Goal: Information Seeking & Learning: Learn about a topic

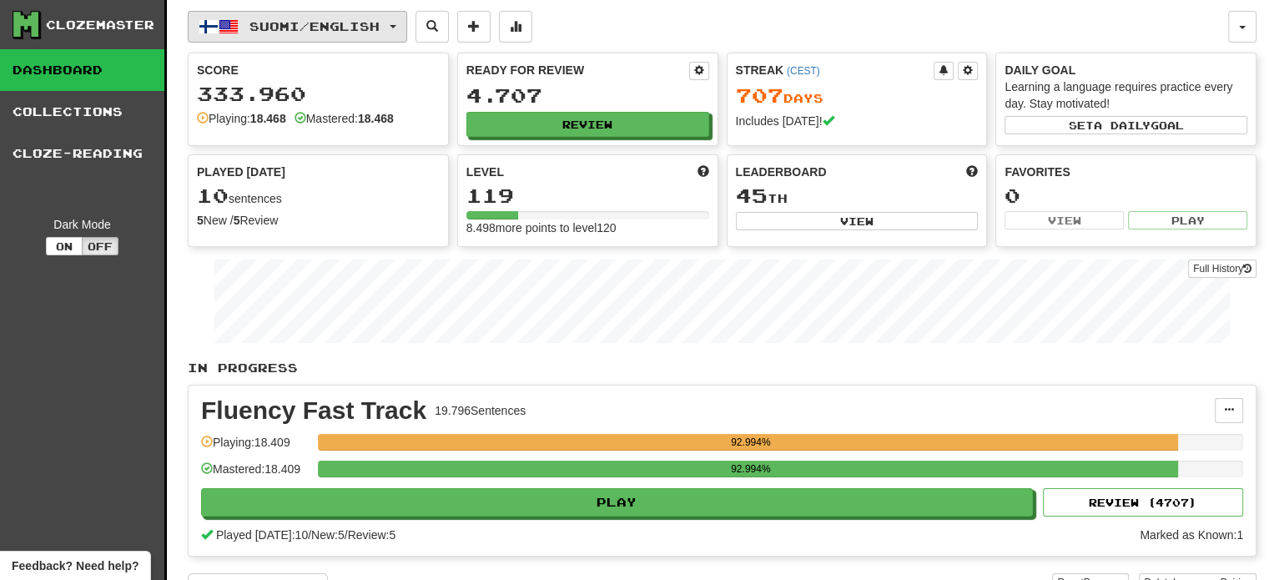
click at [321, 23] on span "Suomi / English" at bounding box center [314, 26] width 130 height 14
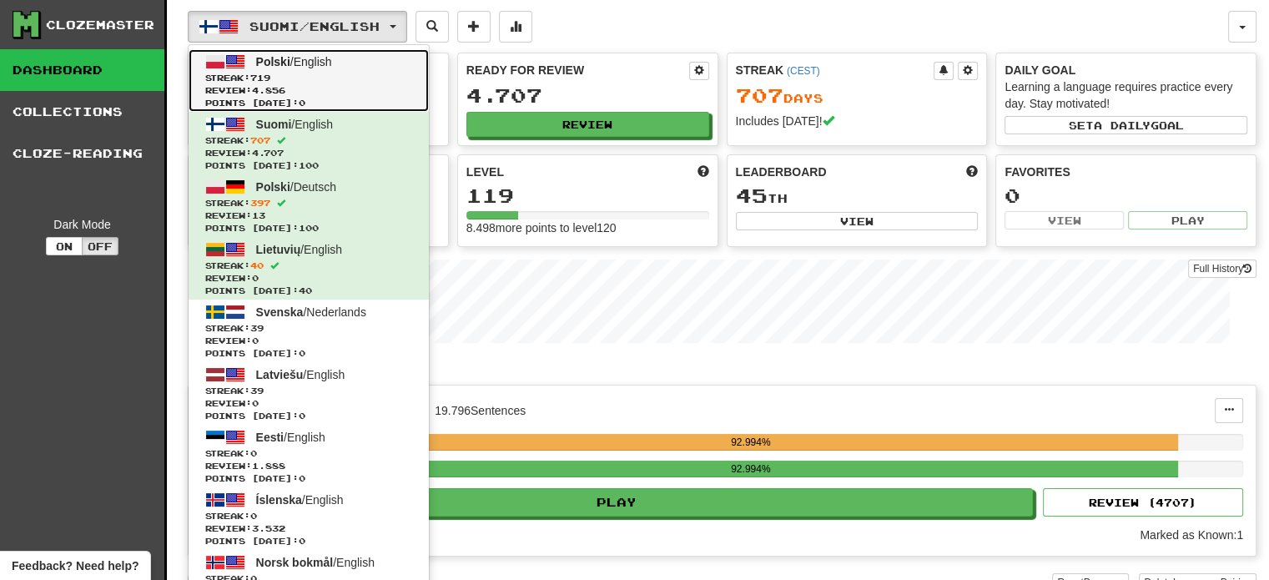
click at [300, 67] on span "Polski / English" at bounding box center [294, 61] width 76 height 13
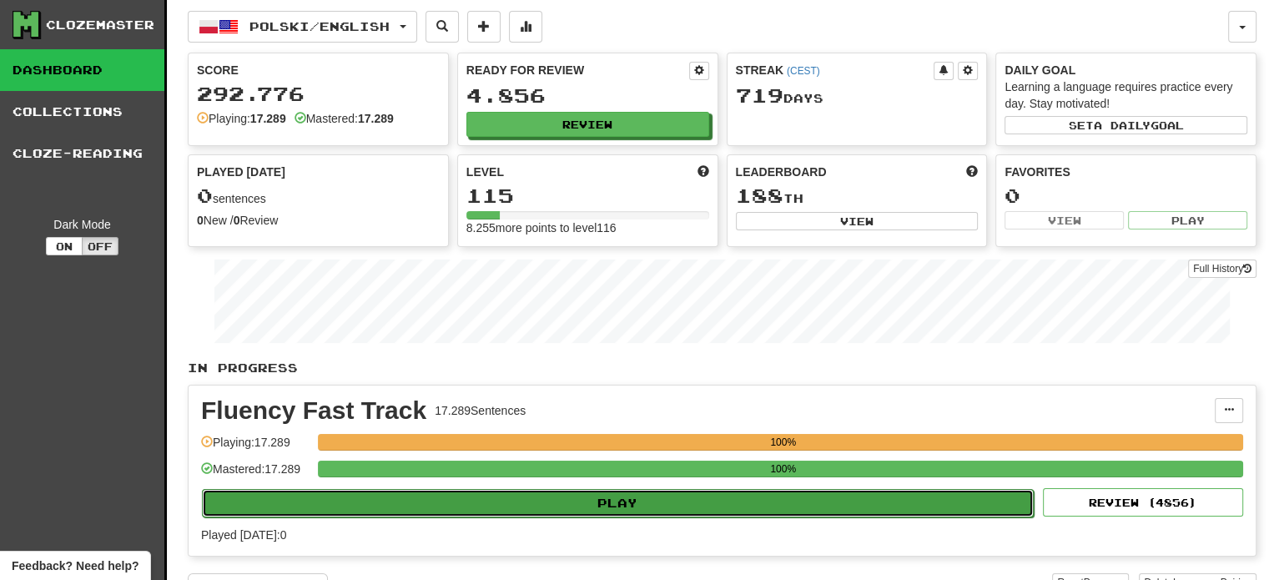
click at [626, 510] on button "Play" at bounding box center [618, 503] width 832 height 28
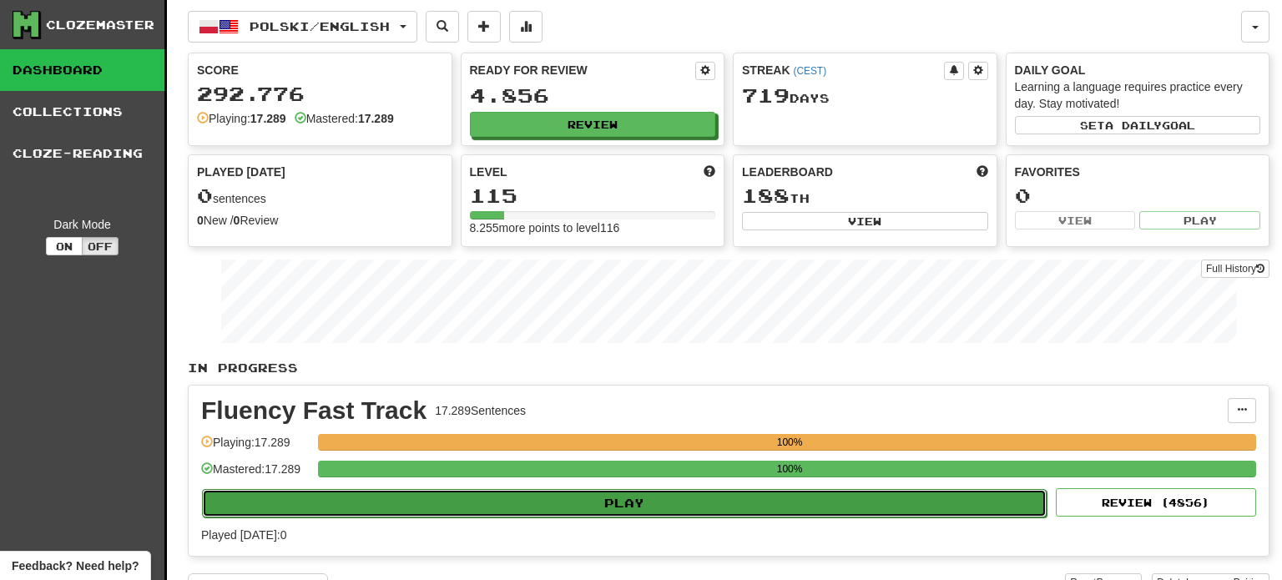
select select "**"
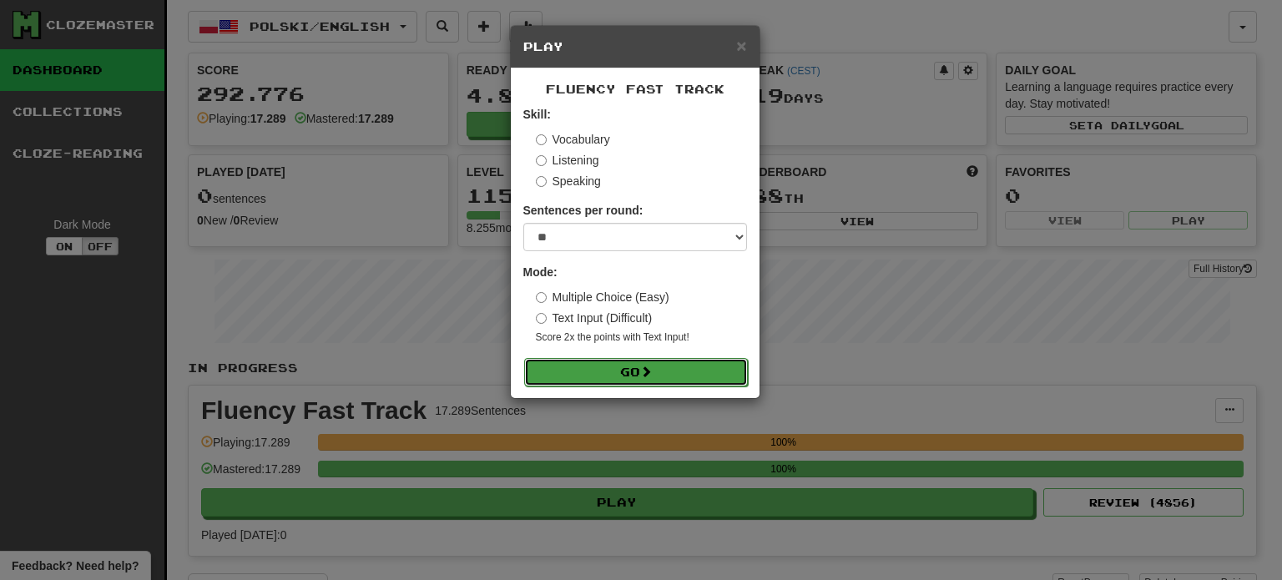
click at [627, 362] on button "Go" at bounding box center [636, 372] width 224 height 28
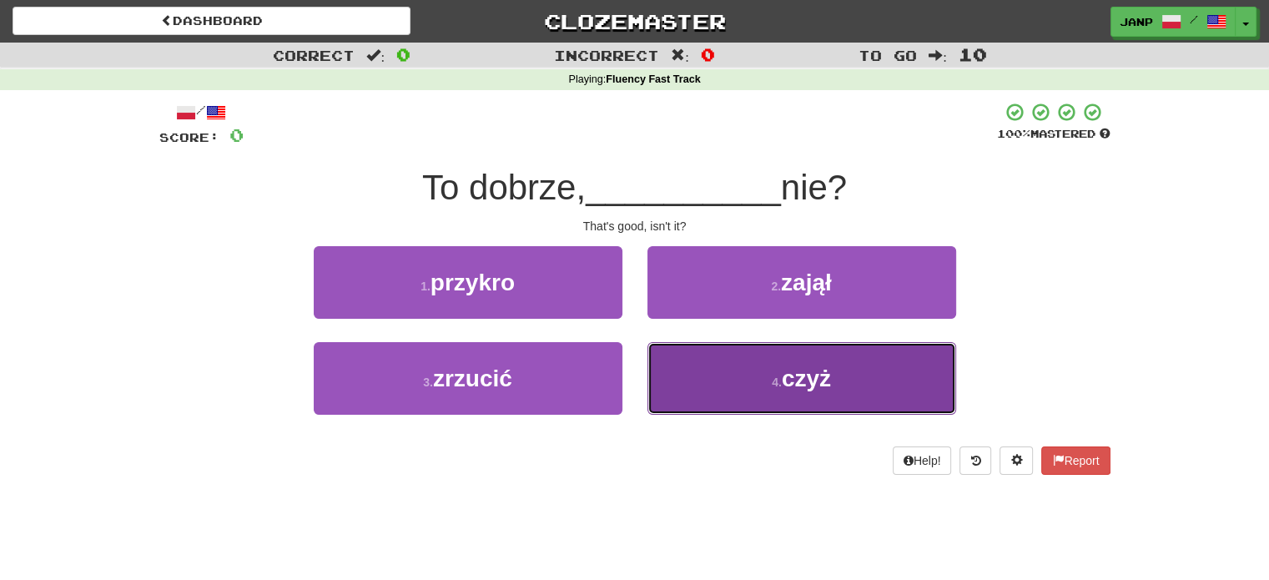
click at [708, 389] on button "4 . czyż" at bounding box center [801, 378] width 309 height 73
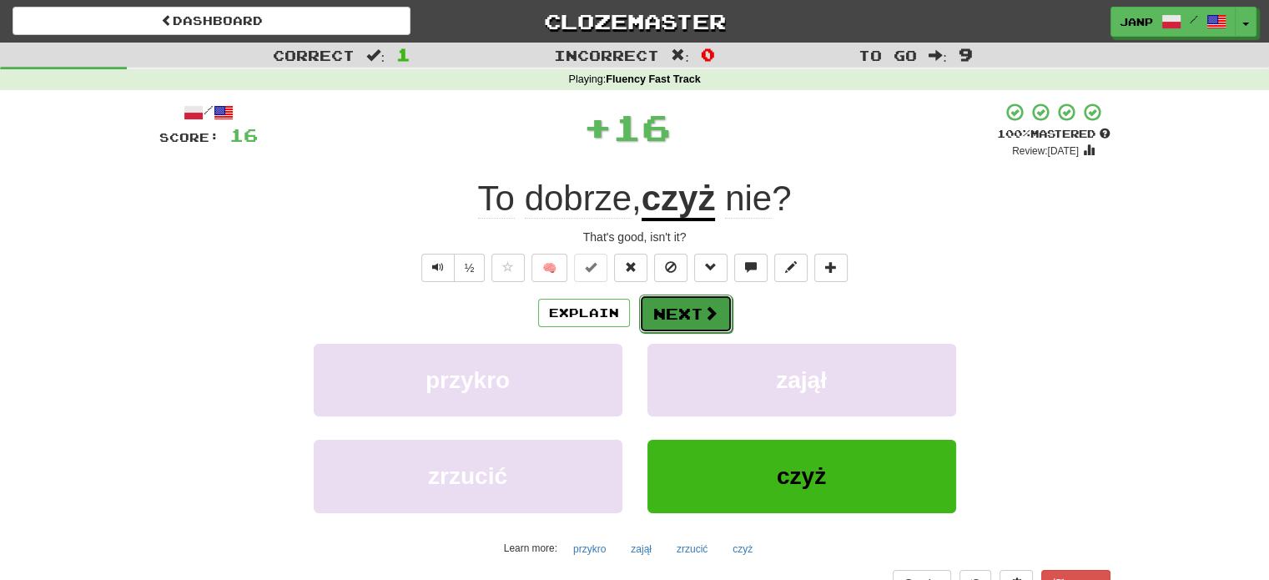
click at [651, 305] on button "Next" at bounding box center [685, 314] width 93 height 38
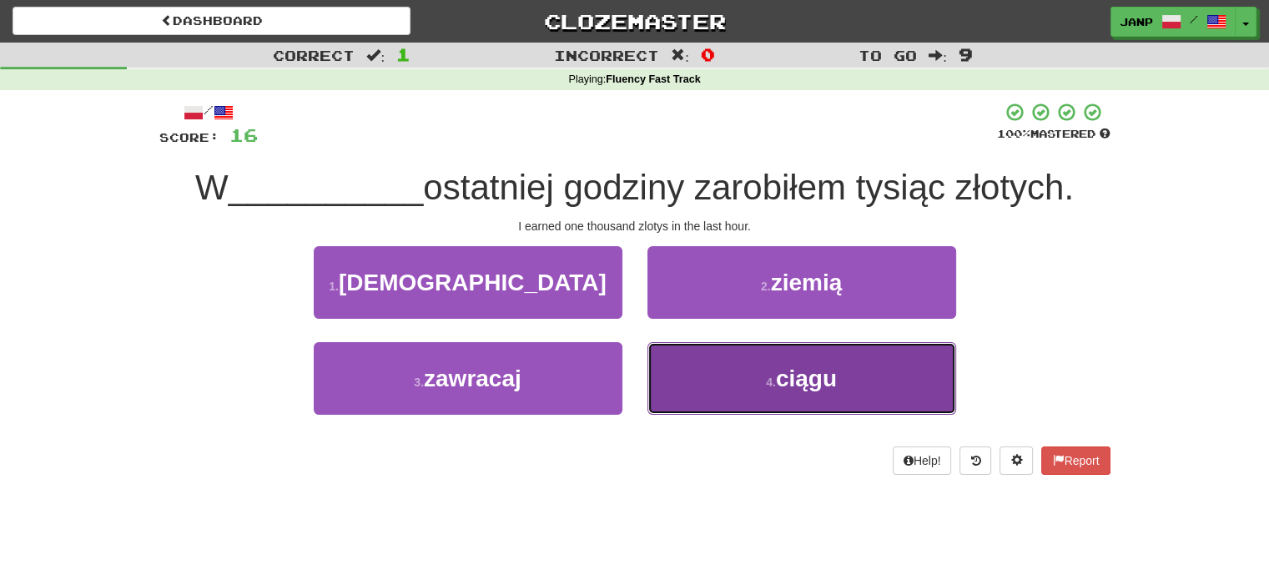
click at [733, 369] on button "4 . ciągu" at bounding box center [801, 378] width 309 height 73
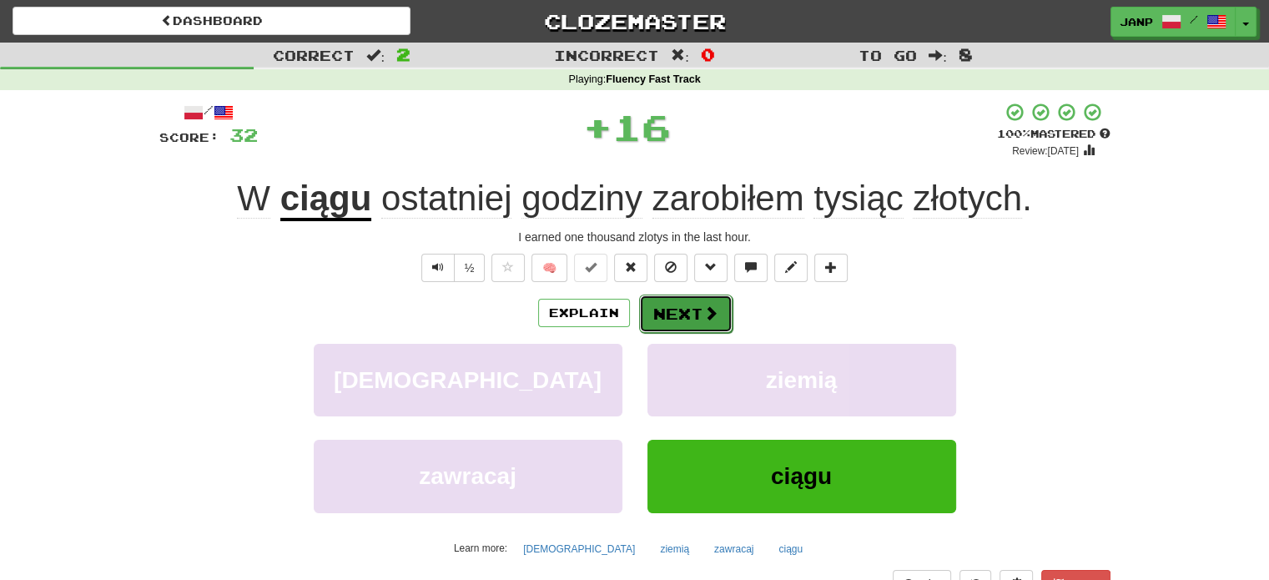
click at [673, 302] on button "Next" at bounding box center [685, 314] width 93 height 38
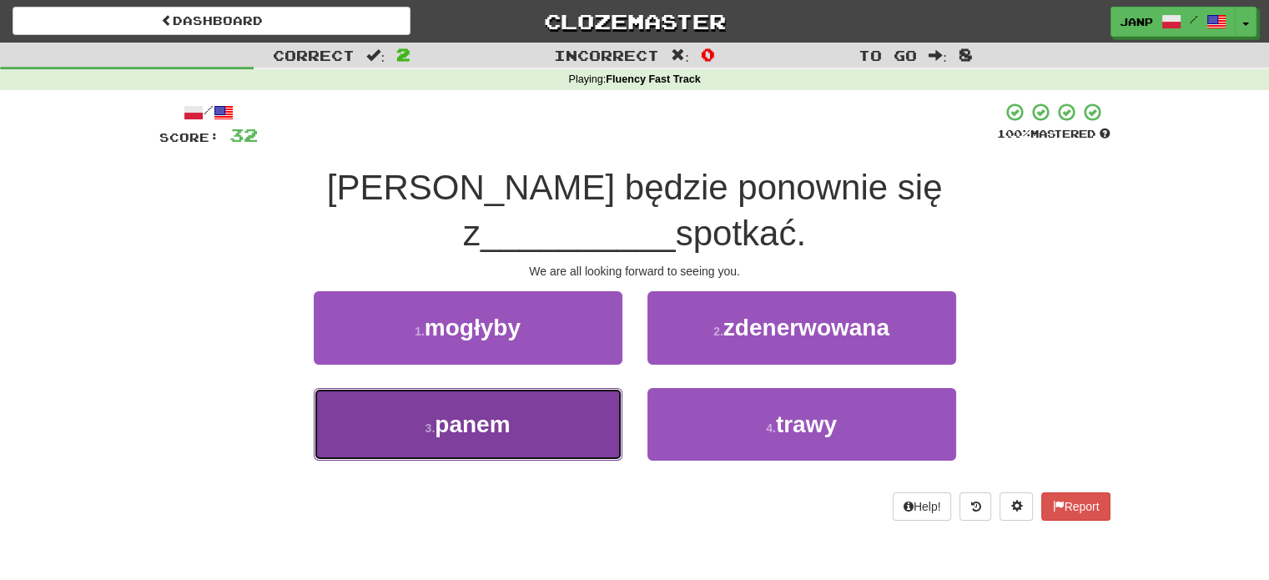
click at [582, 388] on button "3 . panem" at bounding box center [468, 424] width 309 height 73
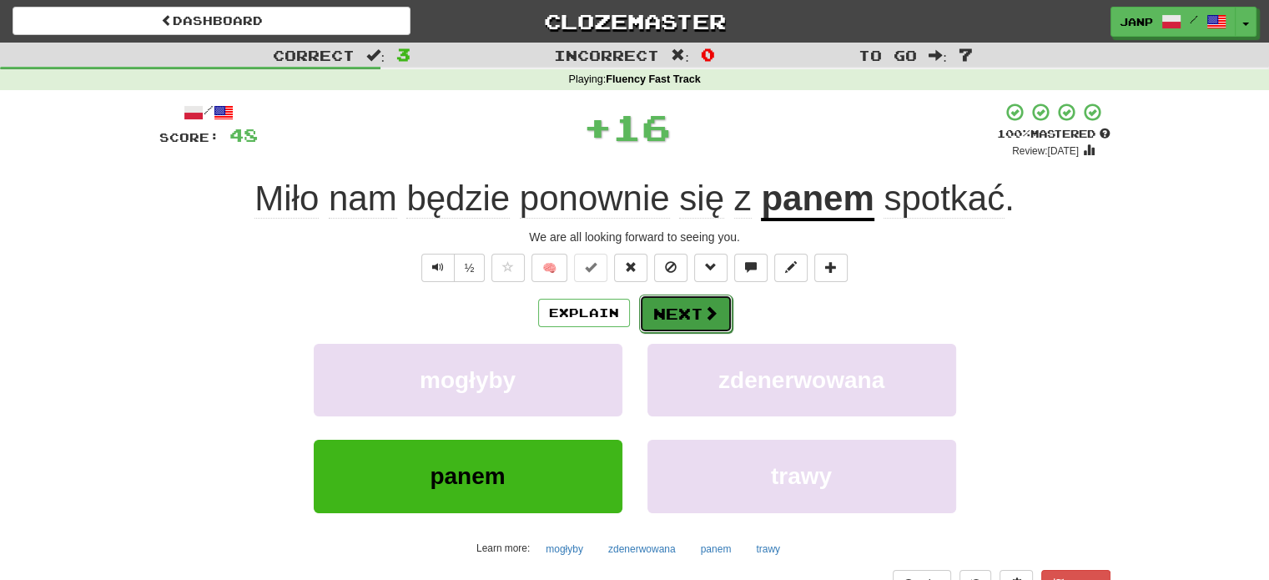
click at [673, 305] on button "Next" at bounding box center [685, 314] width 93 height 38
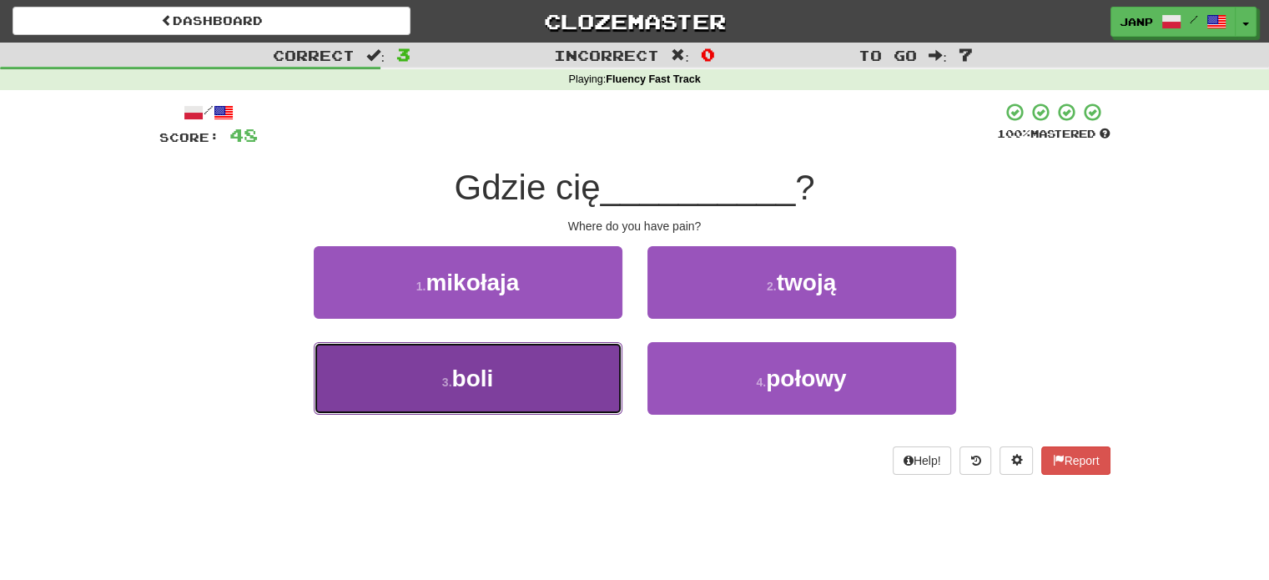
click at [592, 350] on button "3 . boli" at bounding box center [468, 378] width 309 height 73
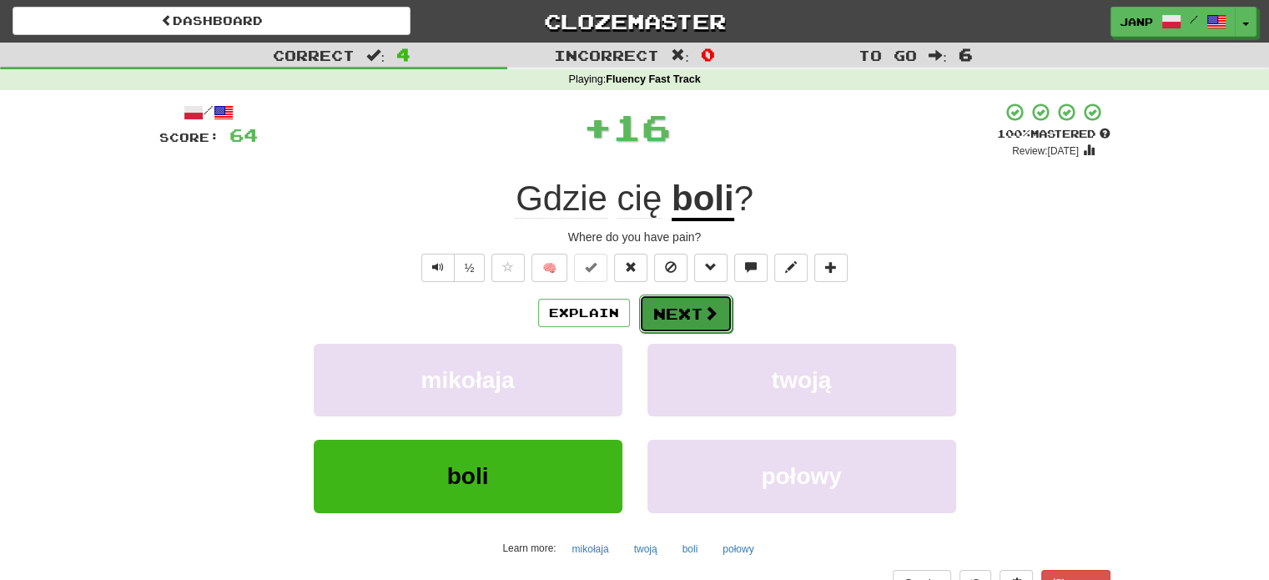
click at [680, 305] on button "Next" at bounding box center [685, 314] width 93 height 38
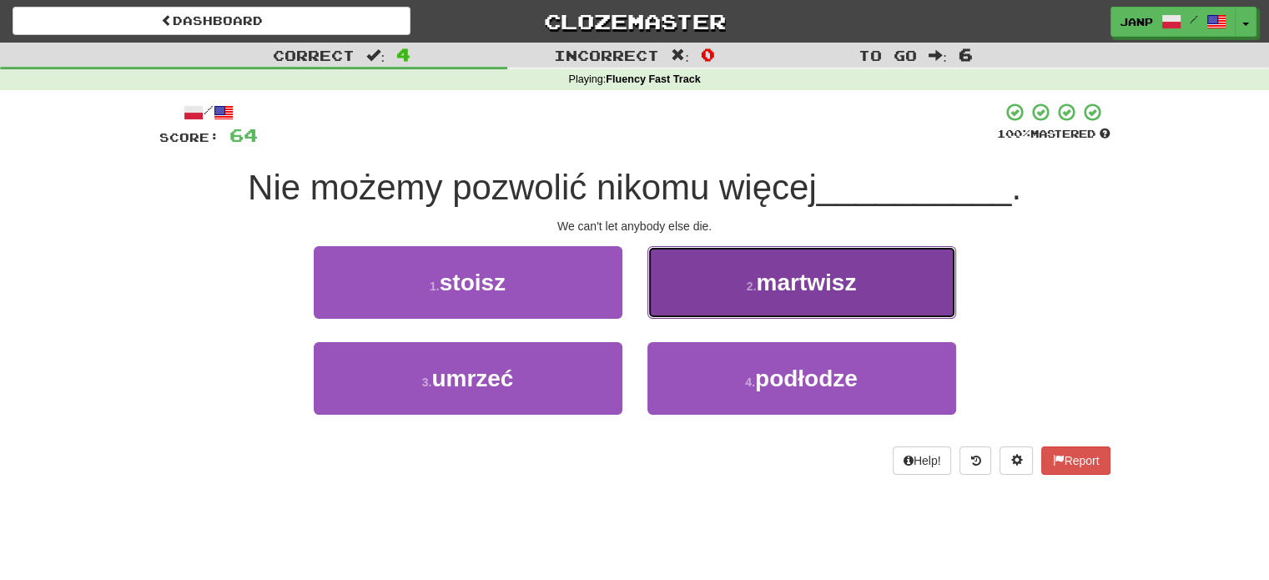
click at [698, 282] on button "2 . martwisz" at bounding box center [801, 282] width 309 height 73
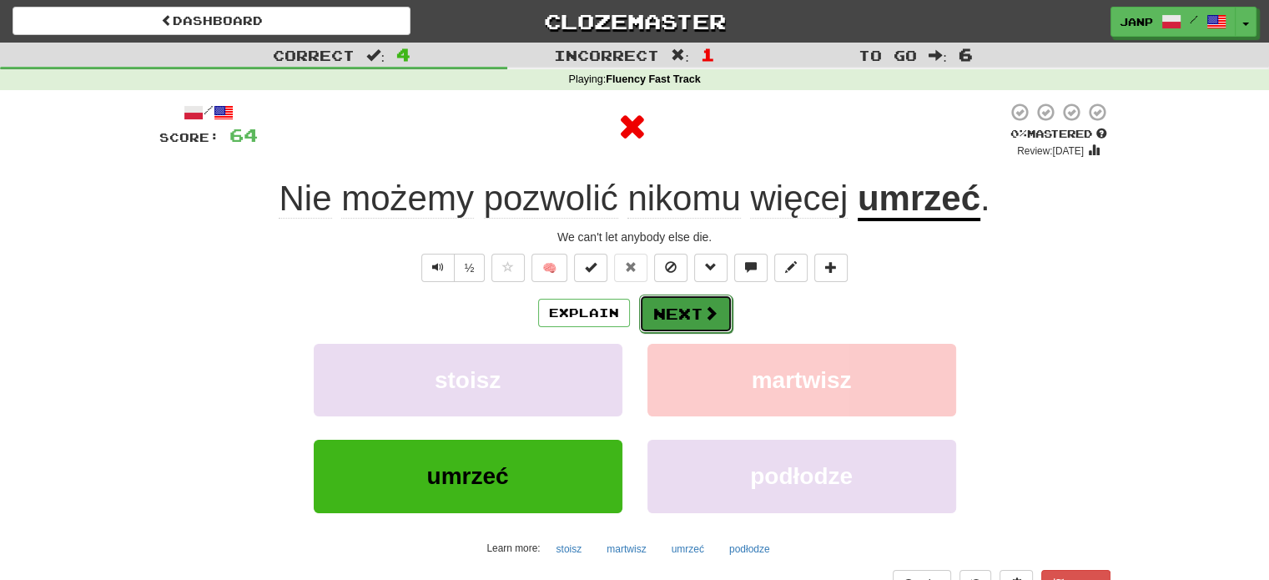
click at [670, 313] on button "Next" at bounding box center [685, 314] width 93 height 38
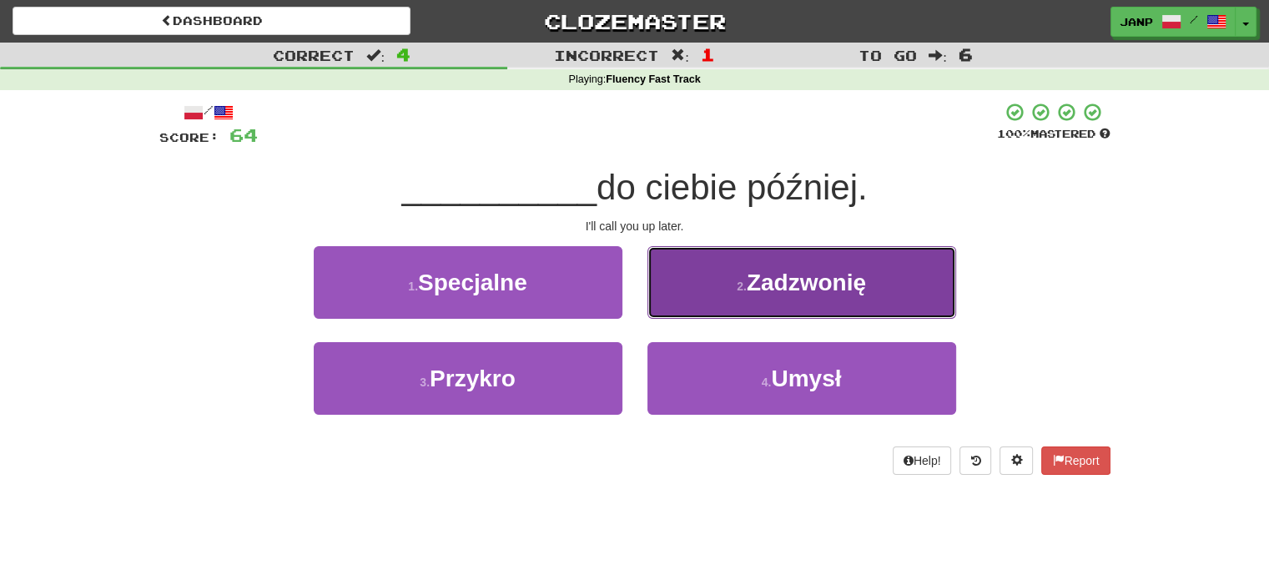
click at [718, 290] on button "2 . Zadzwonię" at bounding box center [801, 282] width 309 height 73
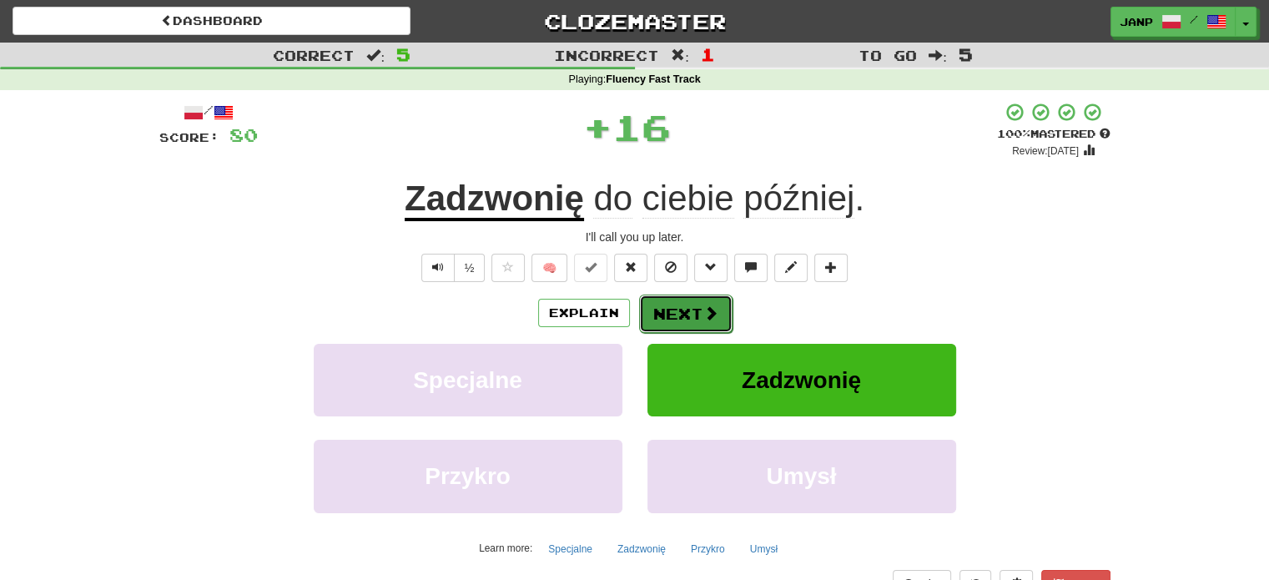
click at [670, 305] on button "Next" at bounding box center [685, 314] width 93 height 38
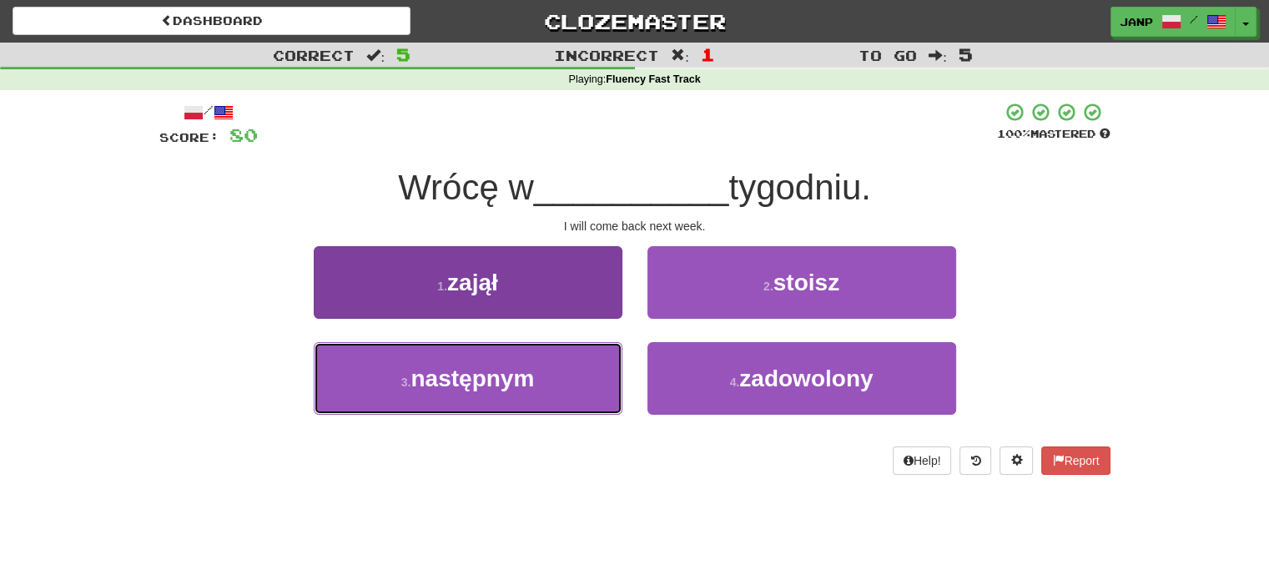
click at [591, 386] on button "3 . następnym" at bounding box center [468, 378] width 309 height 73
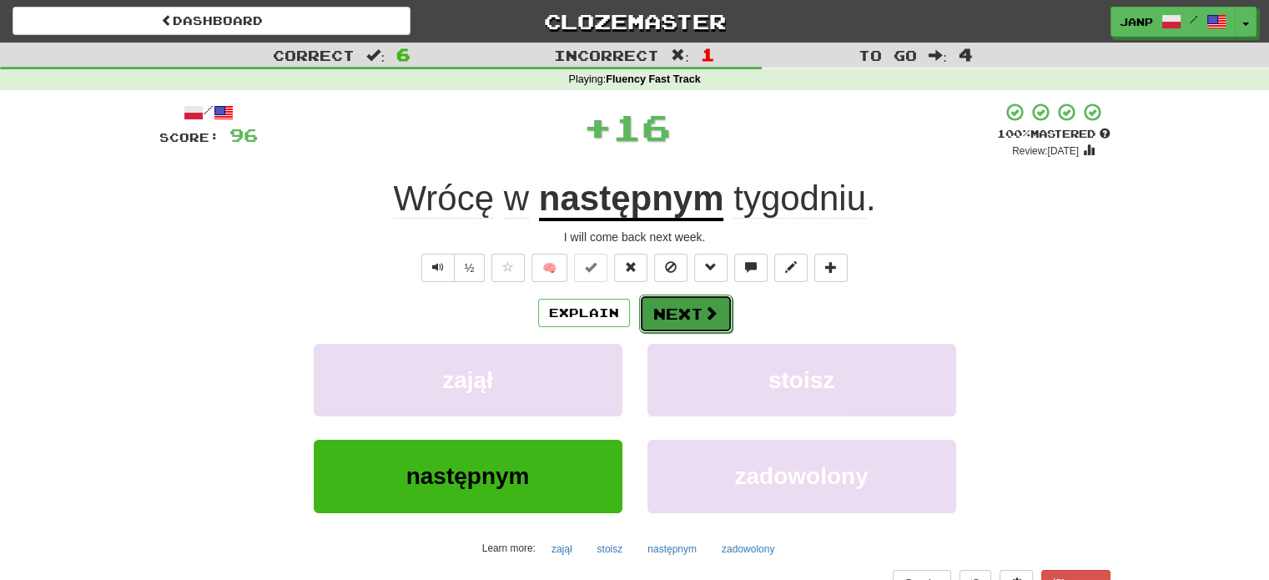
click at [674, 309] on button "Next" at bounding box center [685, 314] width 93 height 38
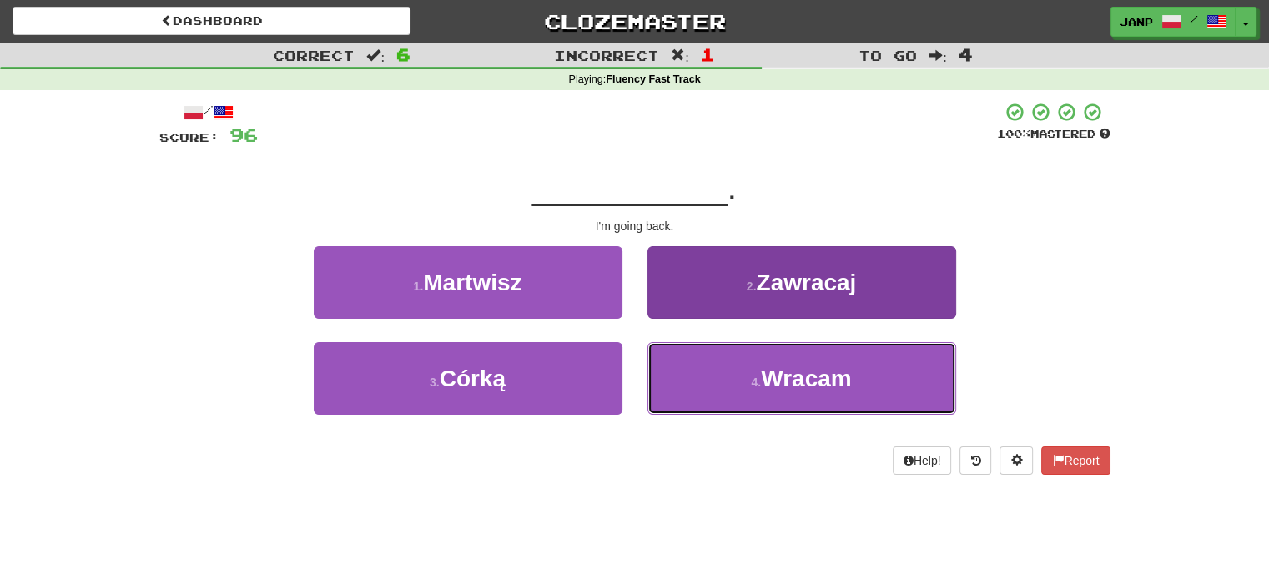
click at [693, 375] on button "4 . Wracam" at bounding box center [801, 378] width 309 height 73
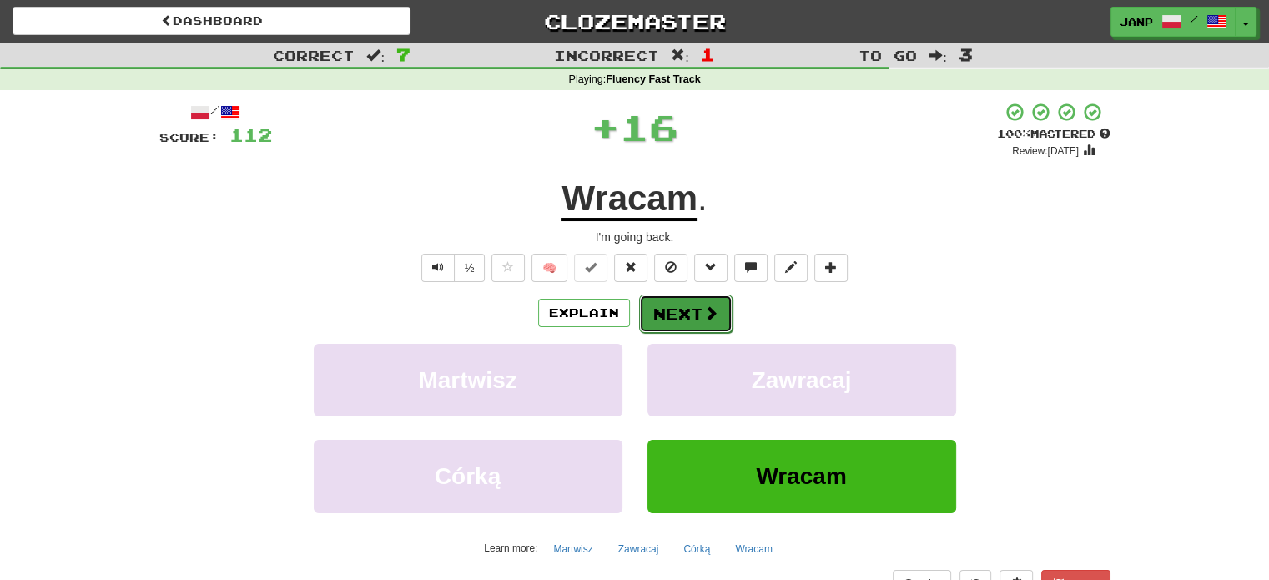
click at [664, 298] on button "Next" at bounding box center [685, 314] width 93 height 38
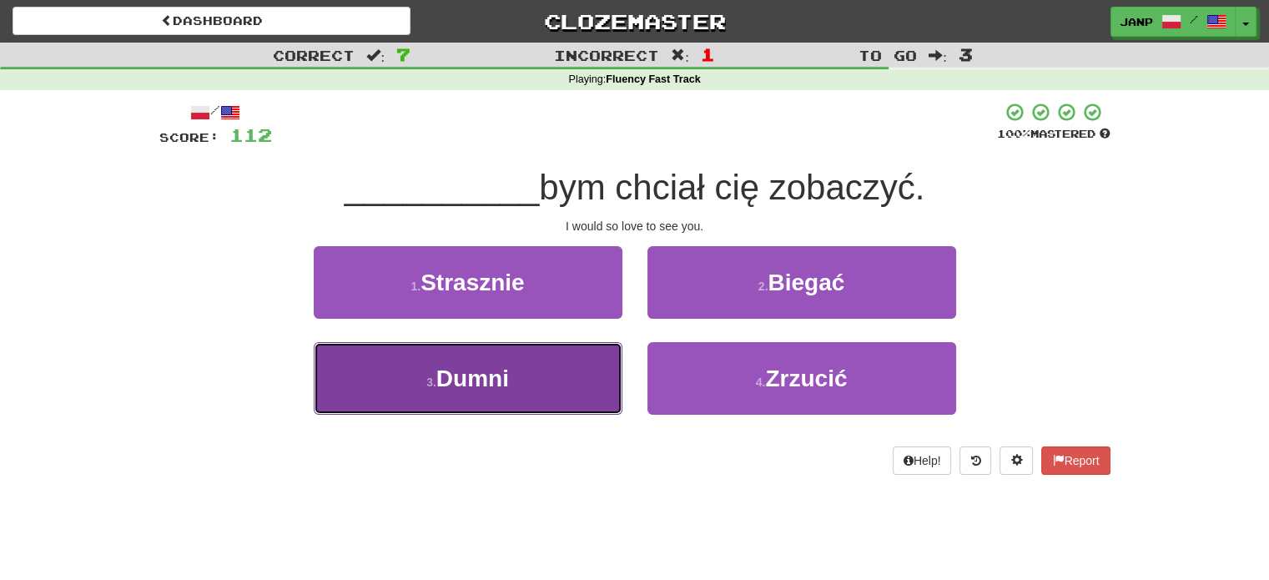
click at [612, 372] on button "3 . Dumni" at bounding box center [468, 378] width 309 height 73
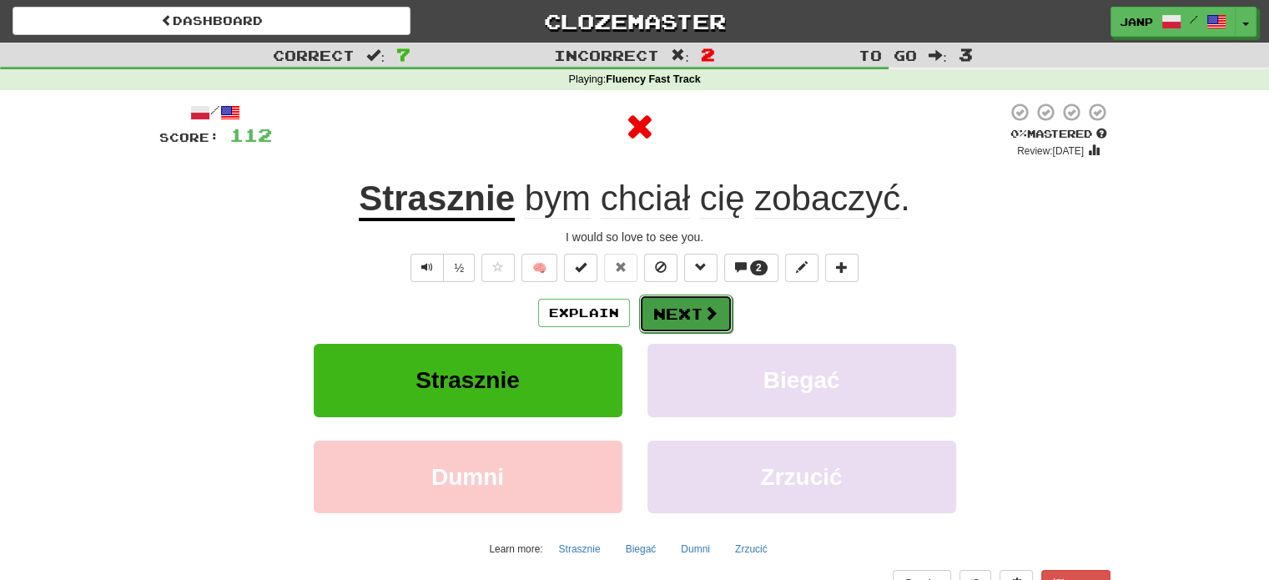
click at [685, 303] on button "Next" at bounding box center [685, 314] width 93 height 38
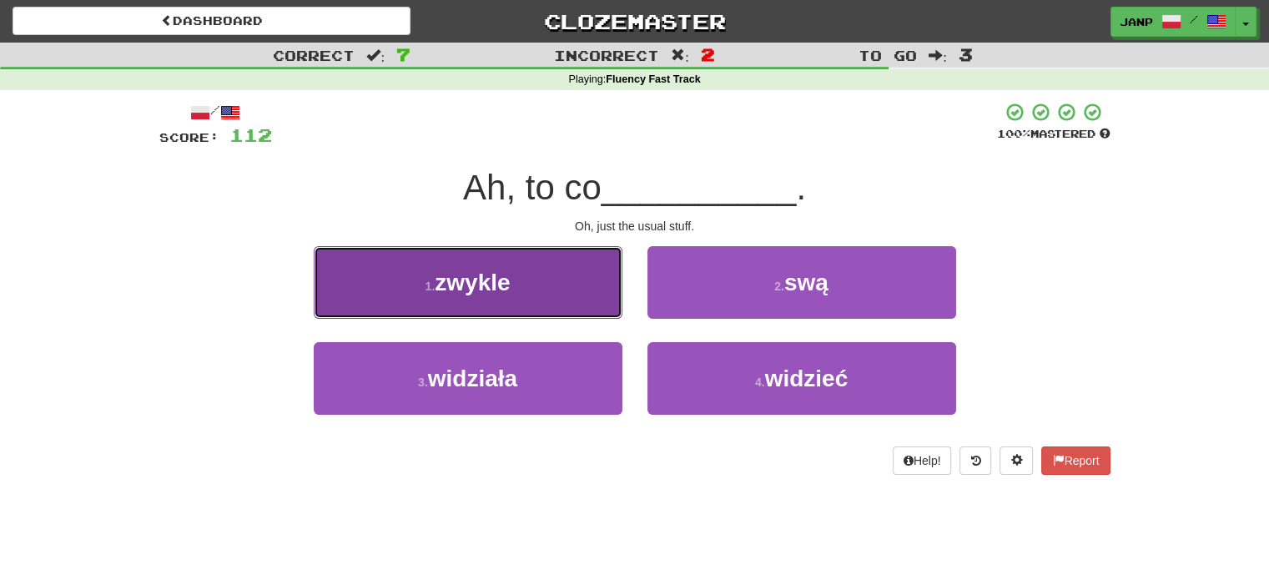
click at [552, 286] on button "1 . zwykle" at bounding box center [468, 282] width 309 height 73
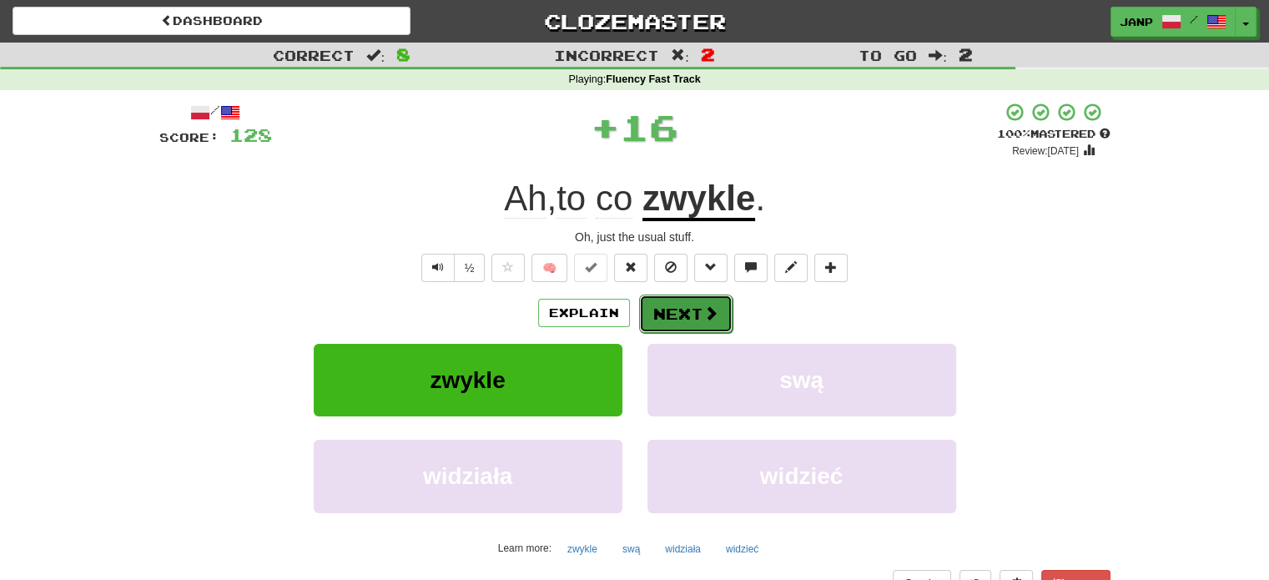
click at [672, 308] on button "Next" at bounding box center [685, 314] width 93 height 38
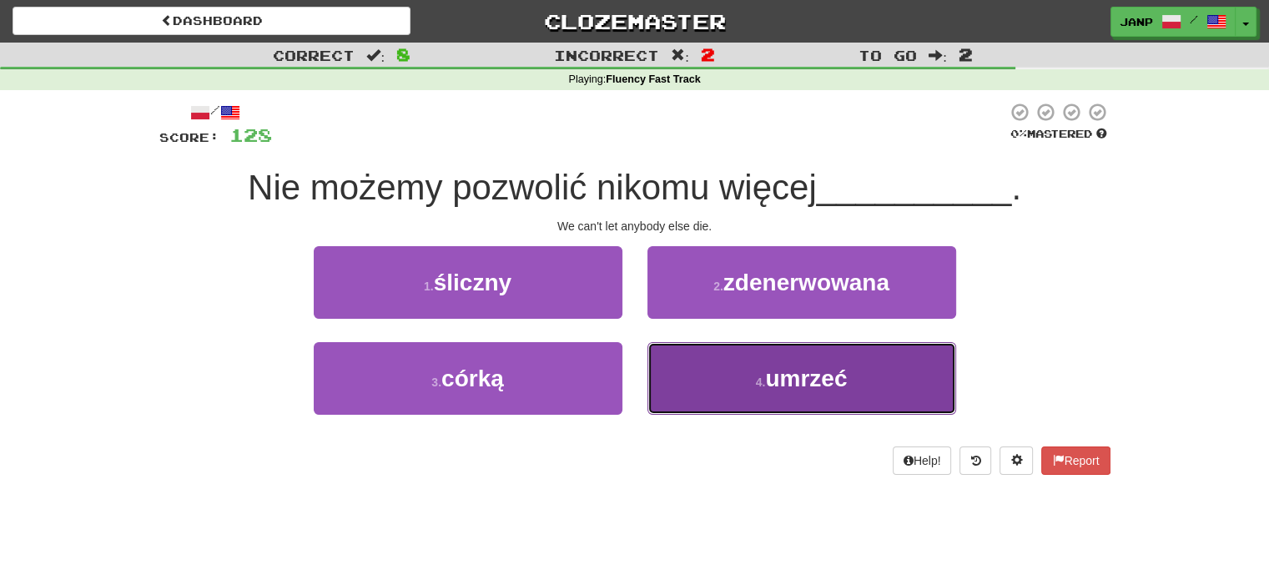
click at [685, 376] on button "4 . umrzeć" at bounding box center [801, 378] width 309 height 73
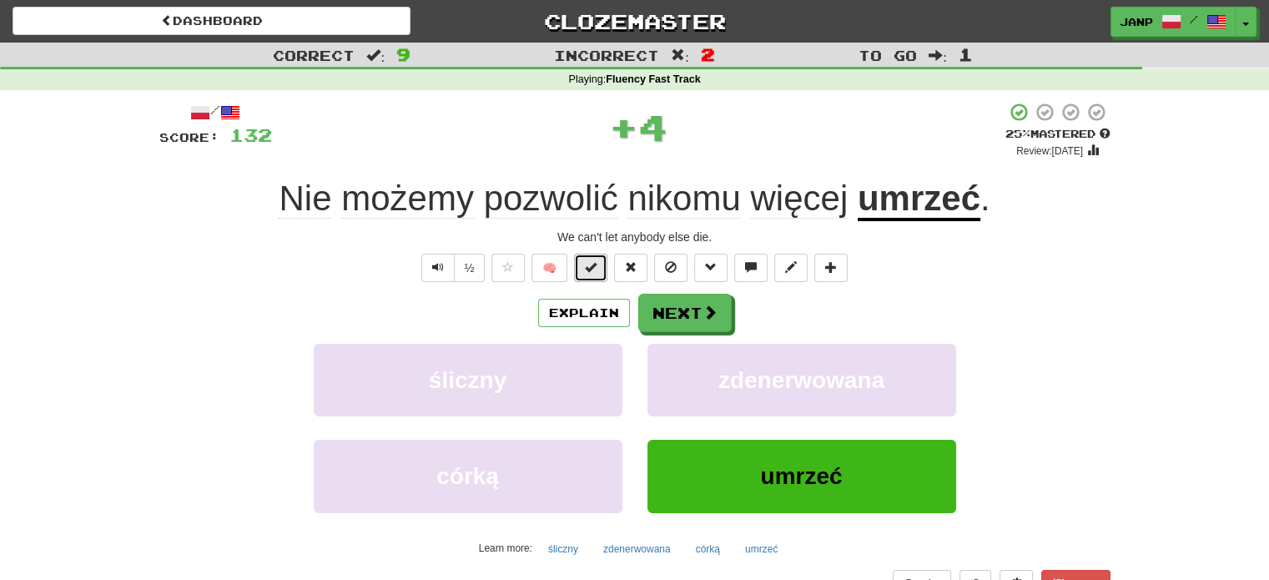
click at [591, 274] on button at bounding box center [590, 268] width 33 height 28
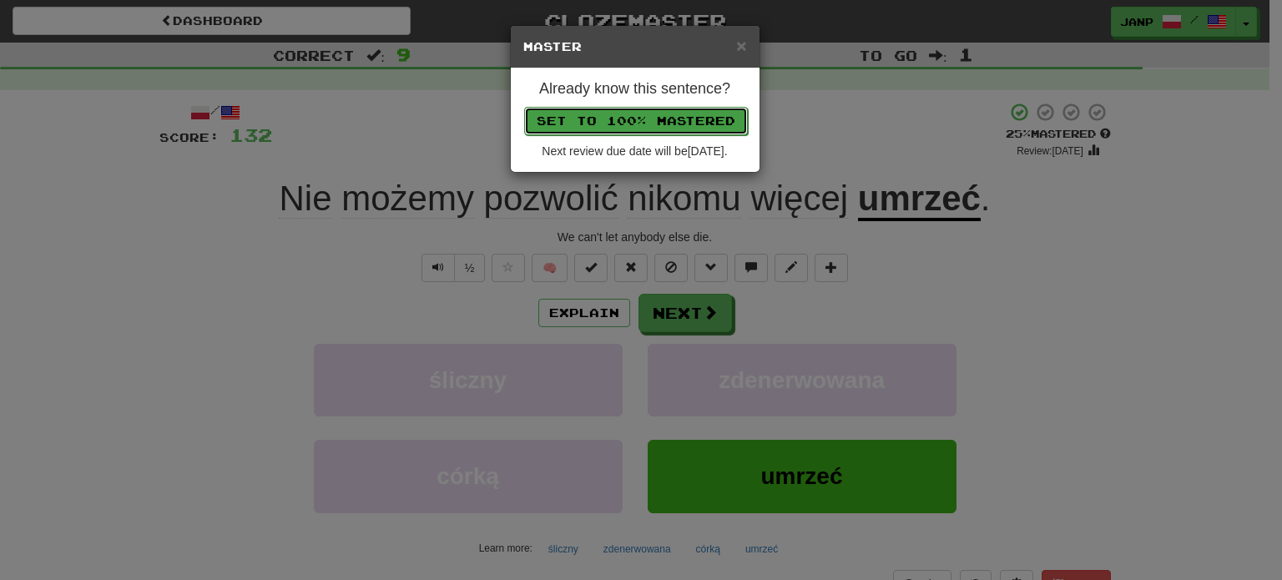
click at [628, 113] on button "Set to 100% Mastered" at bounding box center [636, 121] width 224 height 28
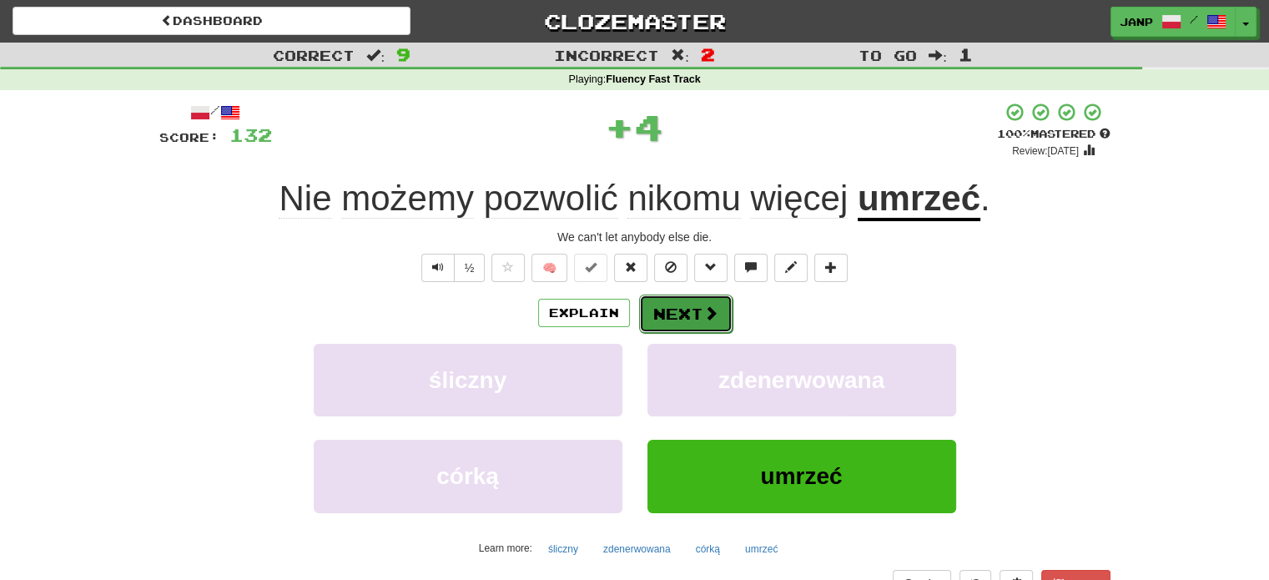
click at [707, 317] on span at bounding box center [710, 312] width 15 height 15
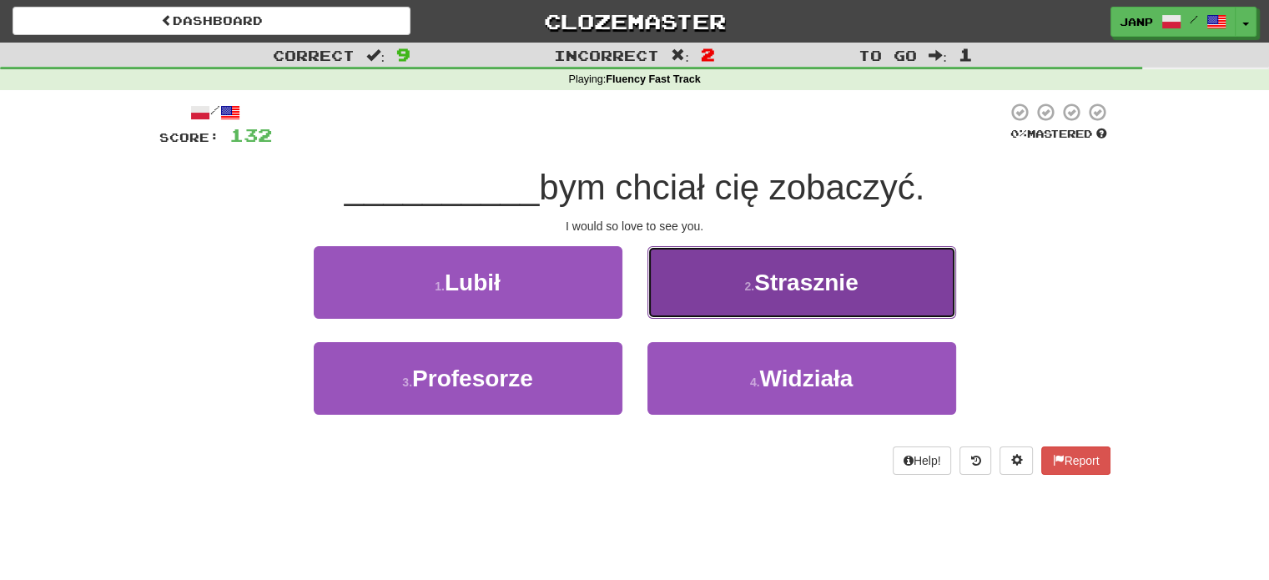
click at [748, 287] on small "2 ." at bounding box center [749, 286] width 10 height 13
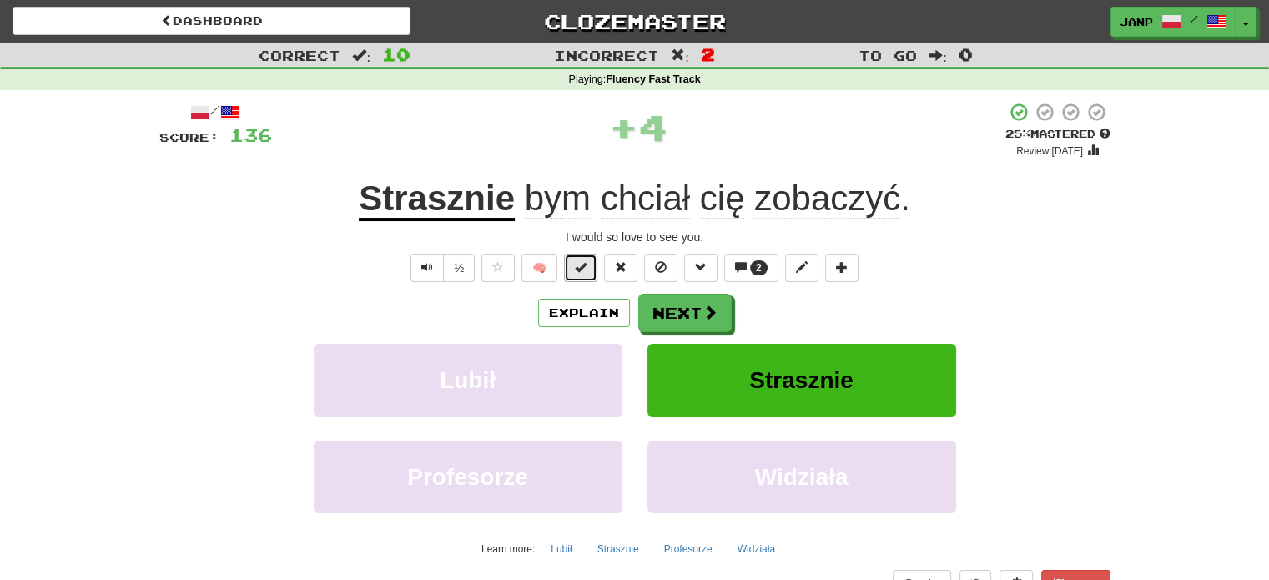
click at [588, 271] on button at bounding box center [580, 268] width 33 height 28
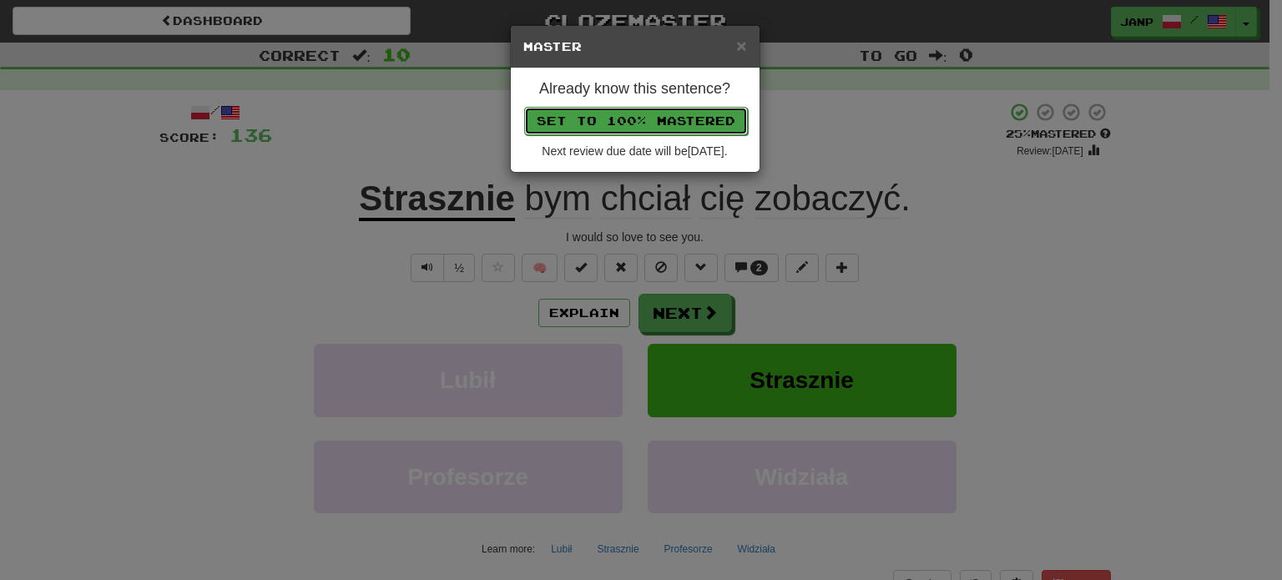
click at [644, 116] on button "Set to 100% Mastered" at bounding box center [636, 121] width 224 height 28
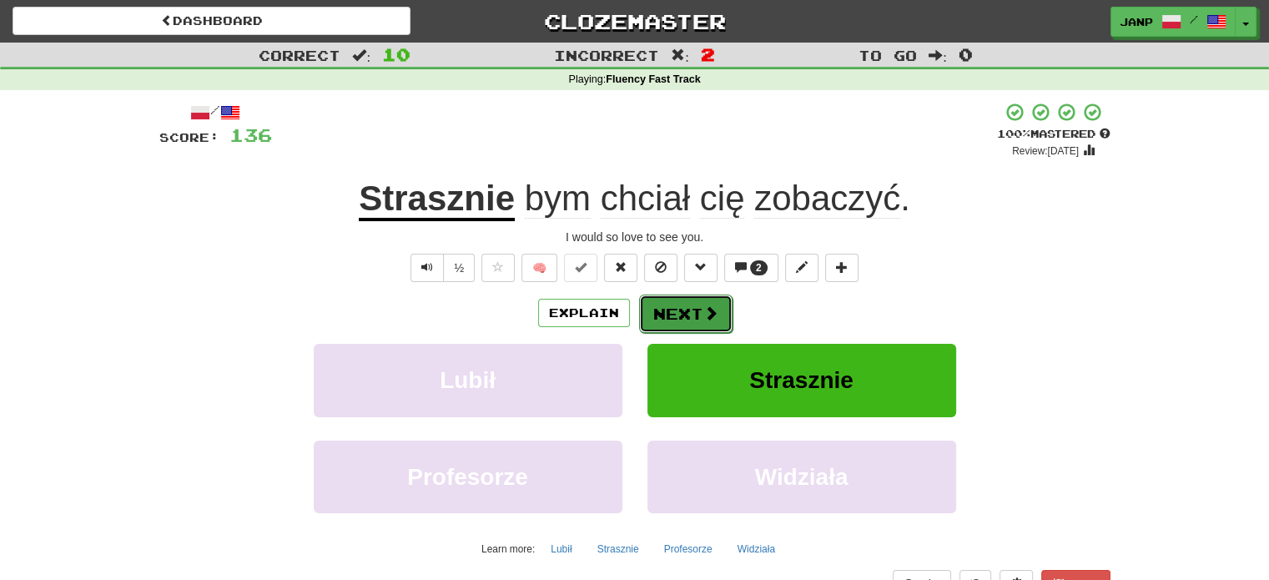
click at [703, 313] on span at bounding box center [710, 312] width 15 height 15
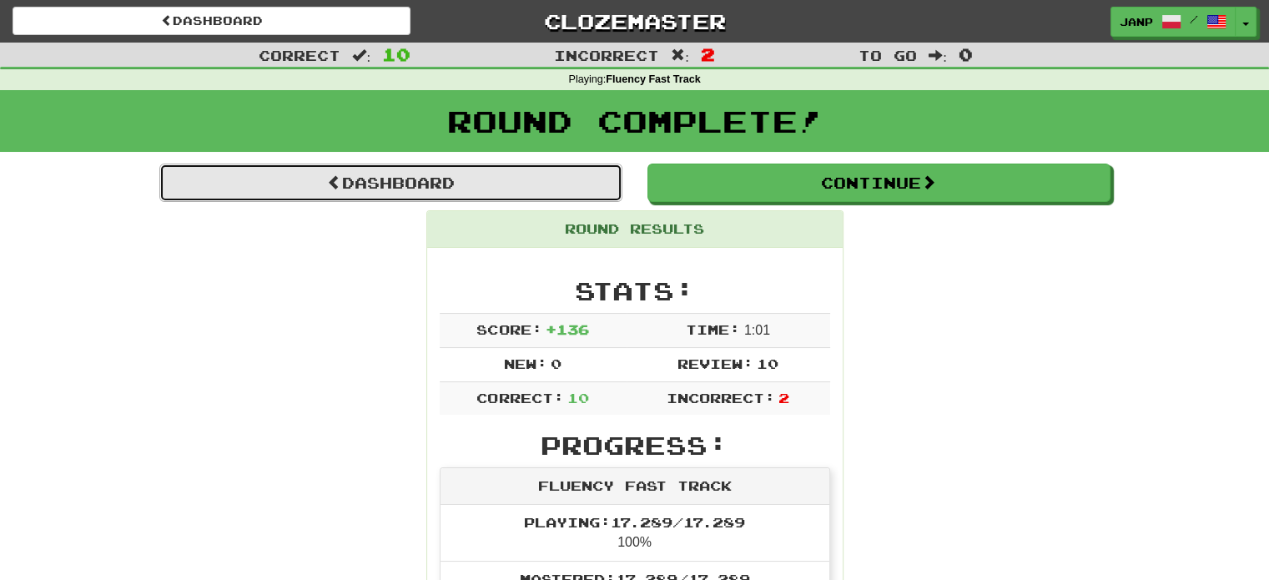
click at [441, 185] on link "Dashboard" at bounding box center [390, 183] width 463 height 38
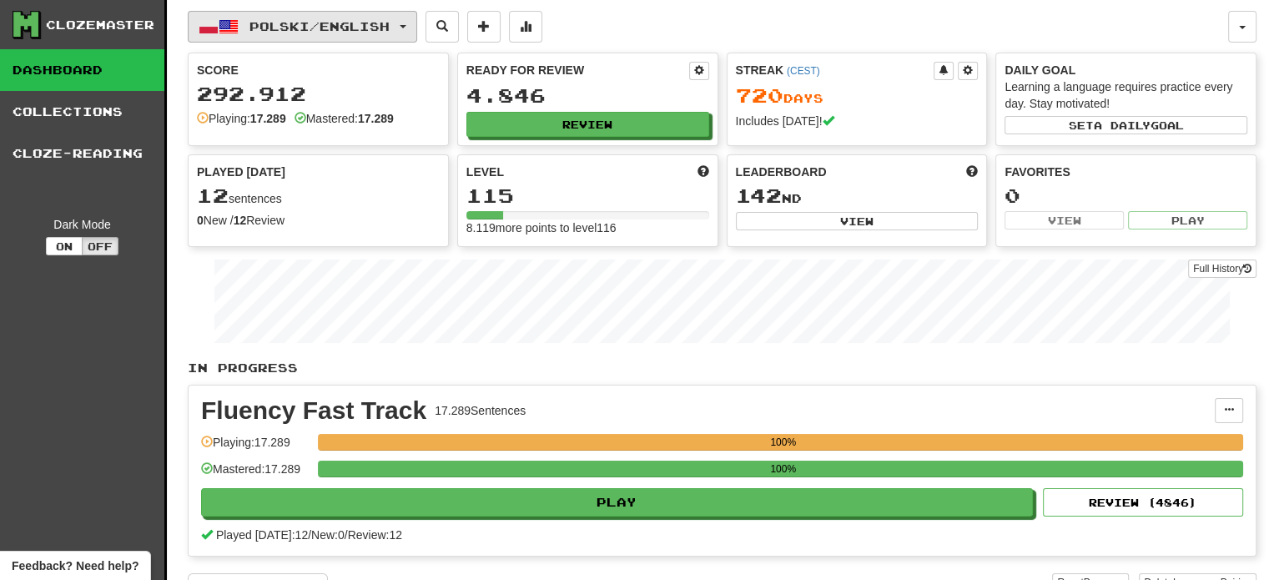
click at [298, 37] on button "Polski / English" at bounding box center [302, 27] width 229 height 32
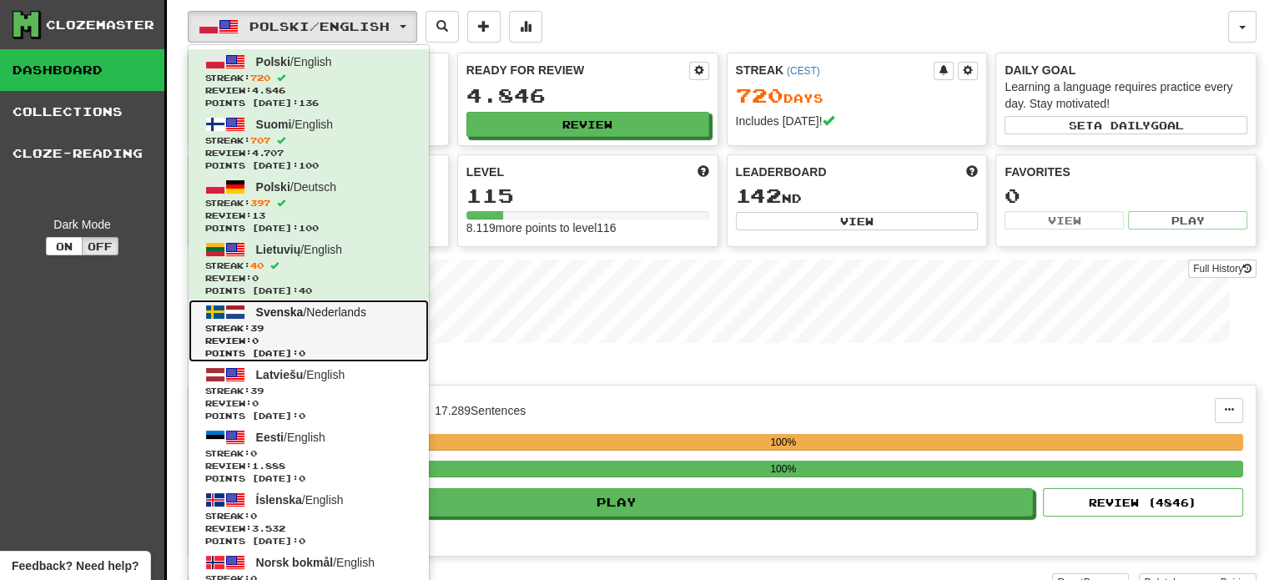
click at [329, 335] on span "Review: 0" at bounding box center [308, 341] width 207 height 13
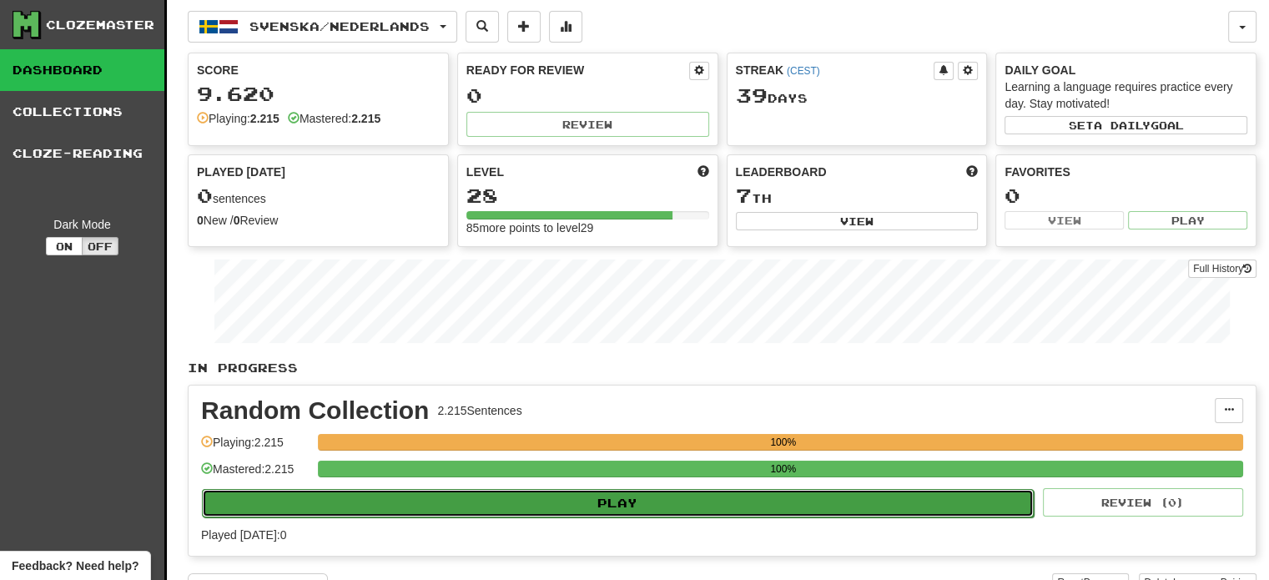
click at [541, 489] on button "Play" at bounding box center [618, 503] width 832 height 28
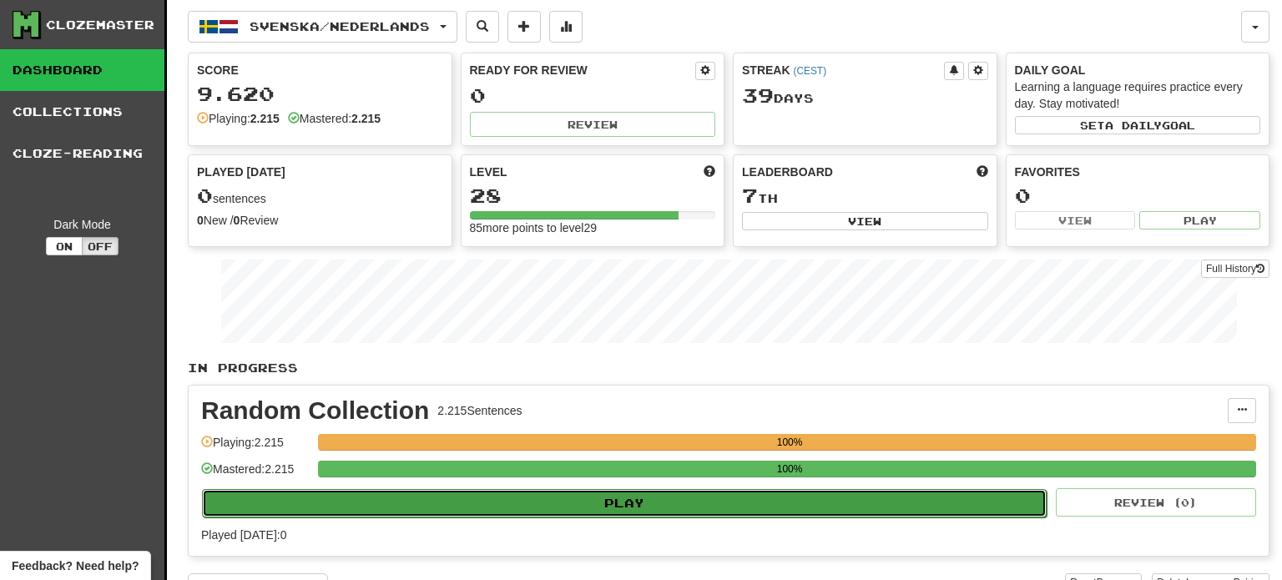
select select "**"
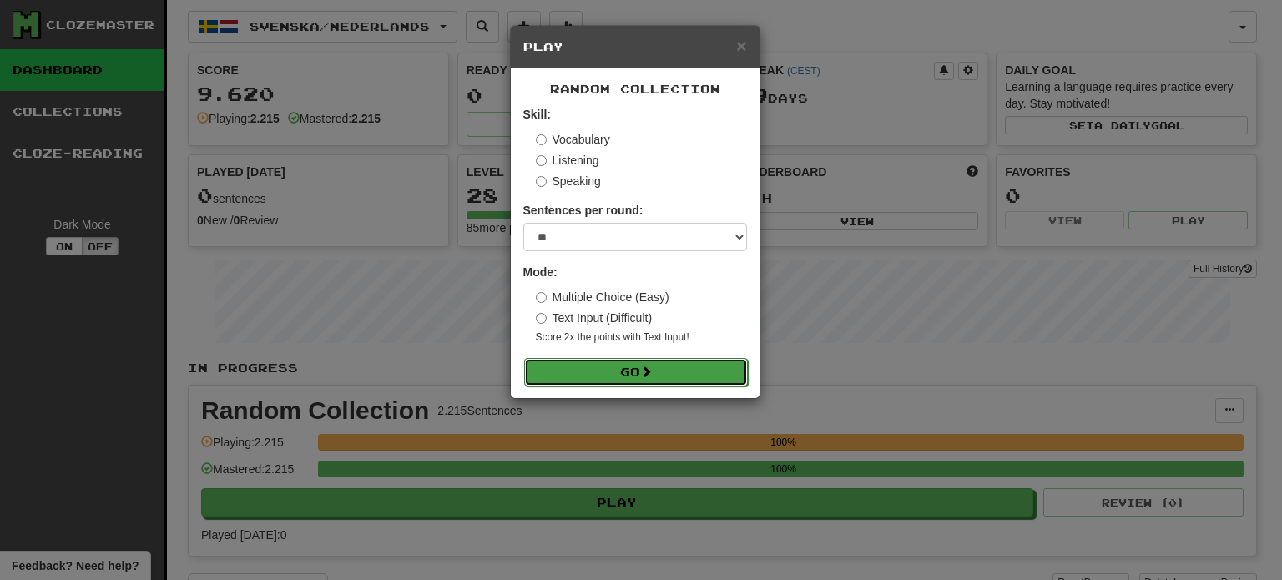
click at [623, 375] on button "Go" at bounding box center [636, 372] width 224 height 28
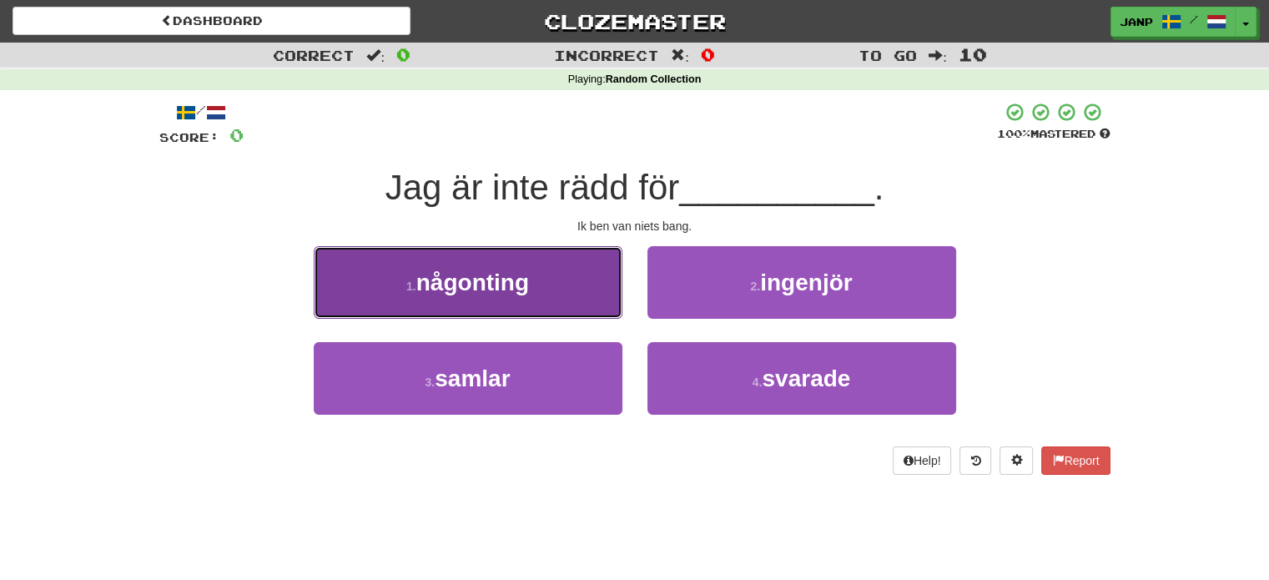
click at [558, 301] on button "1 . någonting" at bounding box center [468, 282] width 309 height 73
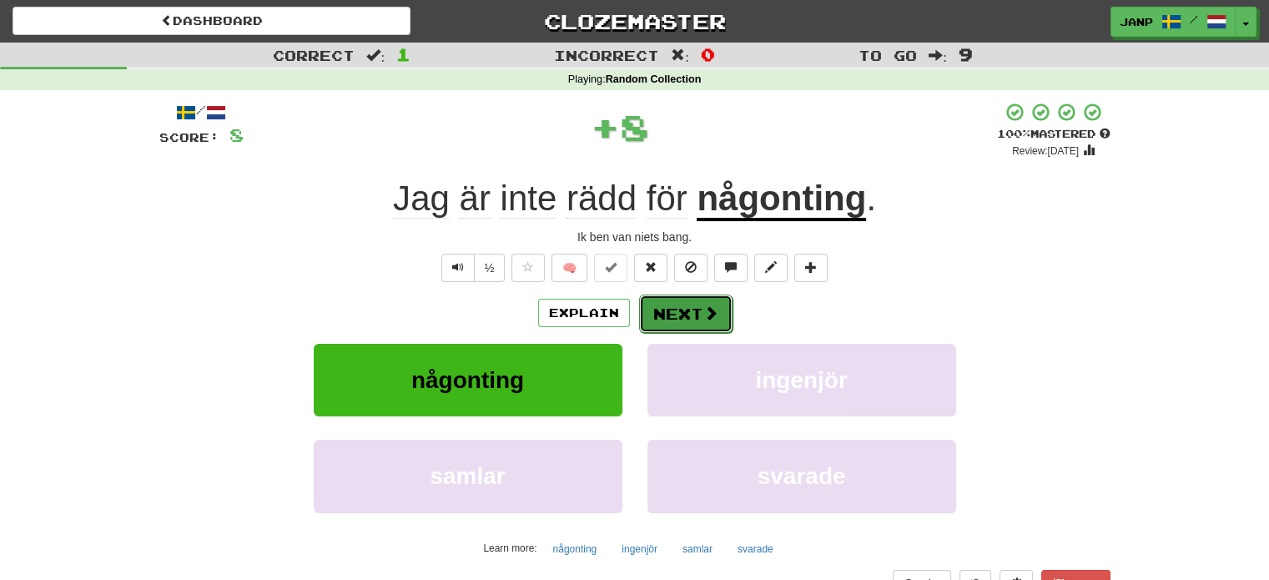
click at [684, 315] on button "Next" at bounding box center [685, 314] width 93 height 38
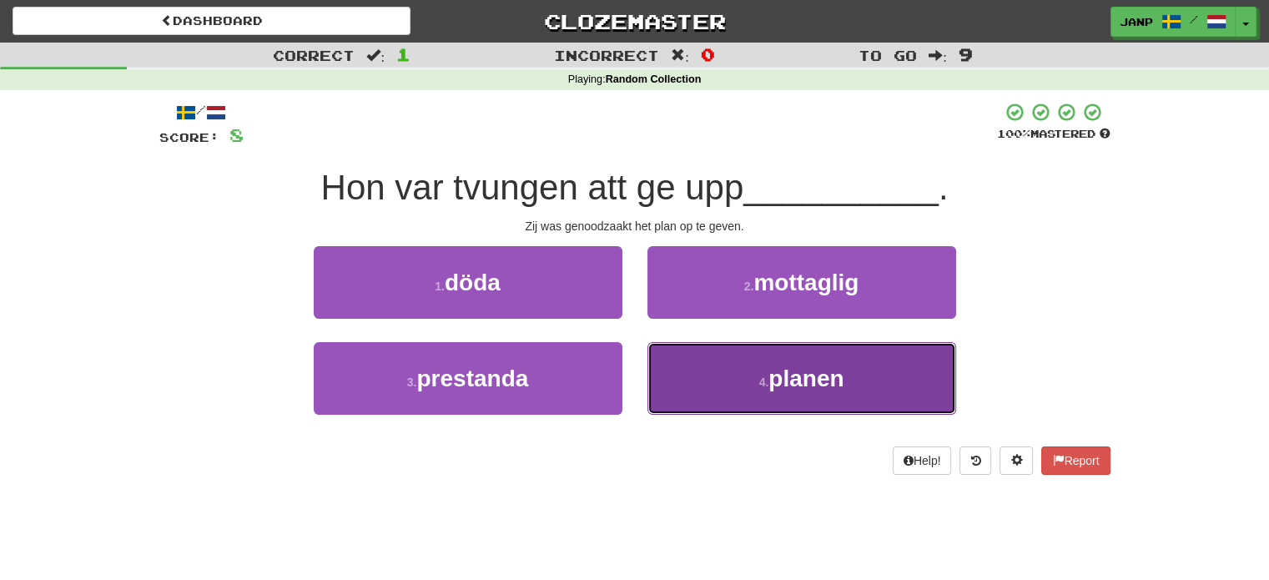
click at [698, 358] on button "4 . planen" at bounding box center [801, 378] width 309 height 73
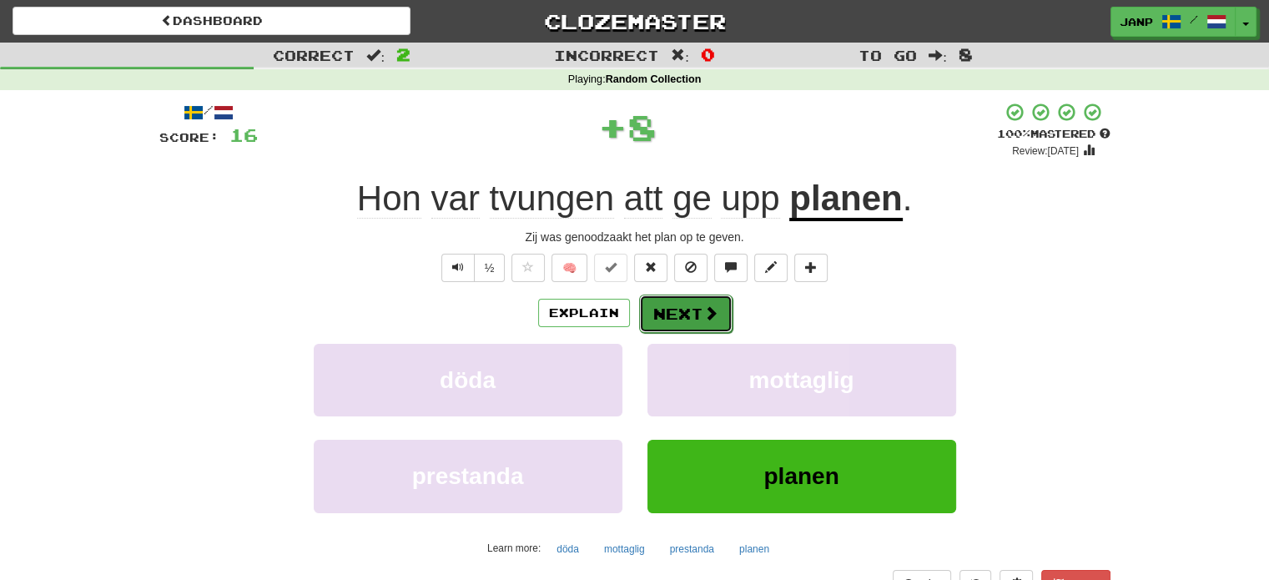
click at [671, 310] on button "Next" at bounding box center [685, 314] width 93 height 38
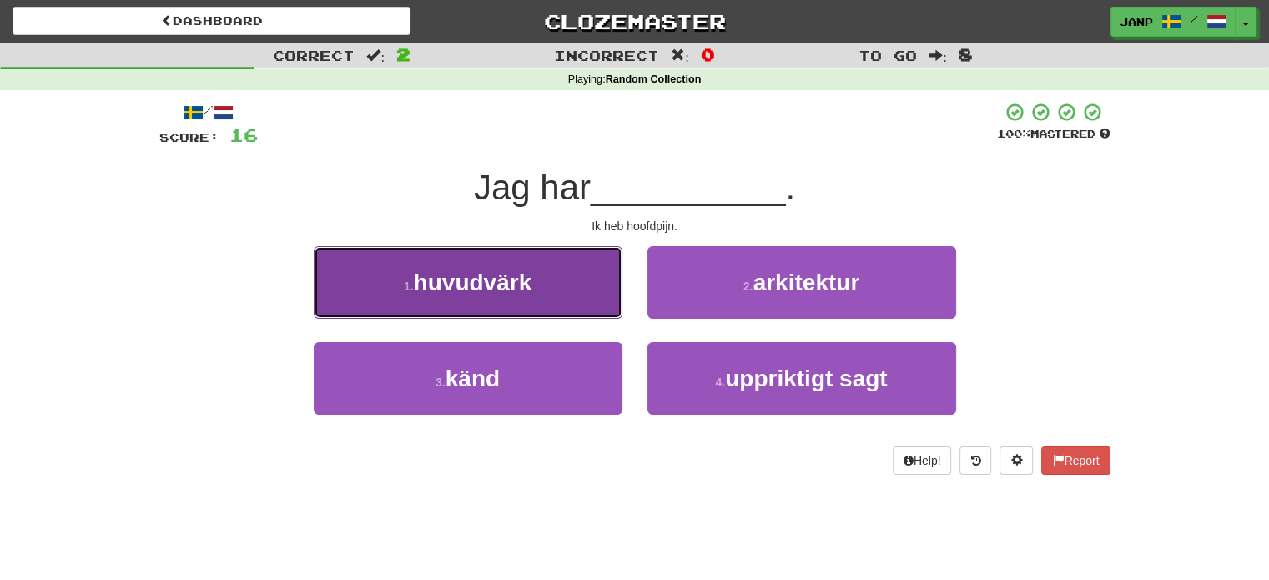
click at [574, 306] on button "1 . huvudvärk" at bounding box center [468, 282] width 309 height 73
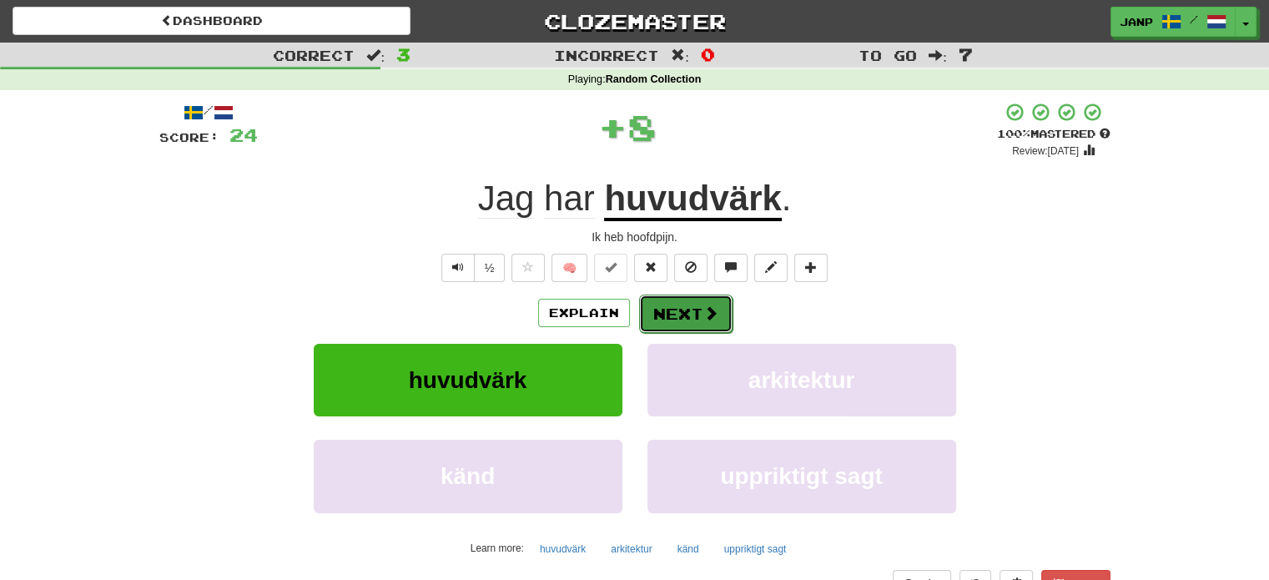
click at [673, 310] on button "Next" at bounding box center [685, 314] width 93 height 38
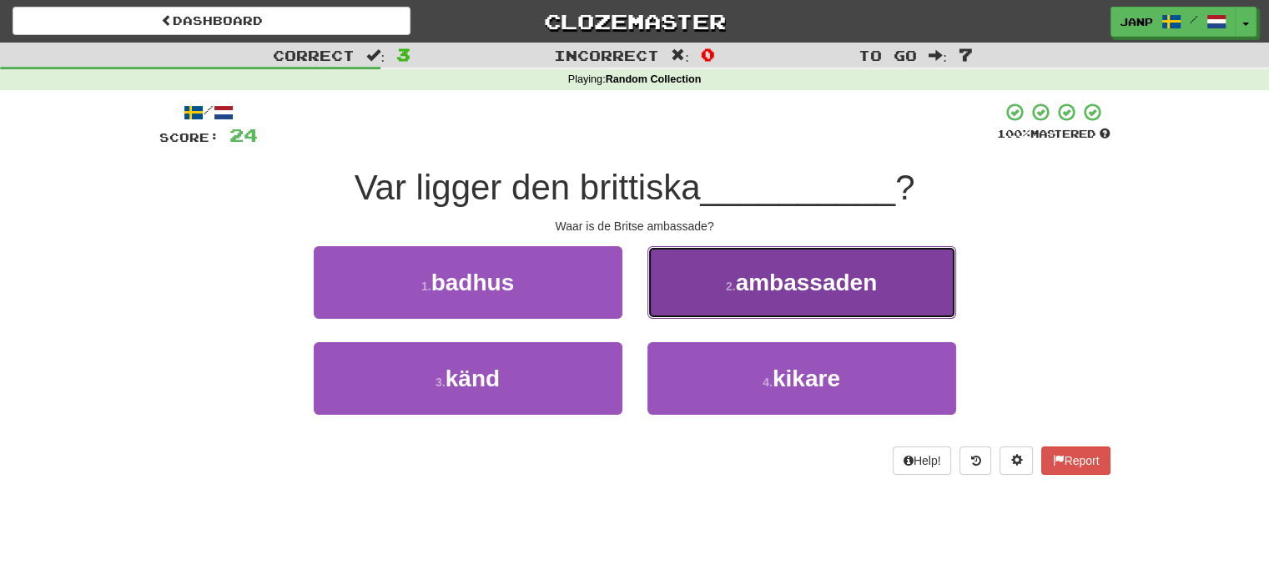
click at [718, 291] on button "2 . ambassaden" at bounding box center [801, 282] width 309 height 73
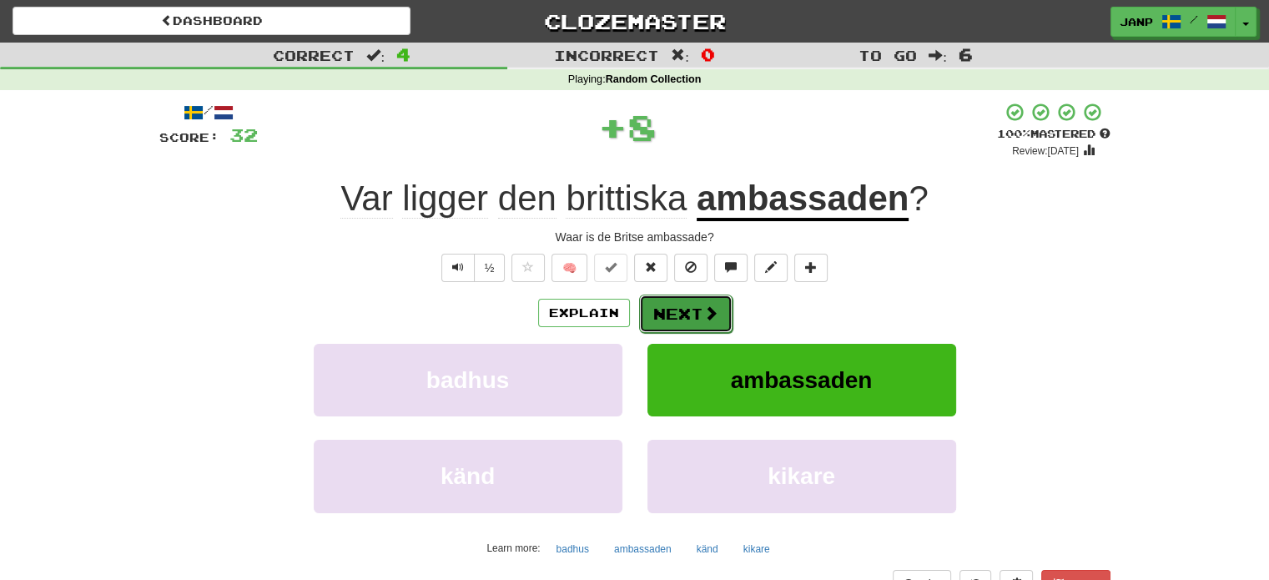
click at [659, 308] on button "Next" at bounding box center [685, 314] width 93 height 38
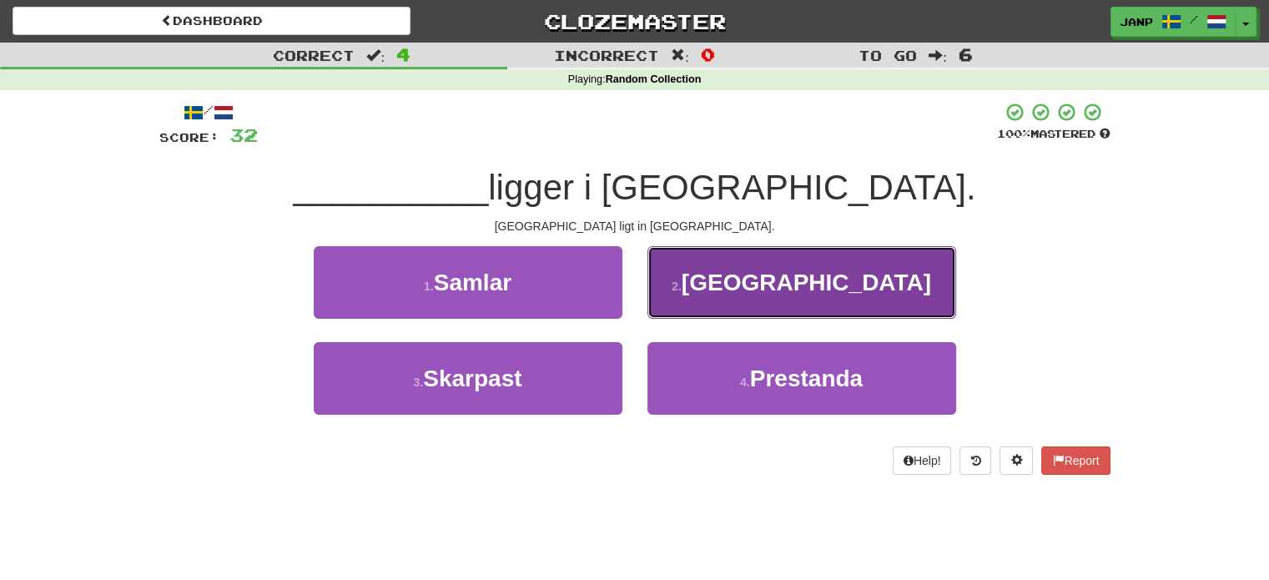
click at [703, 280] on button "2 . Damaskus" at bounding box center [801, 282] width 309 height 73
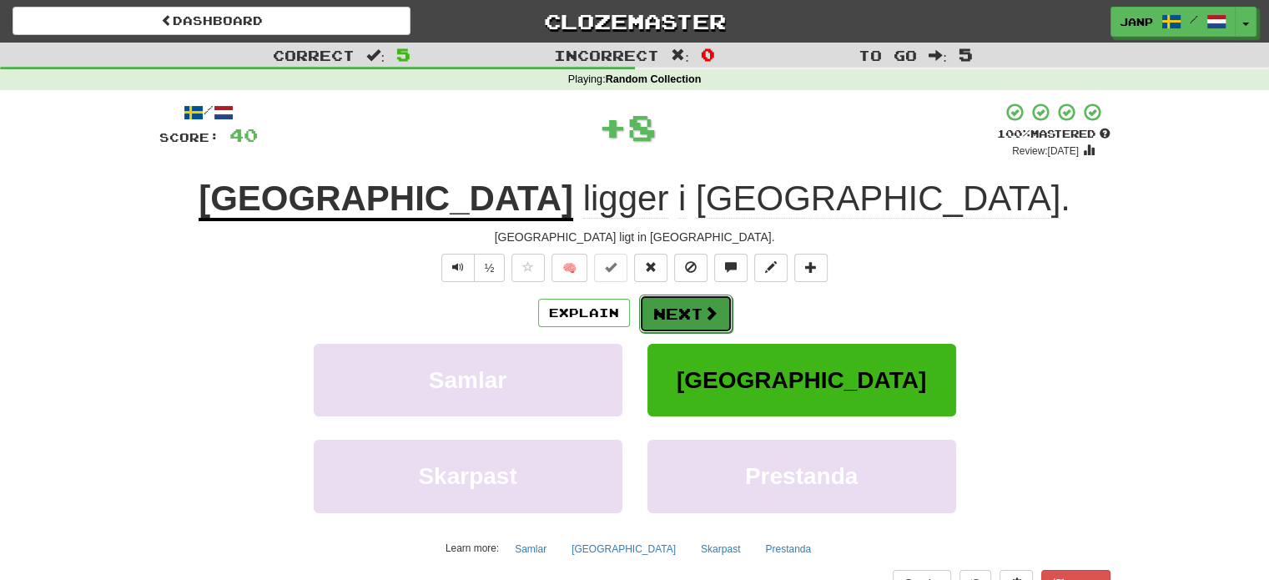
click at [692, 308] on button "Next" at bounding box center [685, 314] width 93 height 38
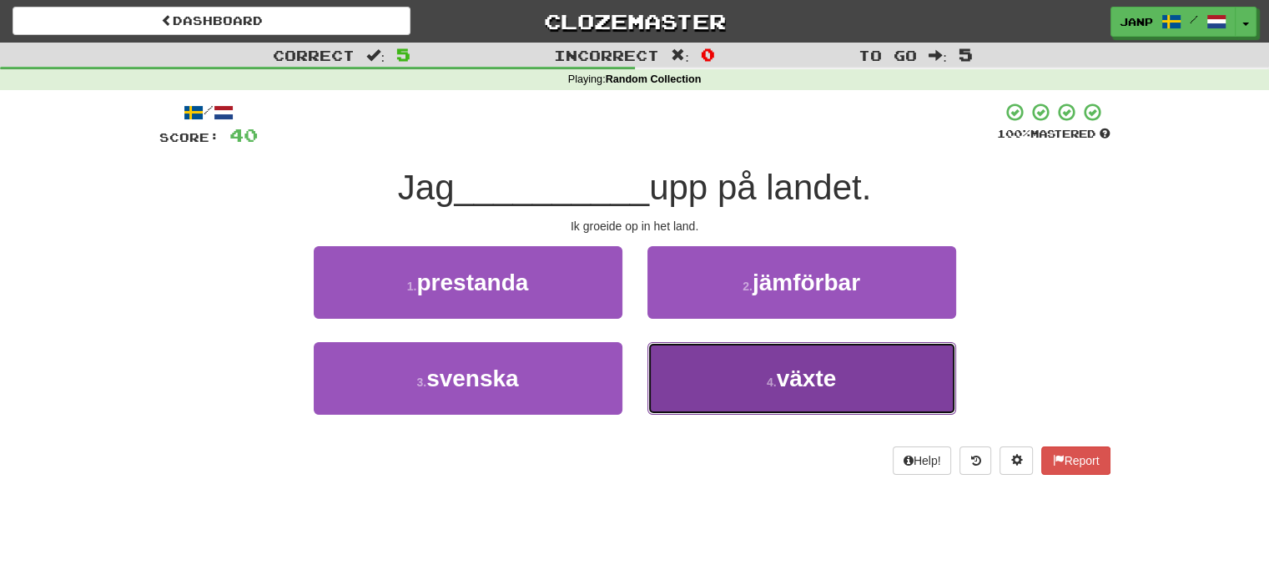
click at [696, 368] on button "4 . växte" at bounding box center [801, 378] width 309 height 73
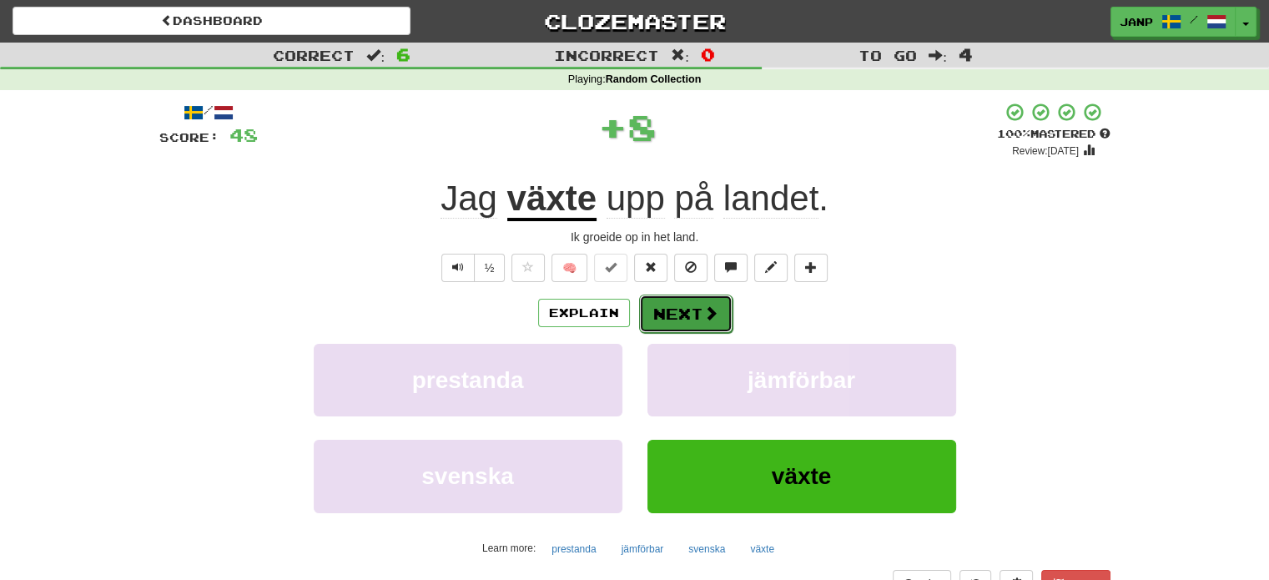
click at [690, 323] on button "Next" at bounding box center [685, 314] width 93 height 38
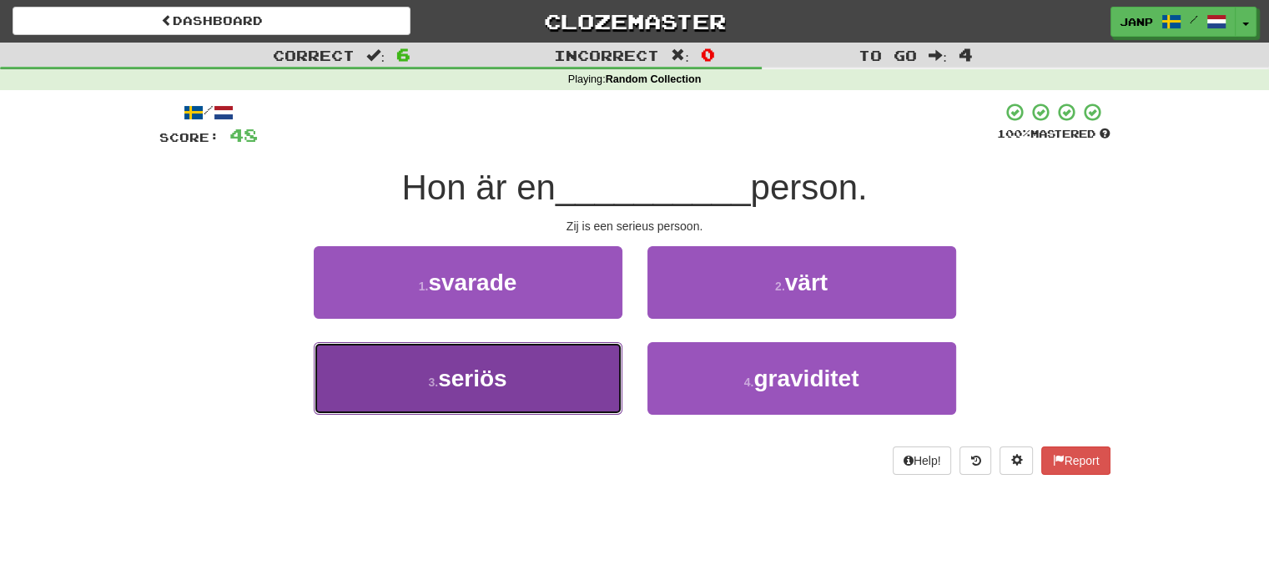
click at [587, 365] on button "3 . seriös" at bounding box center [468, 378] width 309 height 73
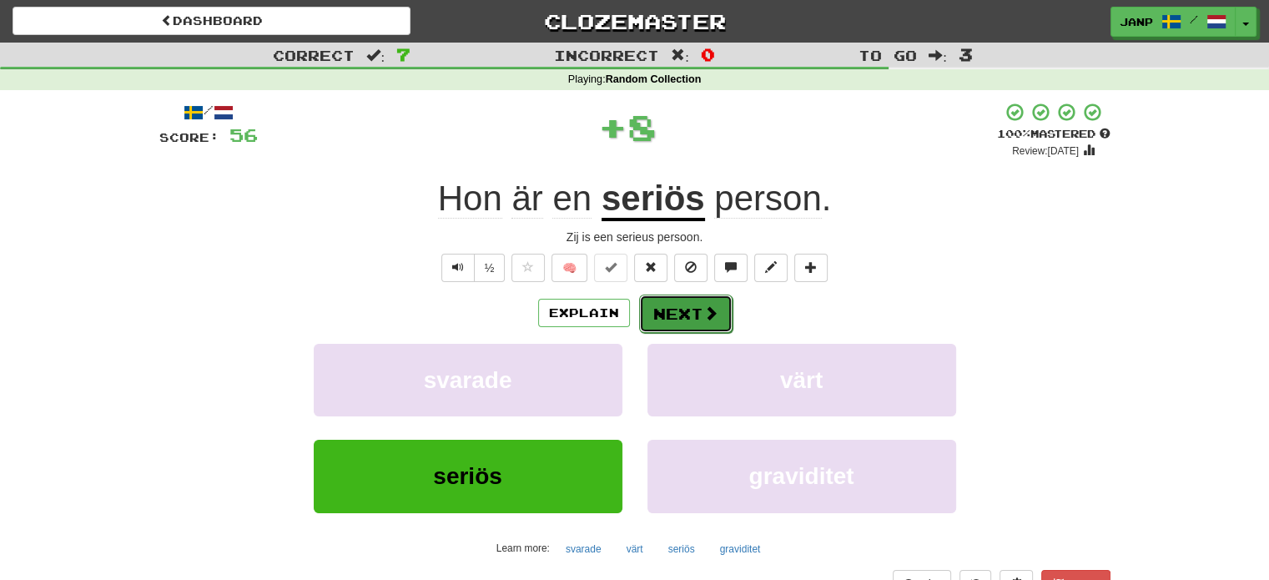
click at [669, 300] on button "Next" at bounding box center [685, 314] width 93 height 38
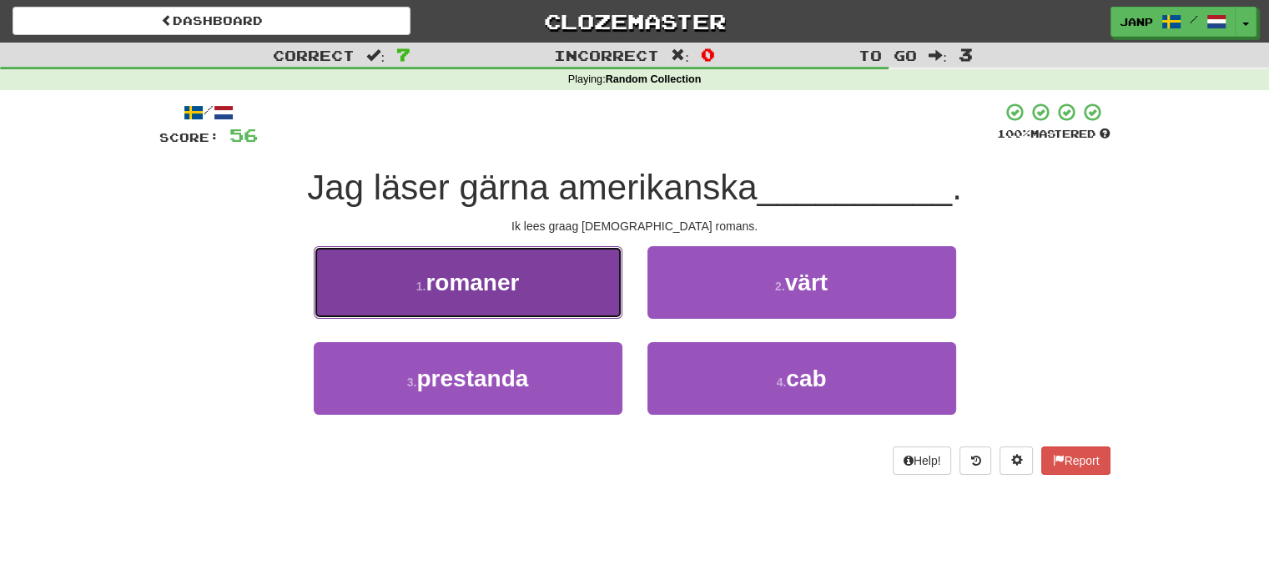
click at [560, 304] on button "1 . romaner" at bounding box center [468, 282] width 309 height 73
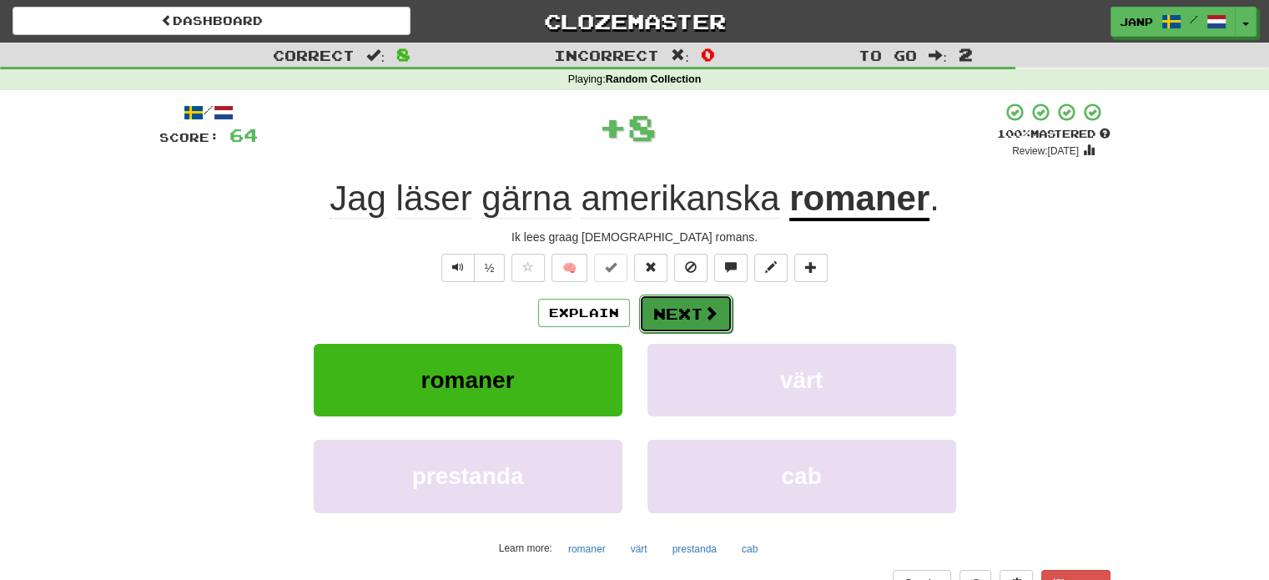
click at [698, 311] on button "Next" at bounding box center [685, 314] width 93 height 38
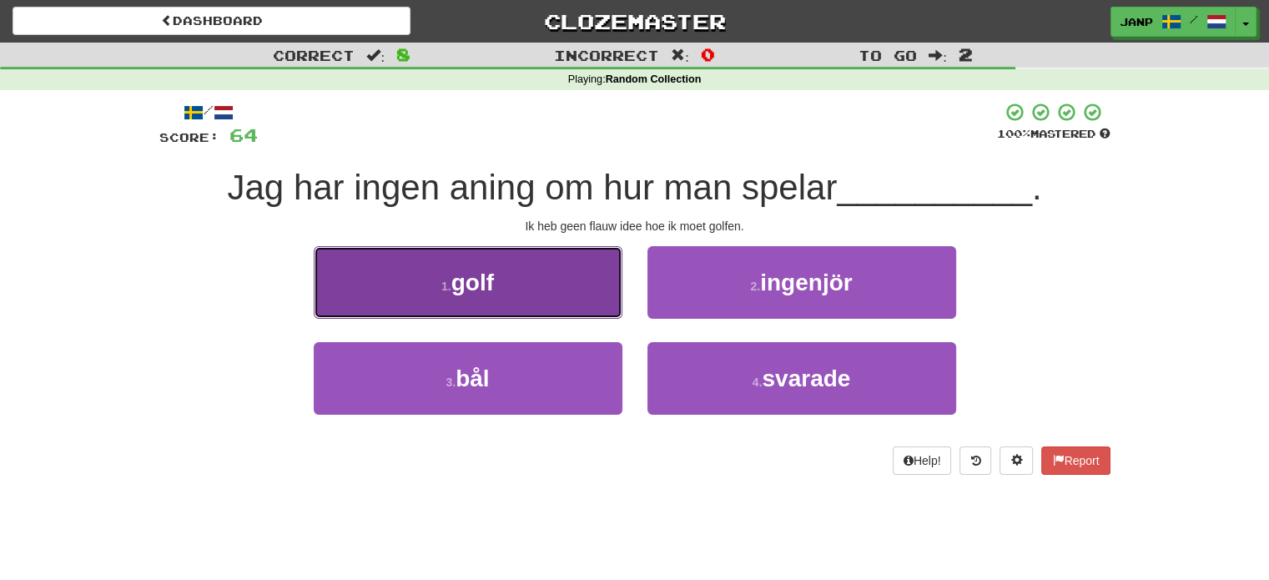
click at [547, 278] on button "1 . golf" at bounding box center [468, 282] width 309 height 73
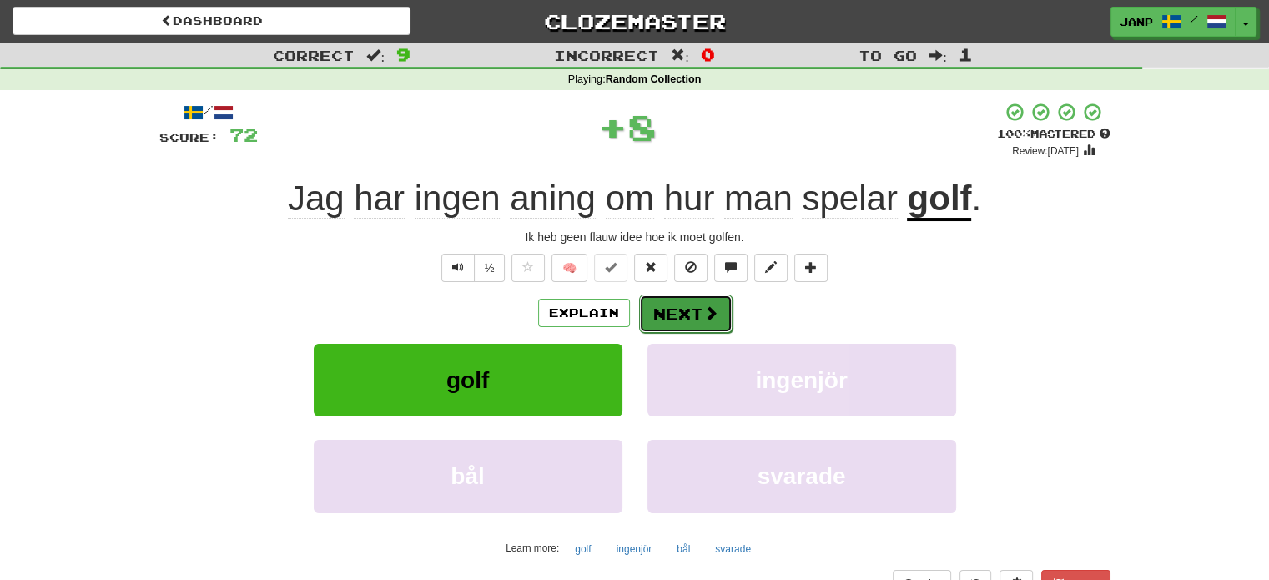
click at [671, 315] on button "Next" at bounding box center [685, 314] width 93 height 38
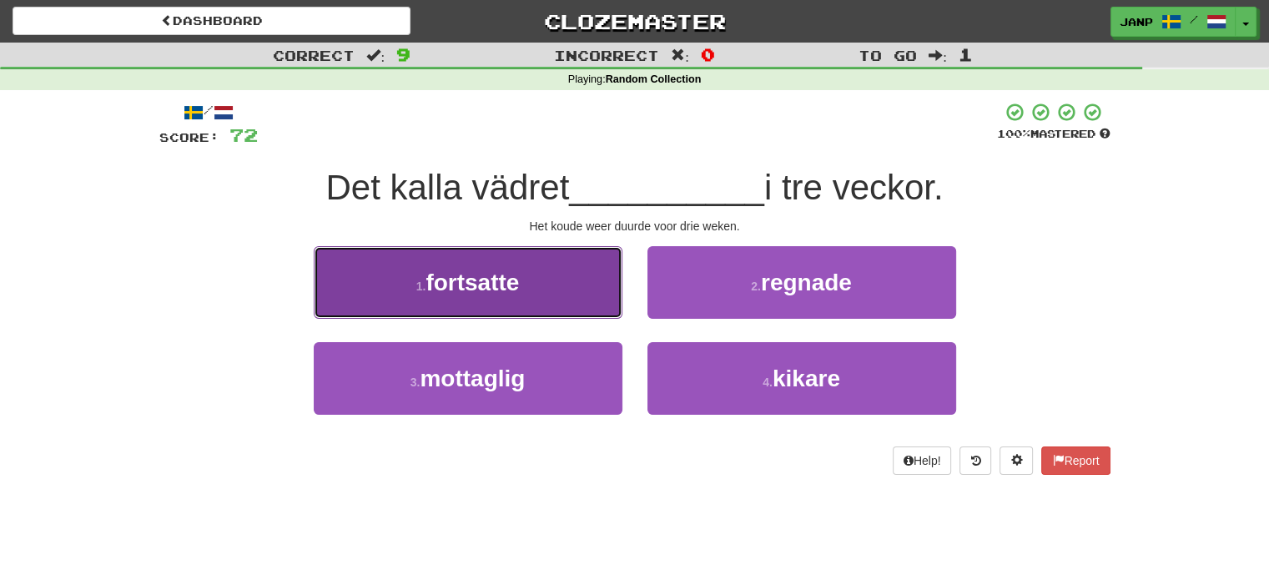
click at [569, 299] on button "1 . fortsatte" at bounding box center [468, 282] width 309 height 73
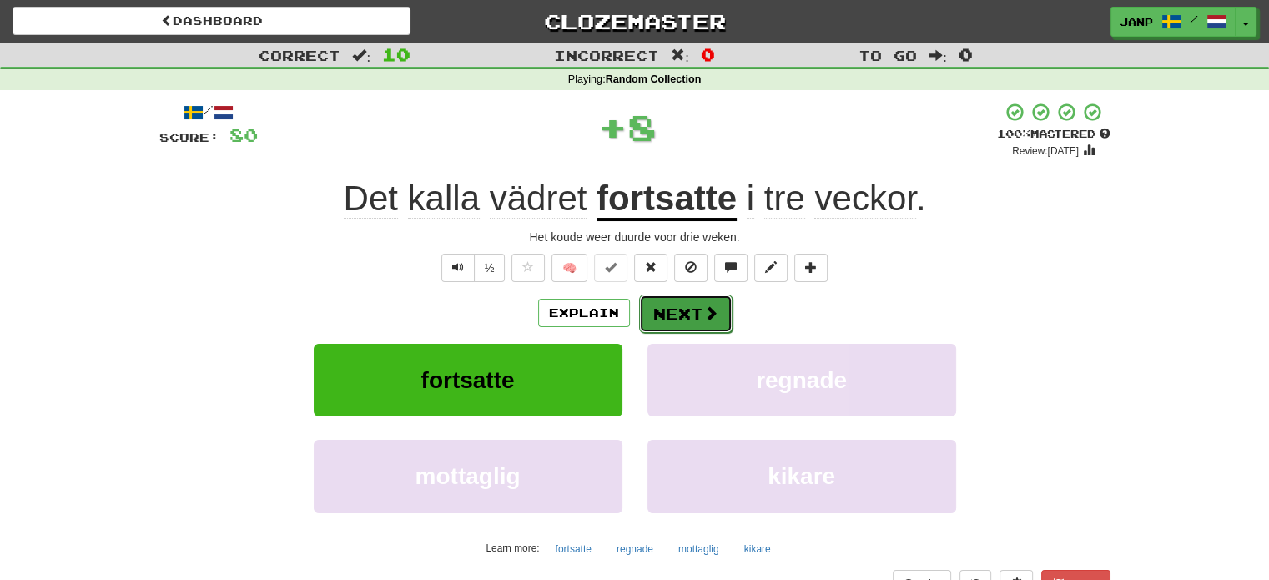
click at [680, 320] on button "Next" at bounding box center [685, 314] width 93 height 38
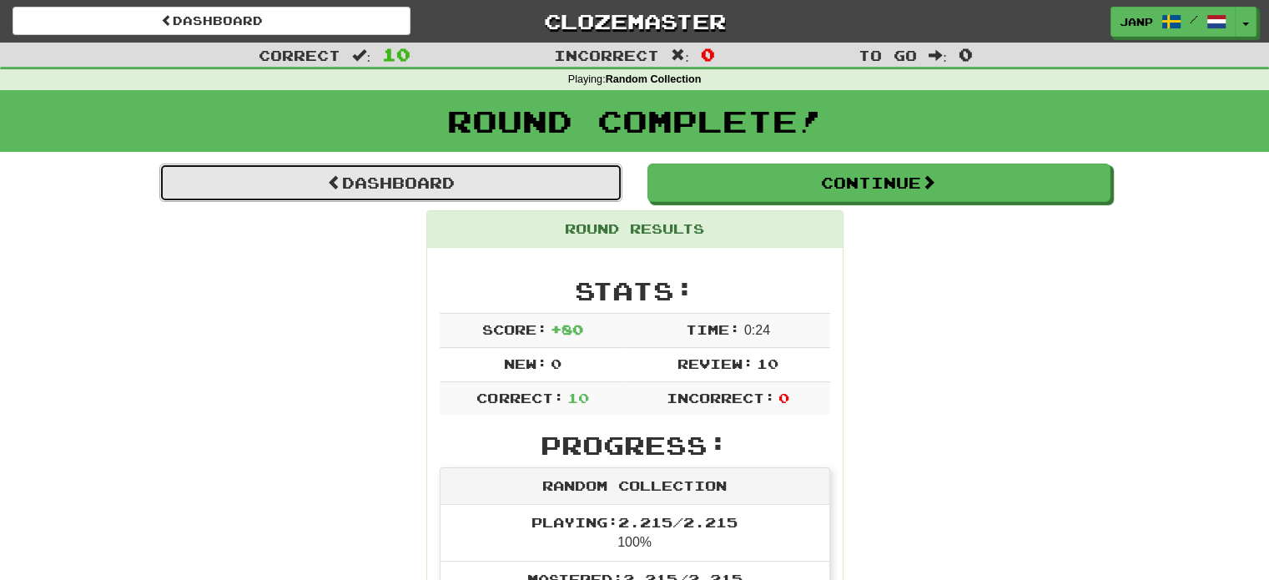
click at [451, 194] on link "Dashboard" at bounding box center [390, 183] width 463 height 38
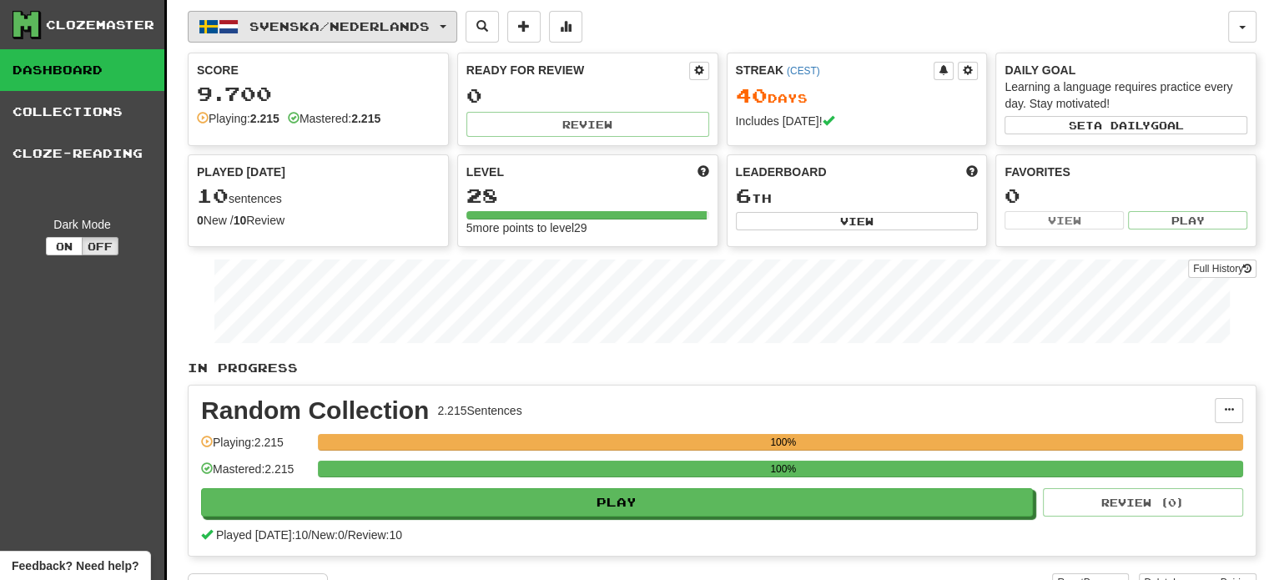
click at [380, 33] on button "Svenska / Nederlands" at bounding box center [323, 27] width 270 height 32
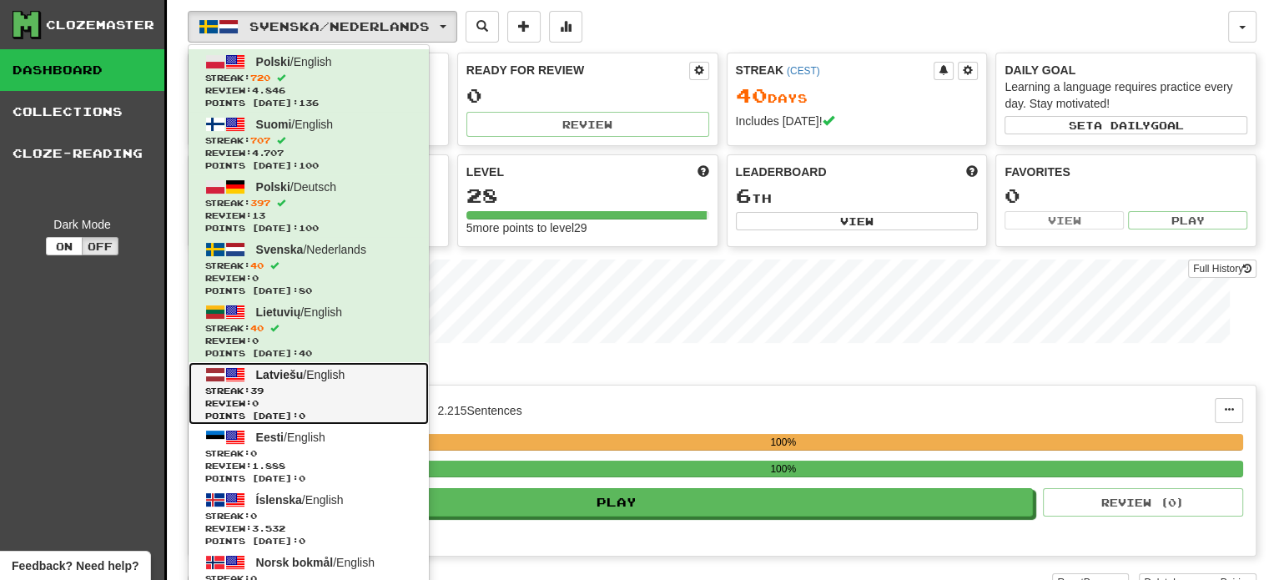
click at [337, 385] on span "Streak: 39" at bounding box center [308, 391] width 207 height 13
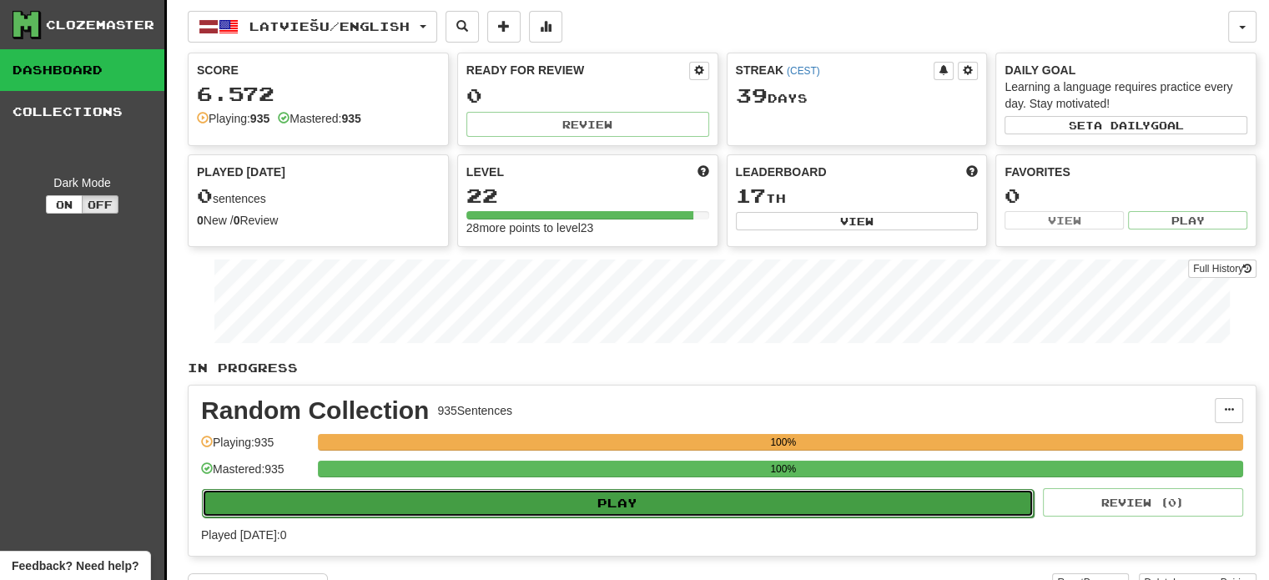
click at [601, 506] on button "Play" at bounding box center [618, 503] width 832 height 28
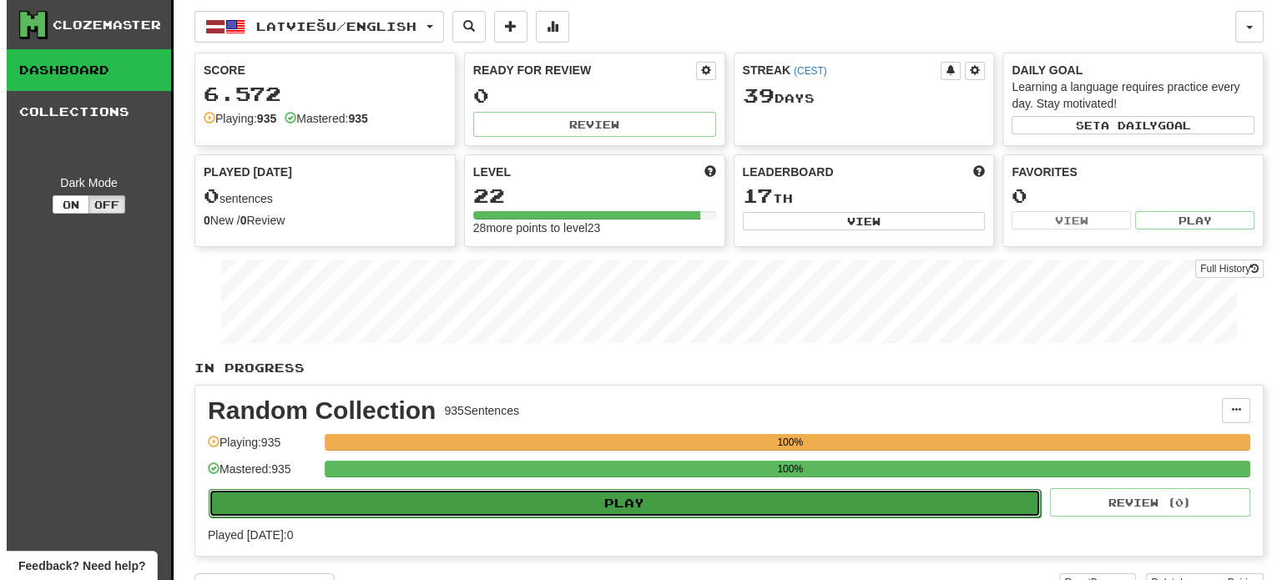
select select "**"
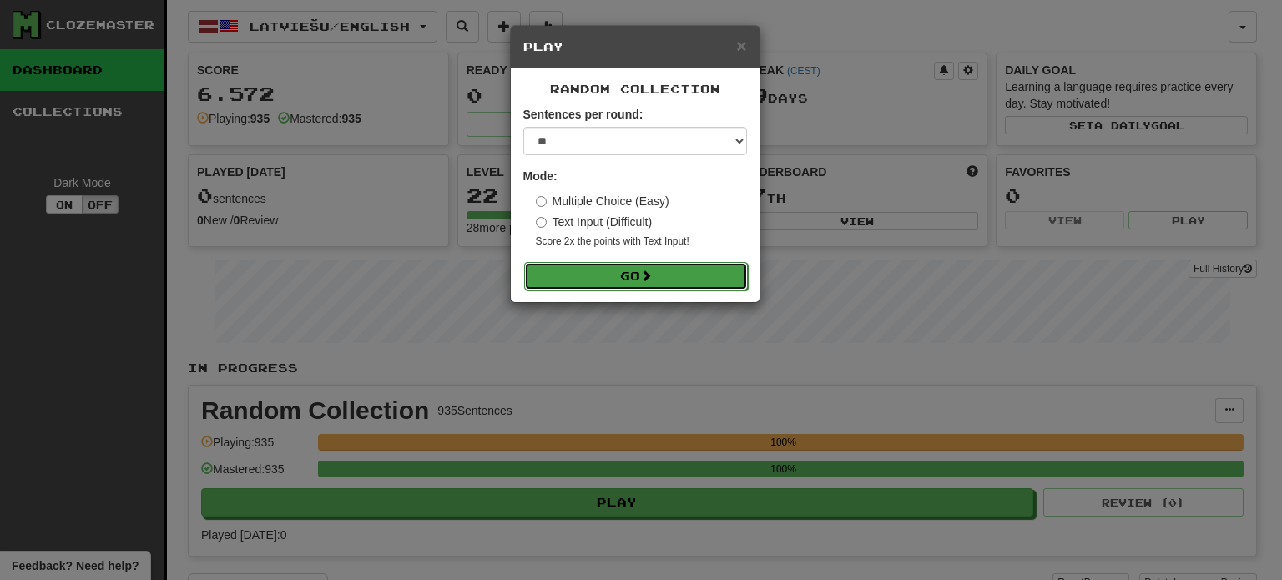
click at [629, 275] on button "Go" at bounding box center [636, 276] width 224 height 28
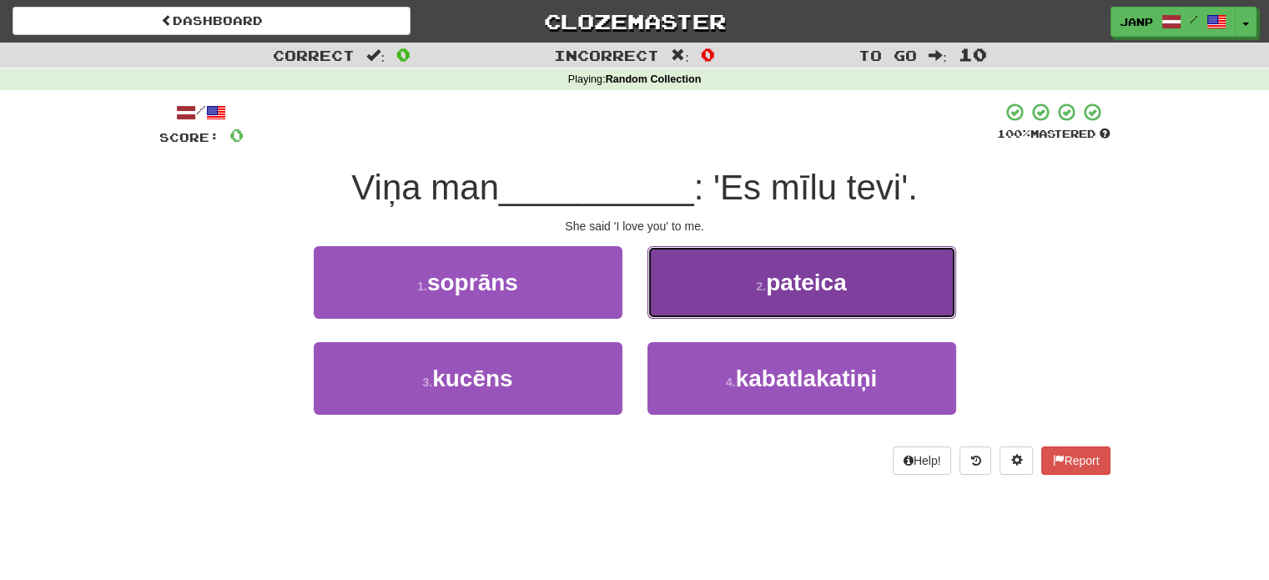
click at [724, 280] on button "2 . pateica" at bounding box center [801, 282] width 309 height 73
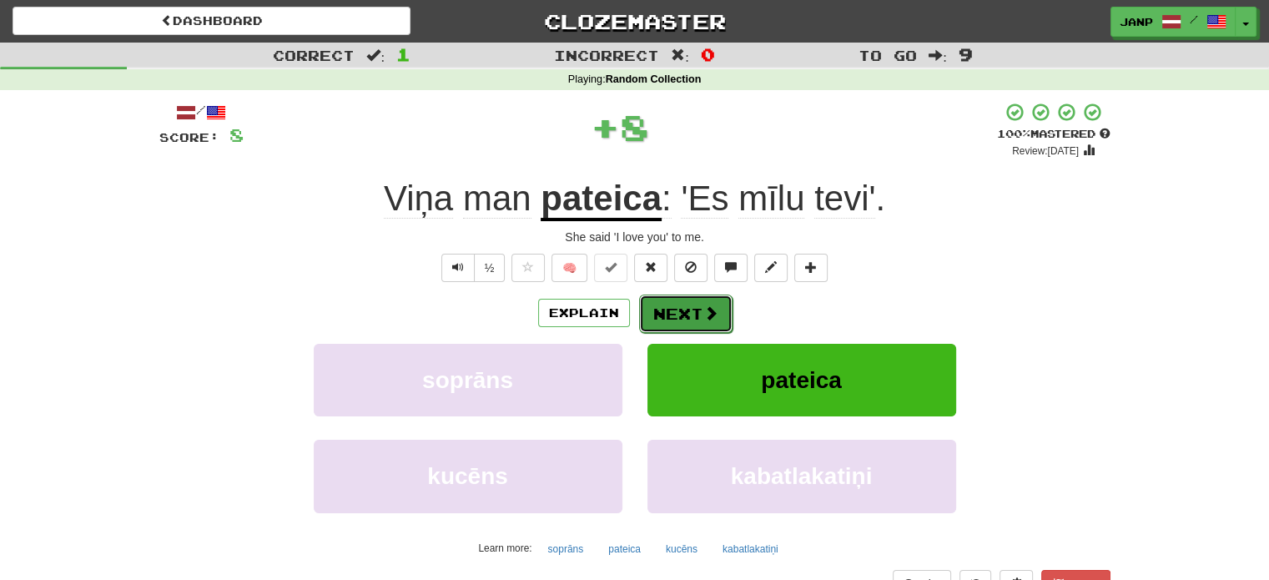
click at [677, 310] on button "Next" at bounding box center [685, 314] width 93 height 38
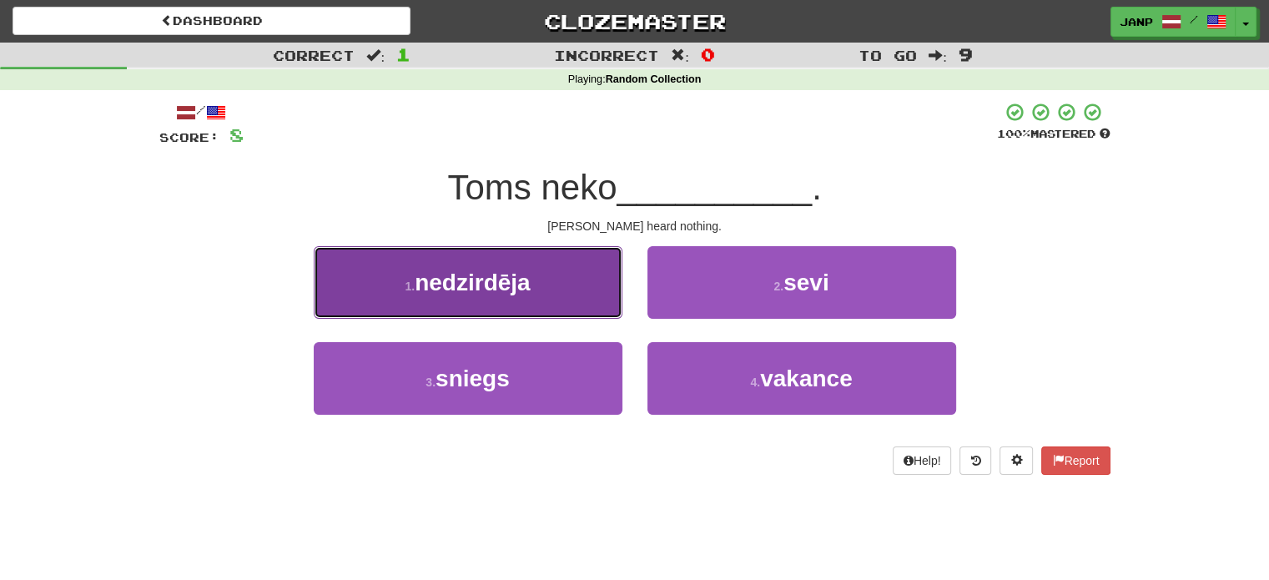
click at [548, 293] on button "1 . nedzirdēja" at bounding box center [468, 282] width 309 height 73
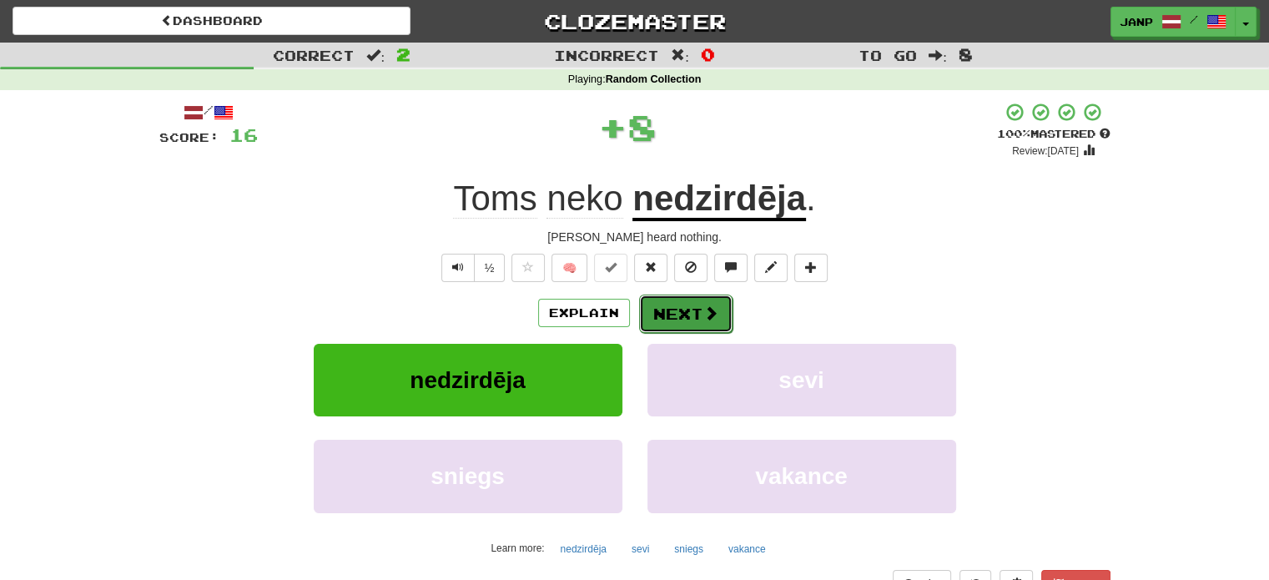
click at [688, 315] on button "Next" at bounding box center [685, 314] width 93 height 38
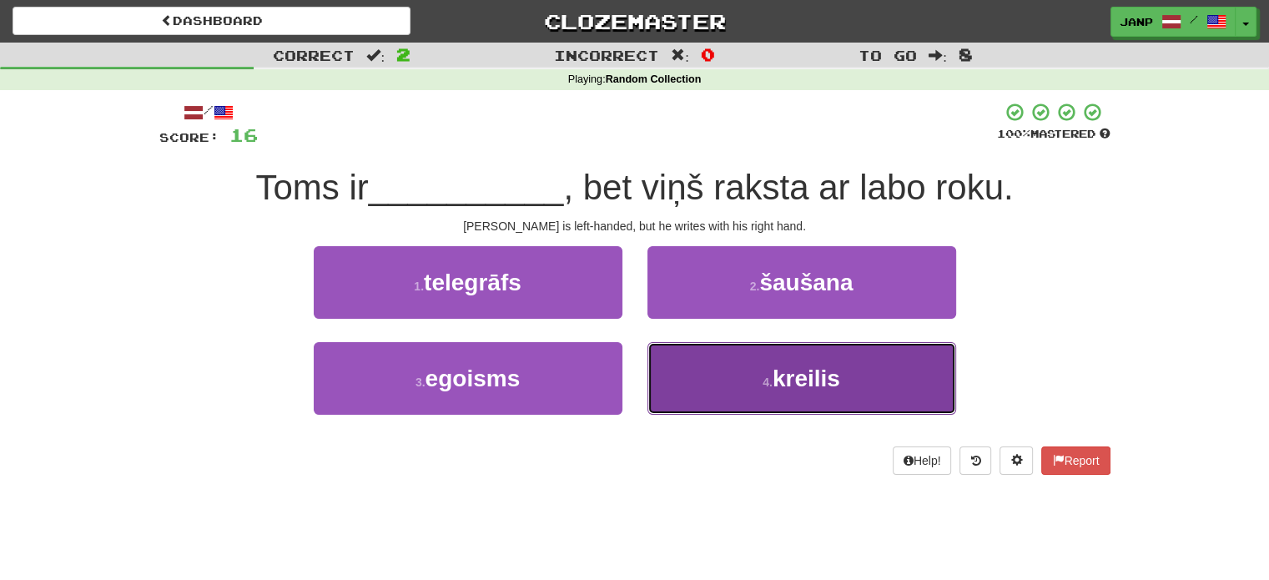
click at [721, 376] on button "4 . kreilis" at bounding box center [801, 378] width 309 height 73
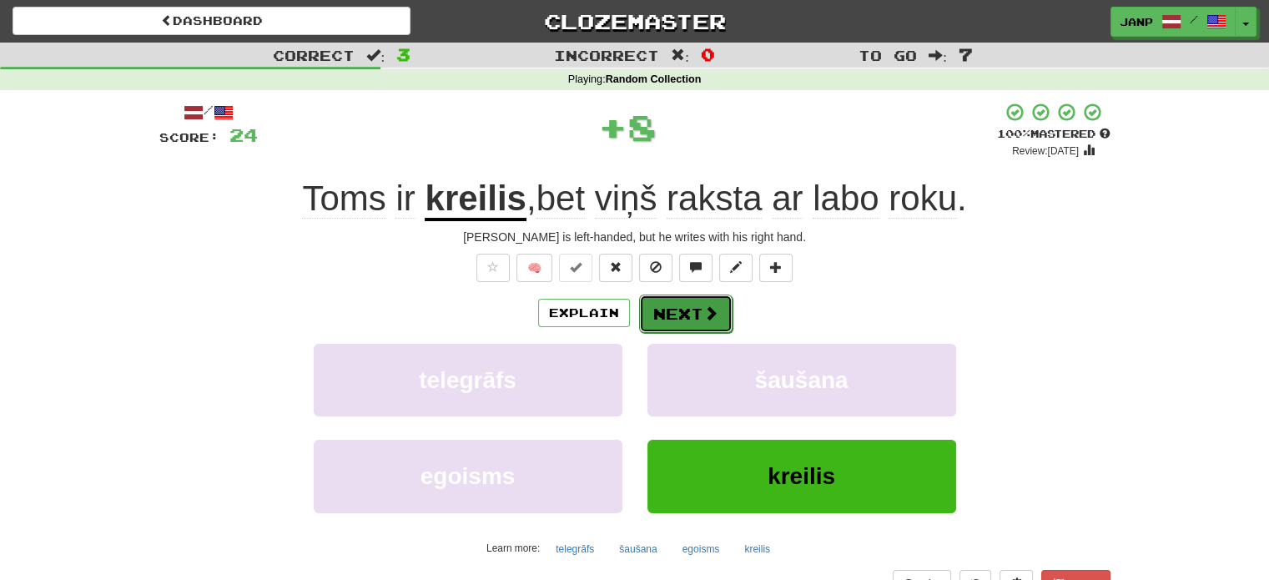
click at [668, 312] on button "Next" at bounding box center [685, 314] width 93 height 38
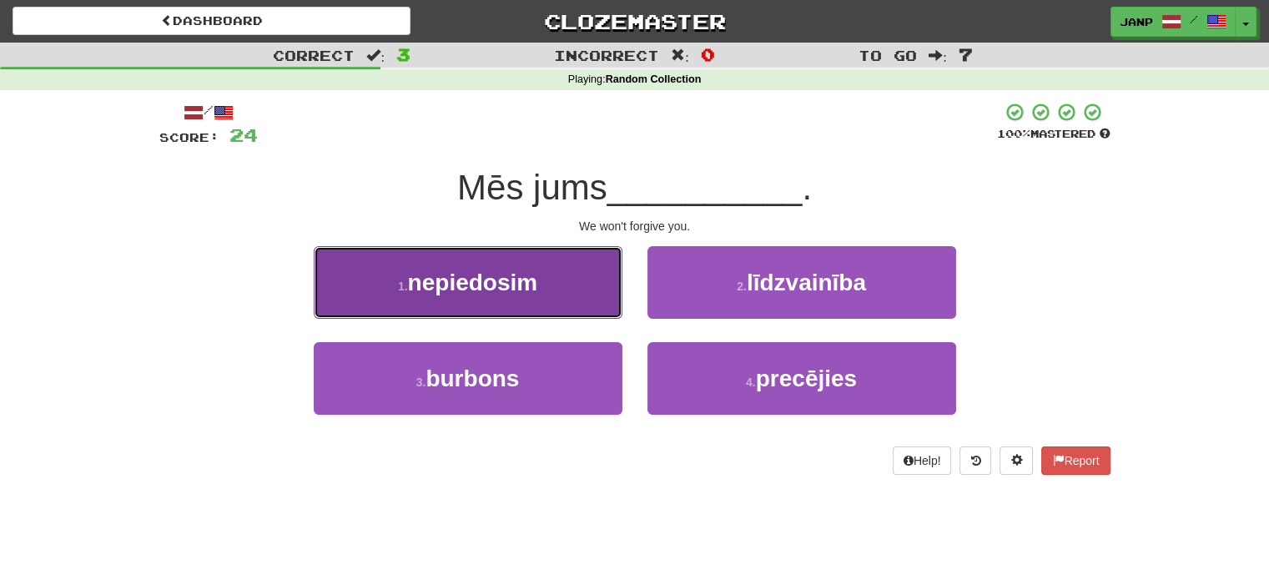
click at [567, 276] on button "1 . nepiedosim" at bounding box center [468, 282] width 309 height 73
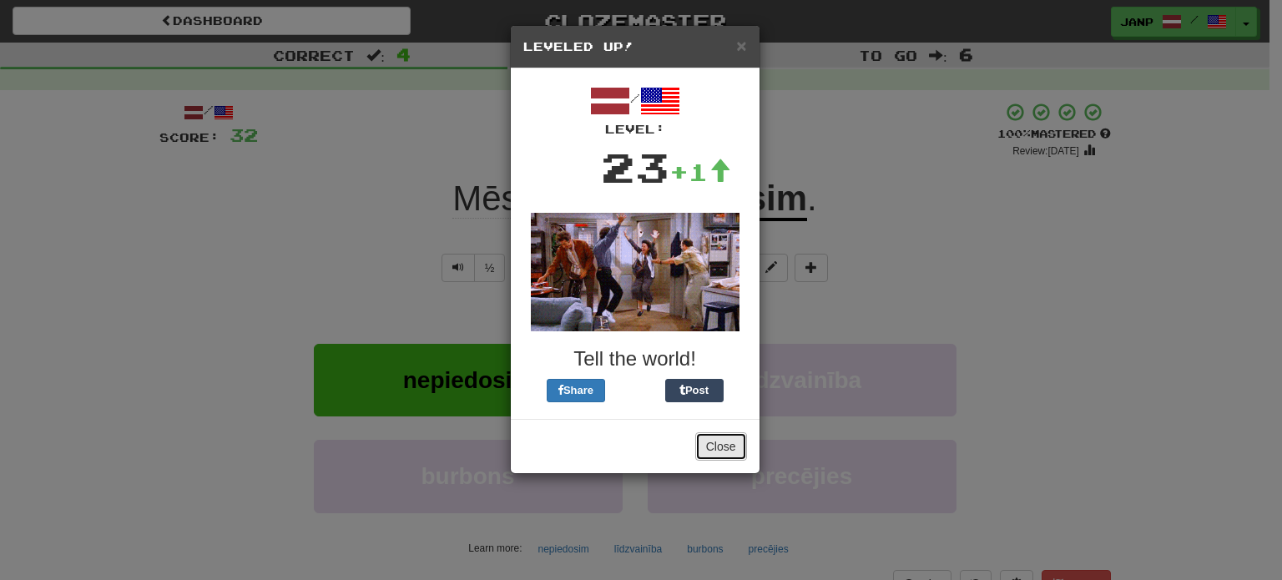
click at [718, 438] on button "Close" at bounding box center [721, 446] width 52 height 28
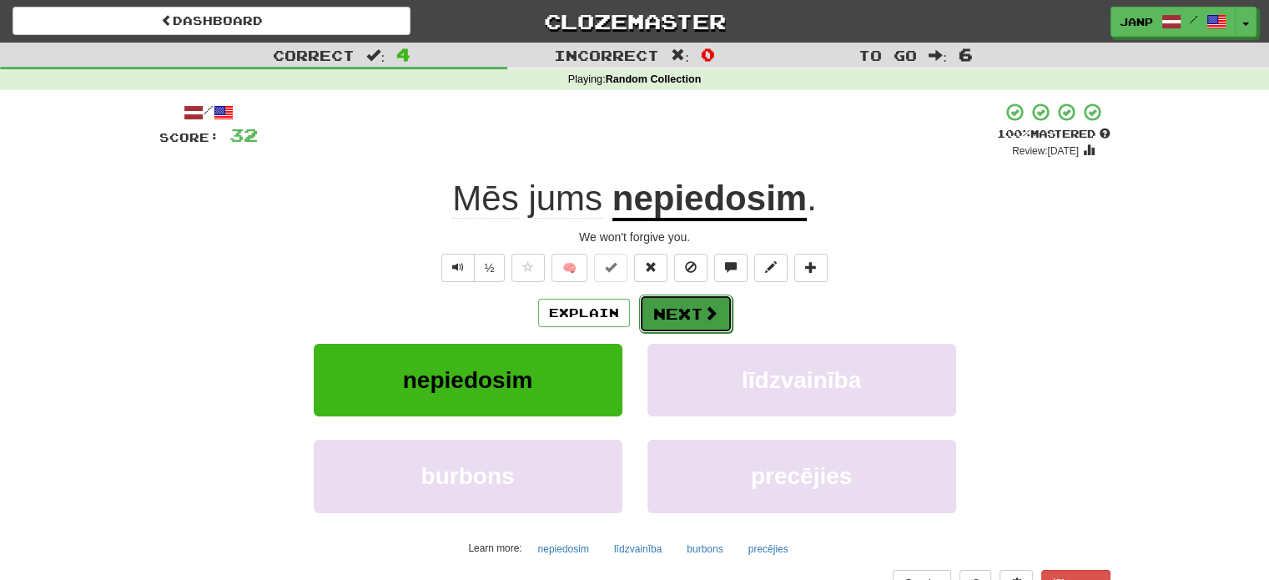
click at [675, 304] on button "Next" at bounding box center [685, 314] width 93 height 38
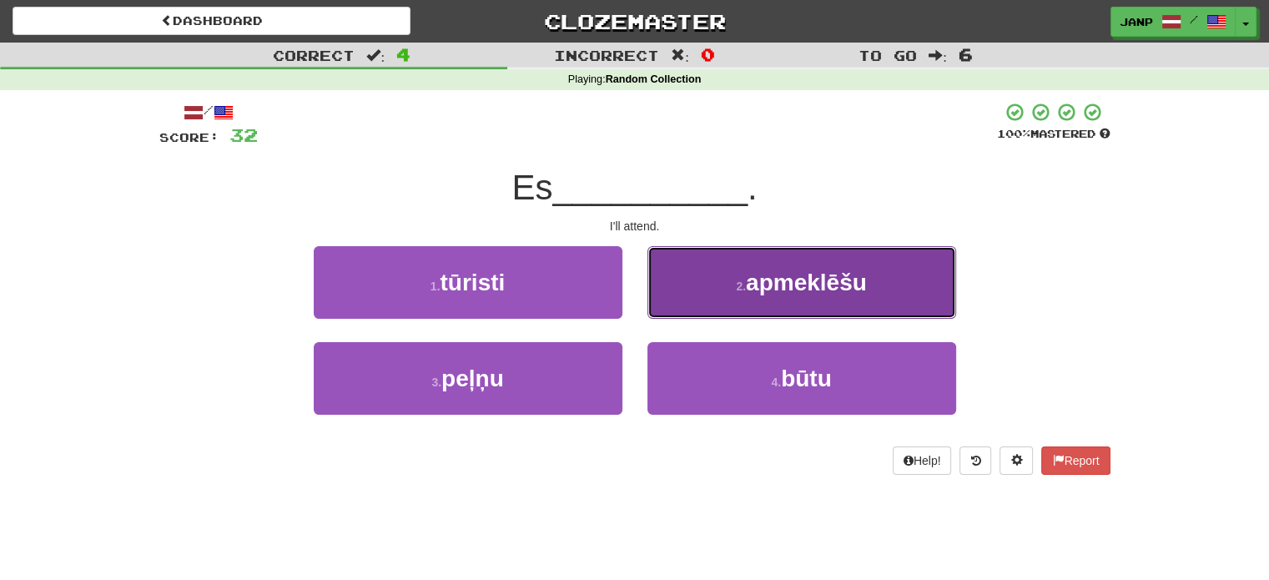
click at [708, 303] on button "2 . apmeklēšu" at bounding box center [801, 282] width 309 height 73
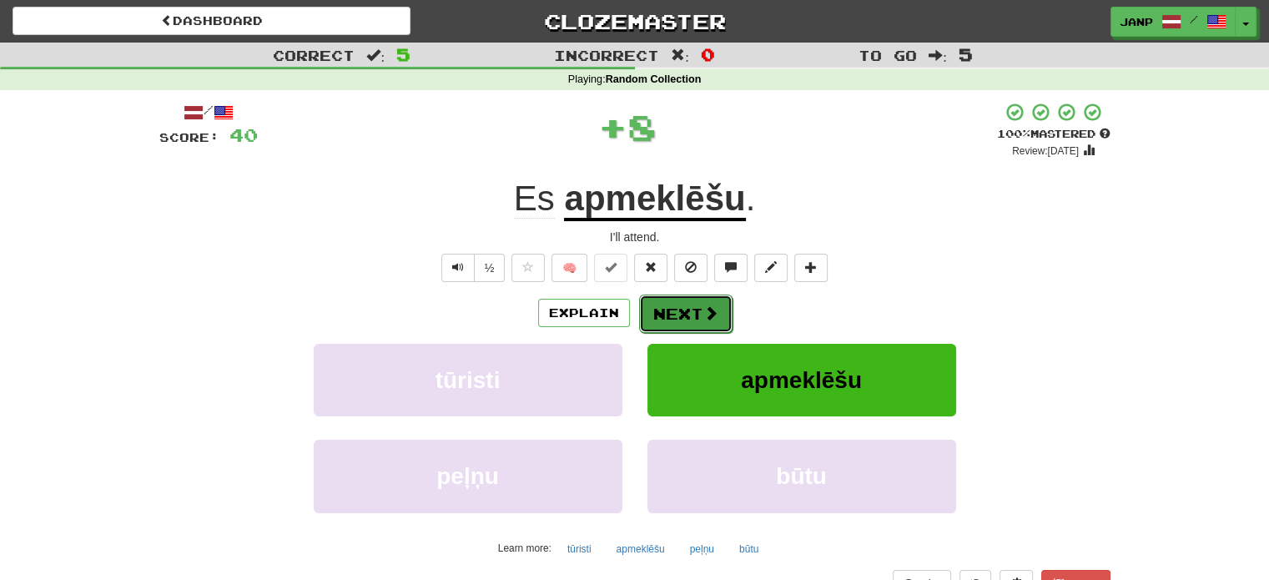
click at [685, 315] on button "Next" at bounding box center [685, 314] width 93 height 38
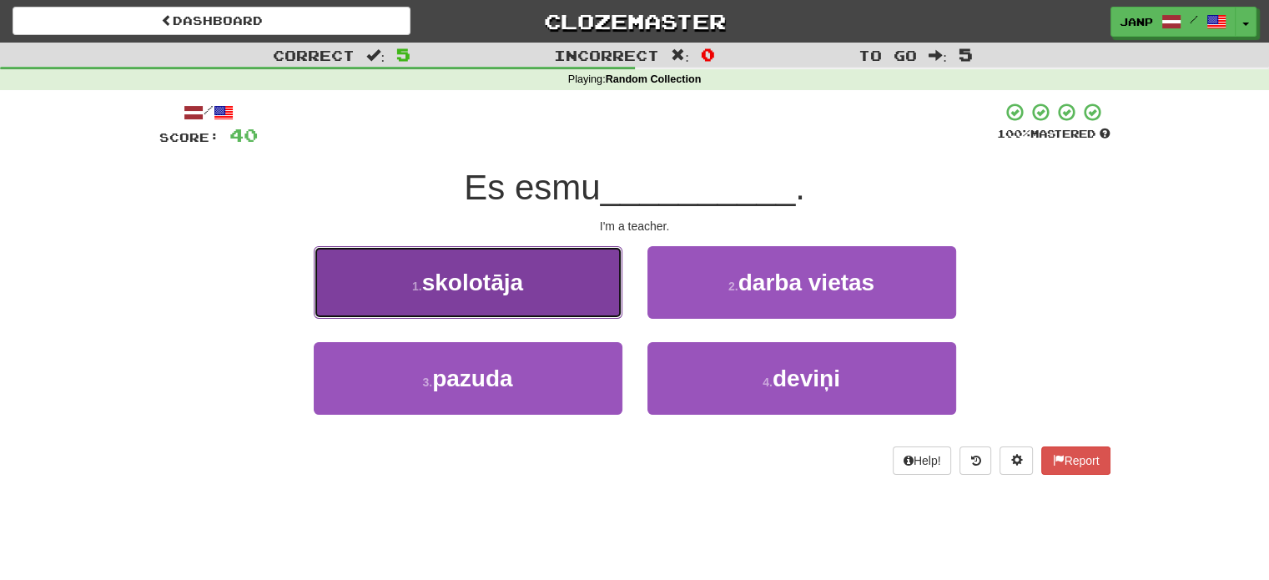
click at [592, 290] on button "1 . skolotāja" at bounding box center [468, 282] width 309 height 73
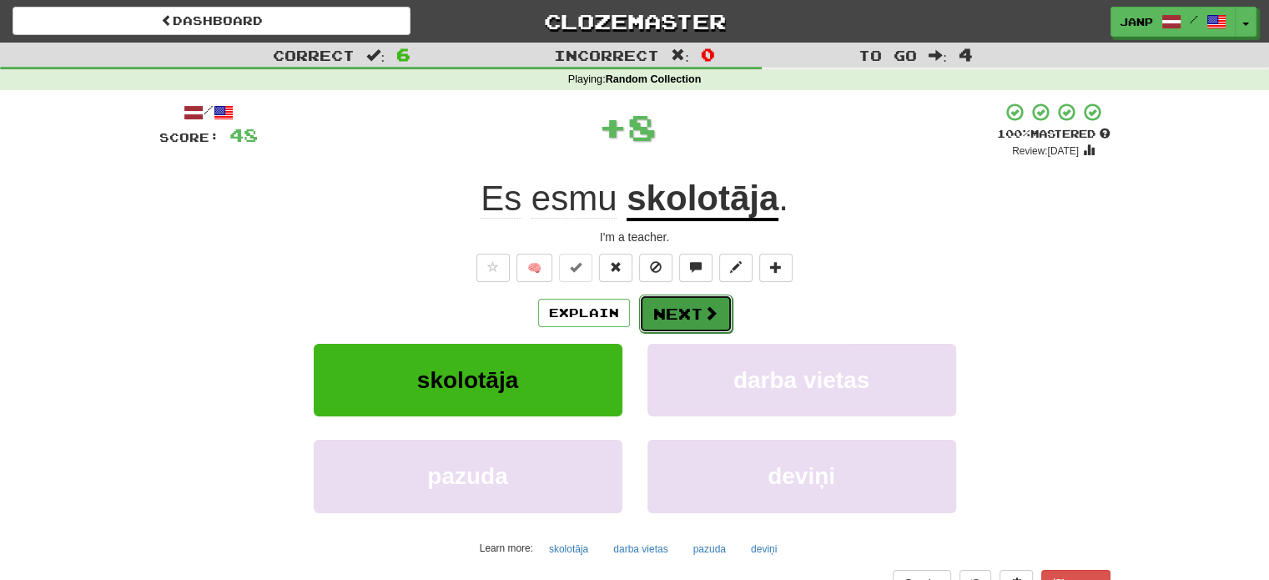
click at [684, 313] on button "Next" at bounding box center [685, 314] width 93 height 38
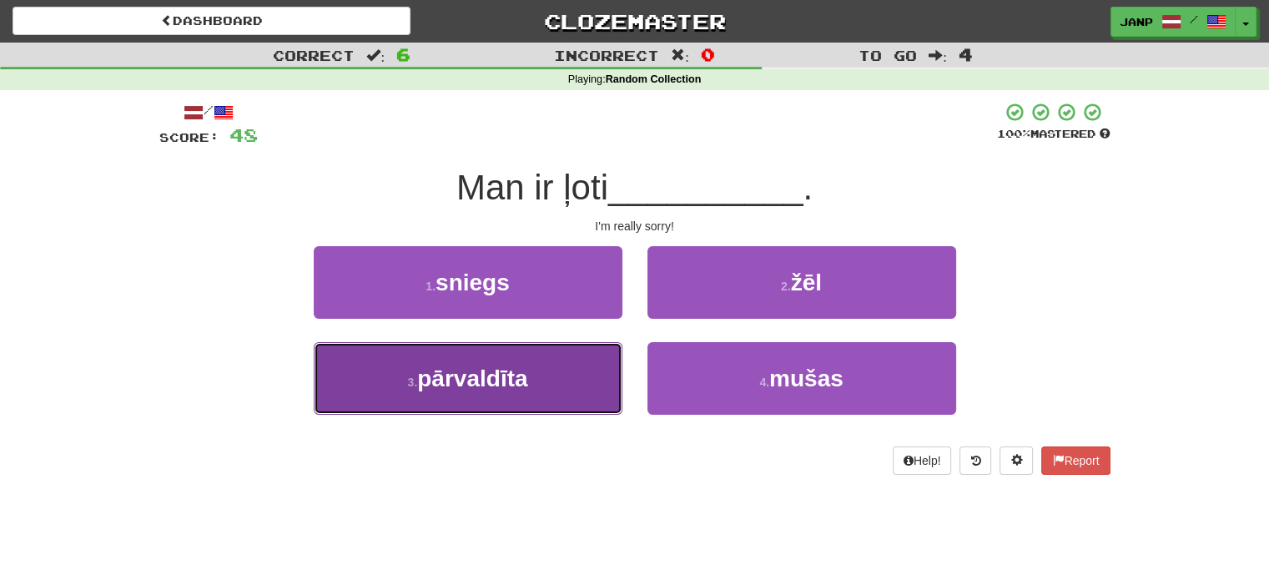
click at [580, 350] on button "3 . pārvaldīta" at bounding box center [468, 378] width 309 height 73
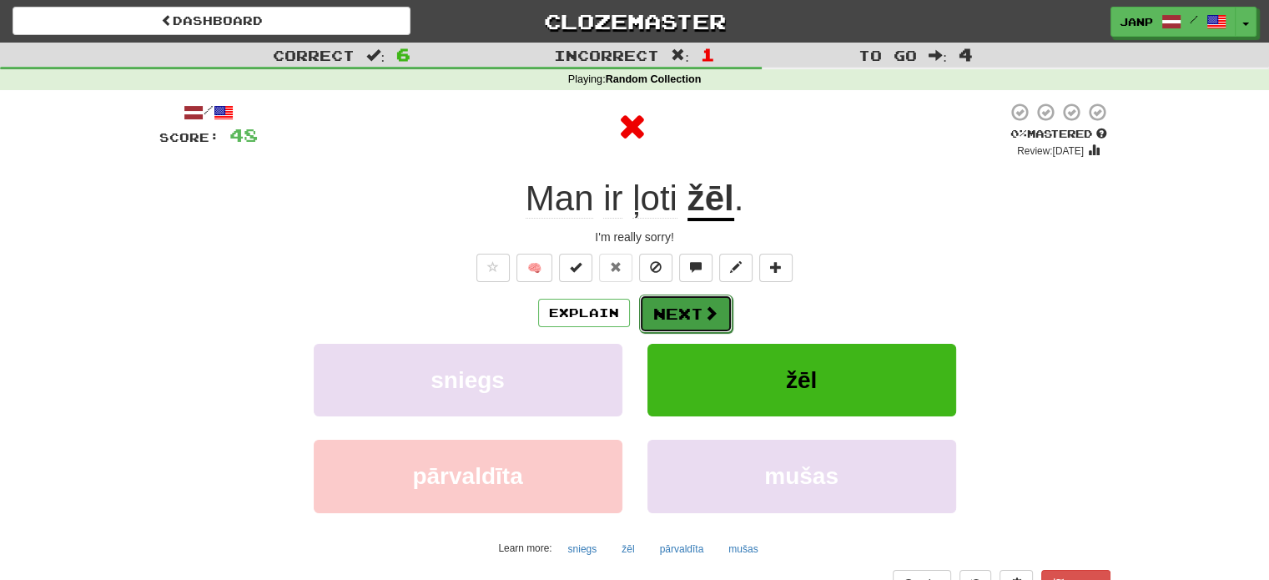
click at [673, 310] on button "Next" at bounding box center [685, 314] width 93 height 38
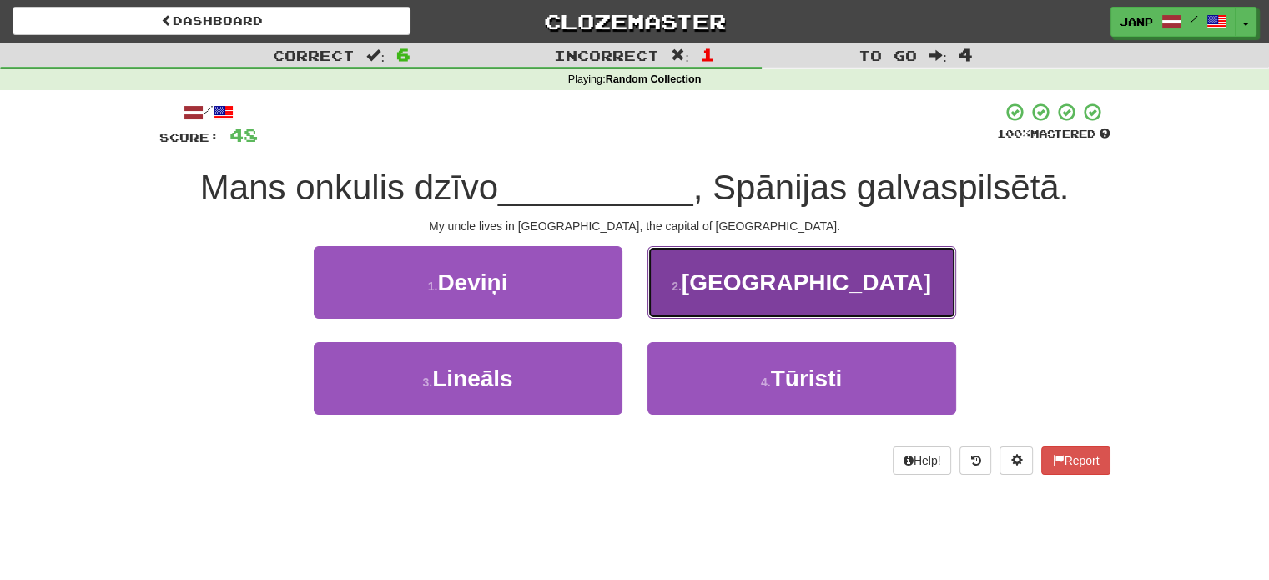
click at [723, 299] on button "2 . Madridē" at bounding box center [801, 282] width 309 height 73
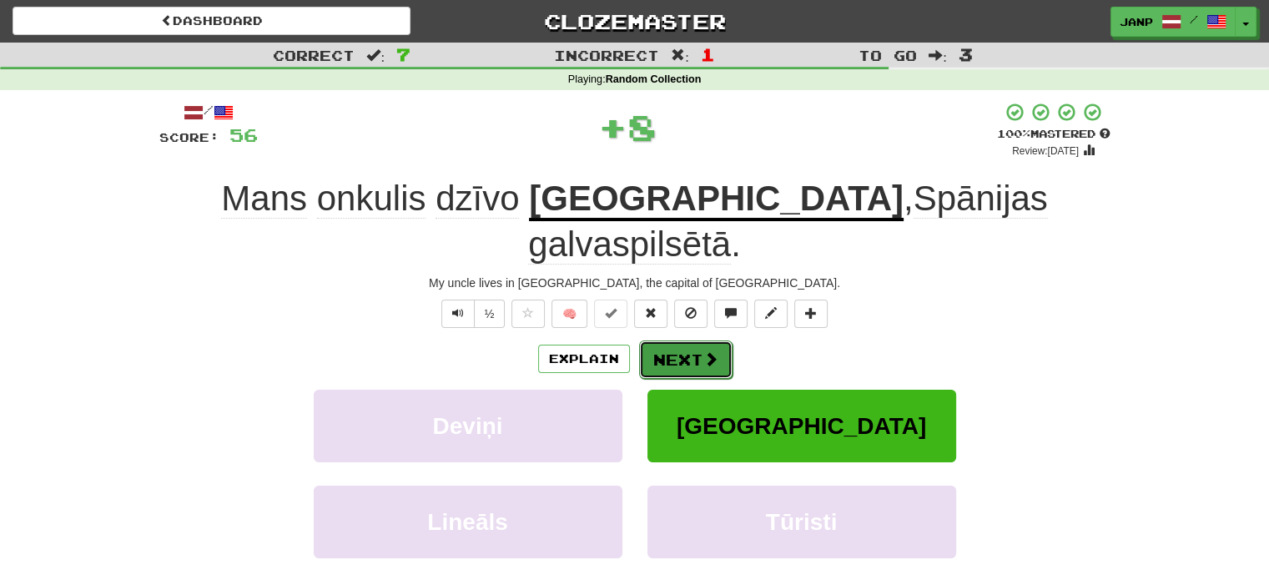
click at [682, 340] on button "Next" at bounding box center [685, 359] width 93 height 38
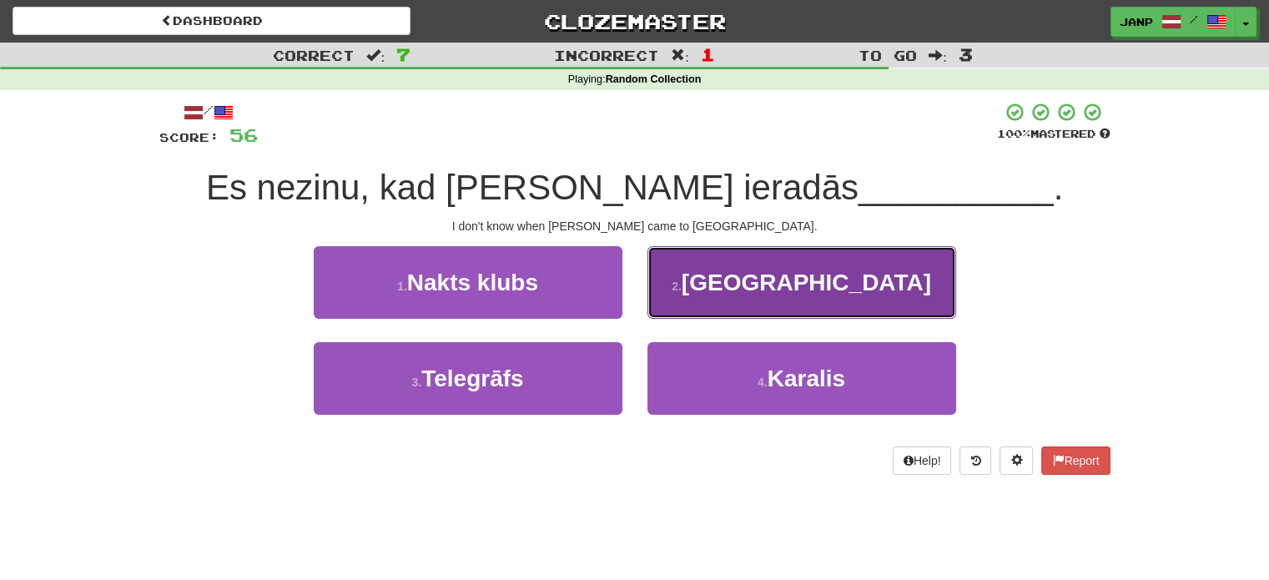
click at [707, 302] on button "2 . Japānā" at bounding box center [801, 282] width 309 height 73
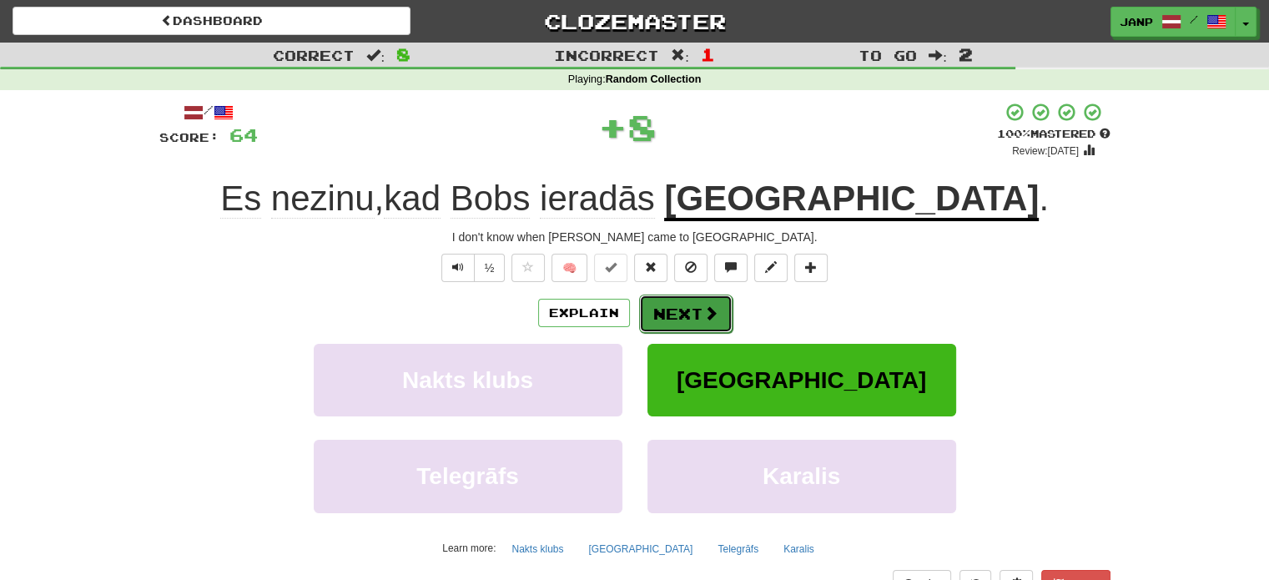
click at [680, 306] on button "Next" at bounding box center [685, 314] width 93 height 38
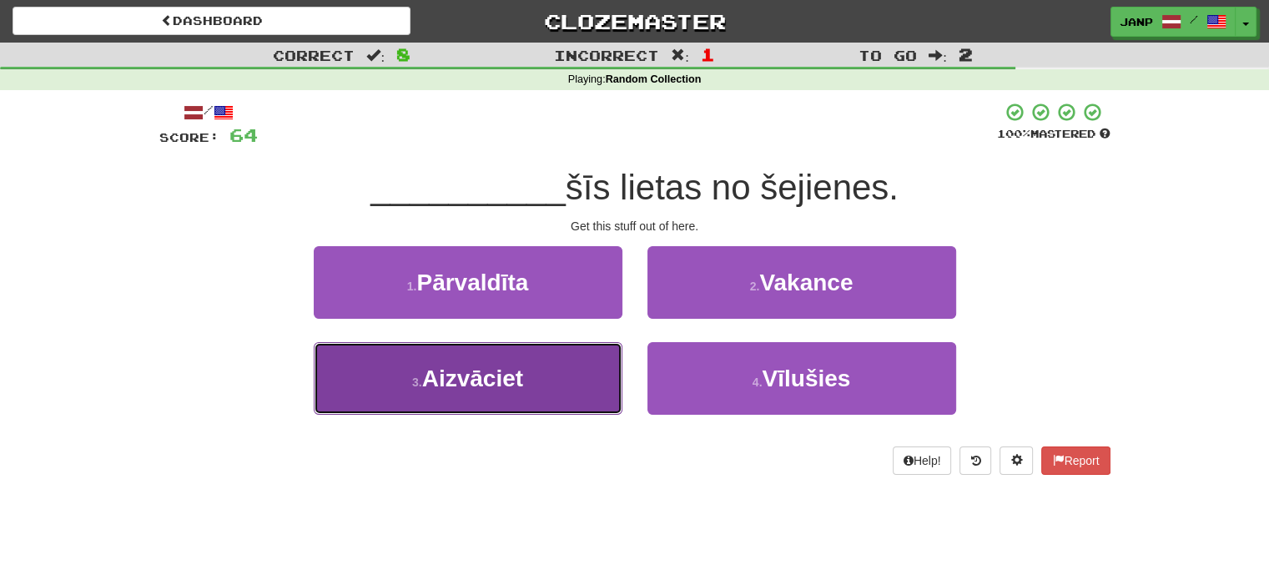
click at [581, 356] on button "3 . Aizvāciet" at bounding box center [468, 378] width 309 height 73
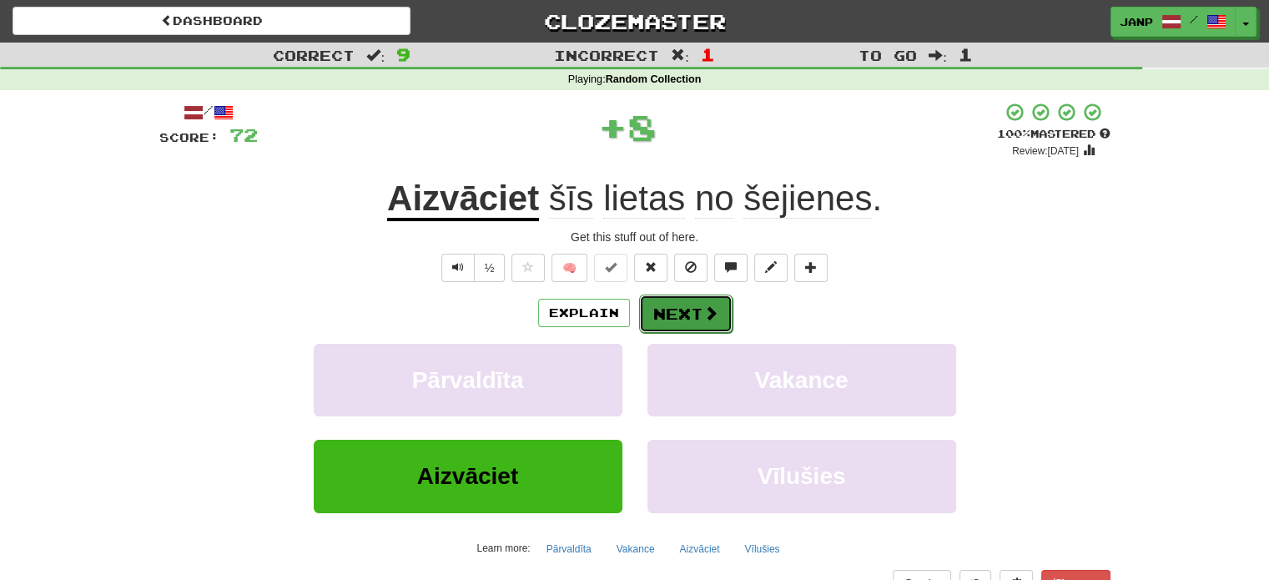
click at [671, 310] on button "Next" at bounding box center [685, 314] width 93 height 38
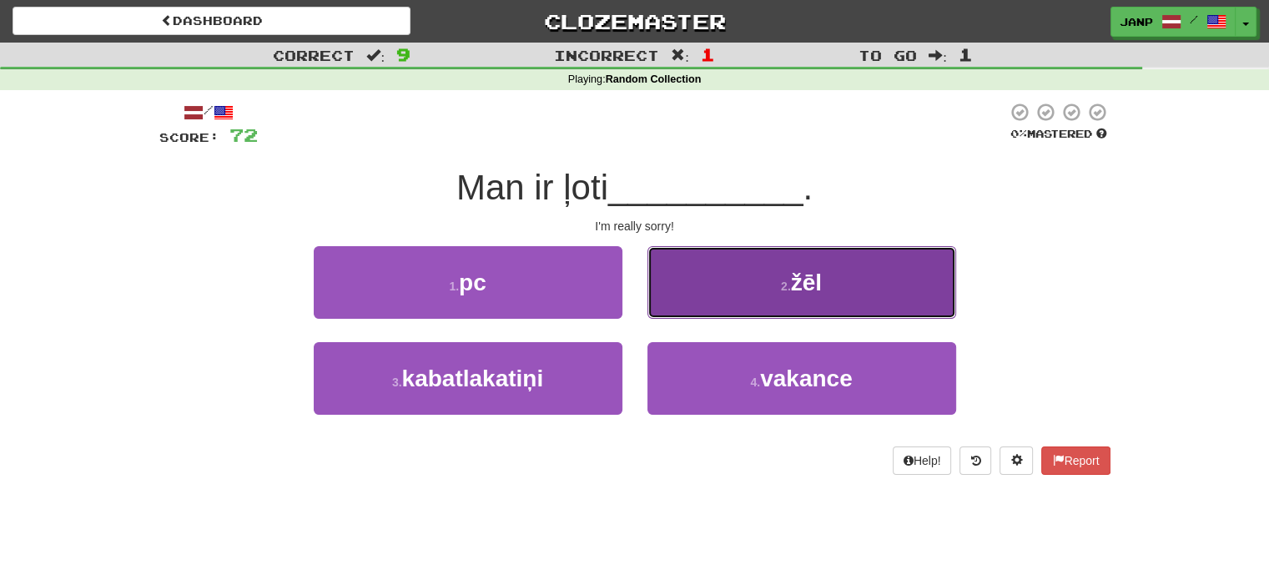
click at [714, 301] on button "2 . žēl" at bounding box center [801, 282] width 309 height 73
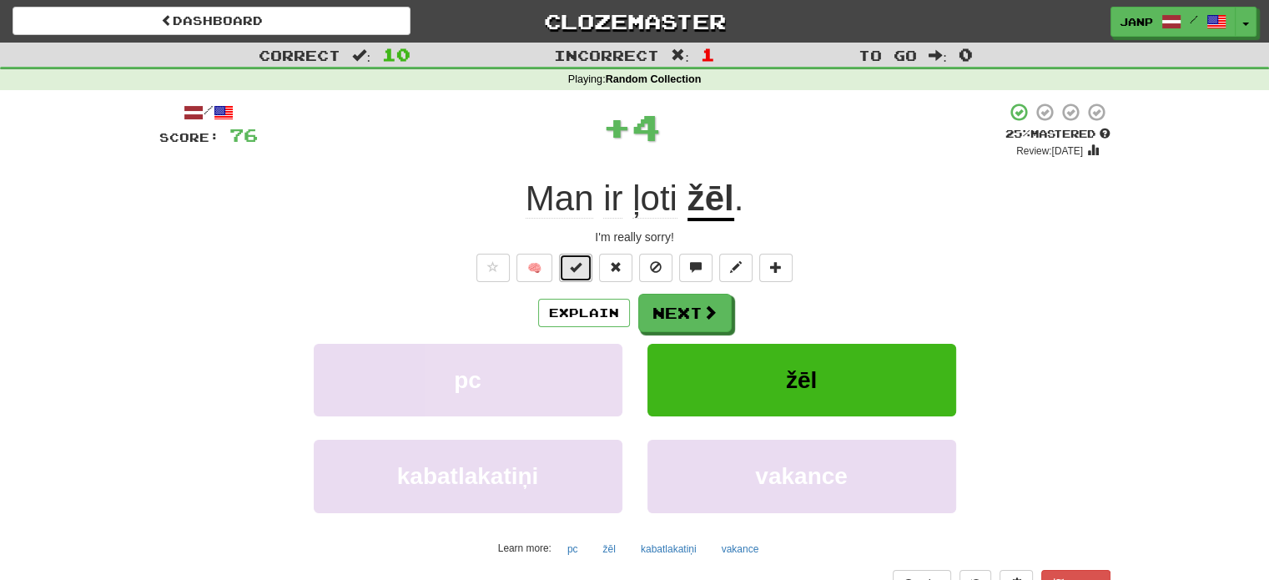
click at [583, 275] on button at bounding box center [575, 268] width 33 height 28
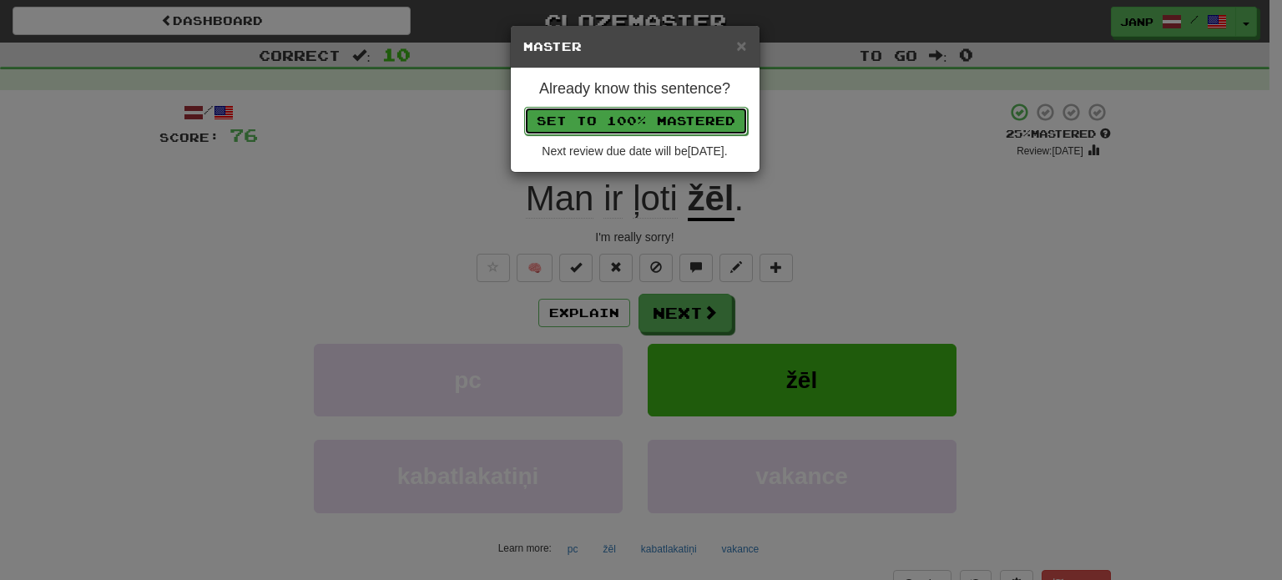
click at [641, 114] on button "Set to 100% Mastered" at bounding box center [636, 121] width 224 height 28
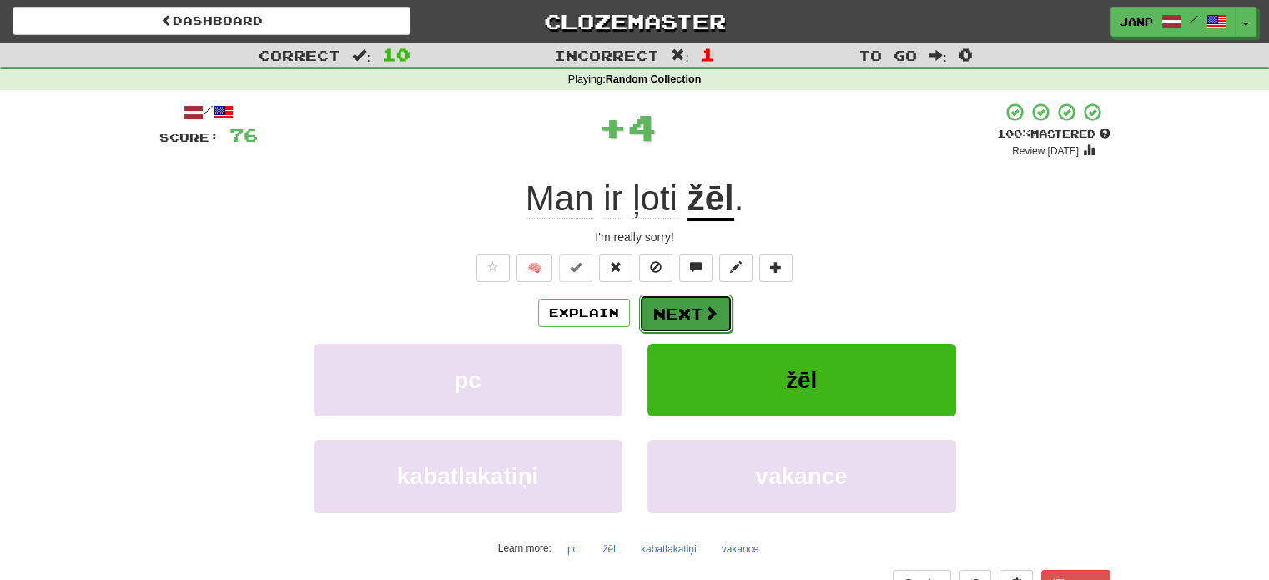
click at [696, 310] on button "Next" at bounding box center [685, 314] width 93 height 38
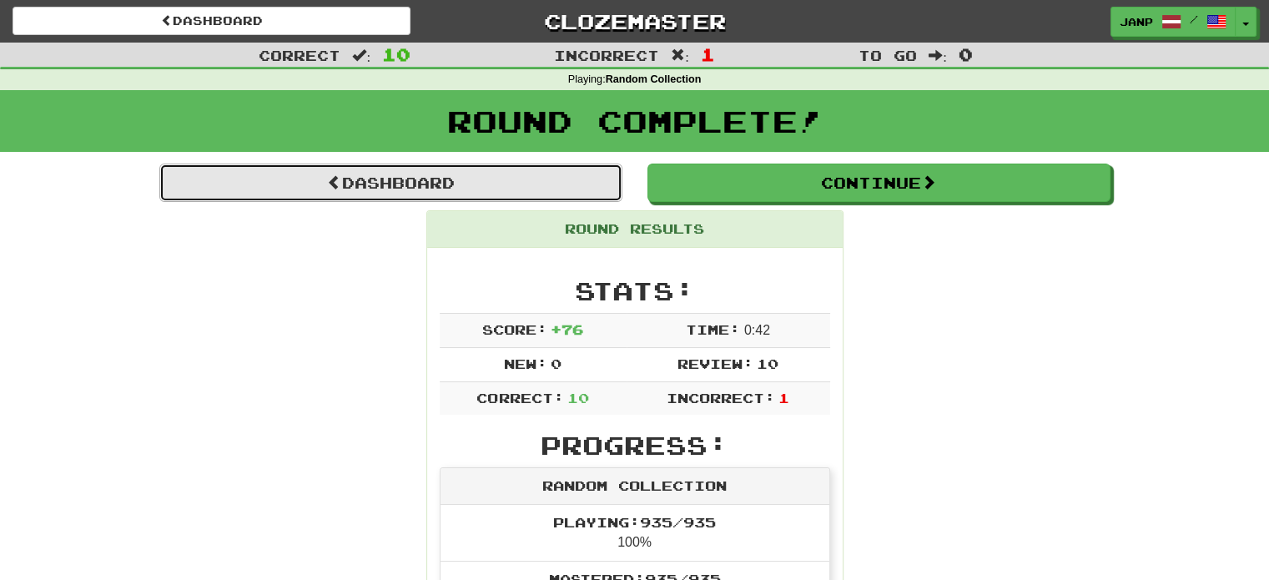
click at [429, 192] on link "Dashboard" at bounding box center [390, 183] width 463 height 38
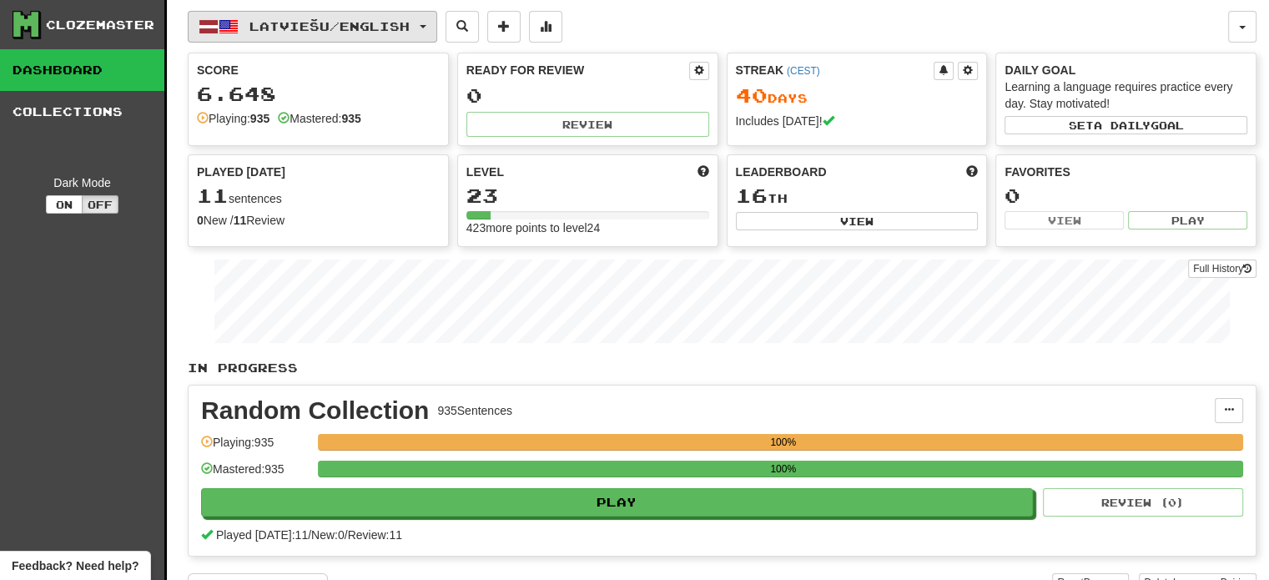
click at [320, 34] on button "Latviešu / English" at bounding box center [312, 27] width 249 height 32
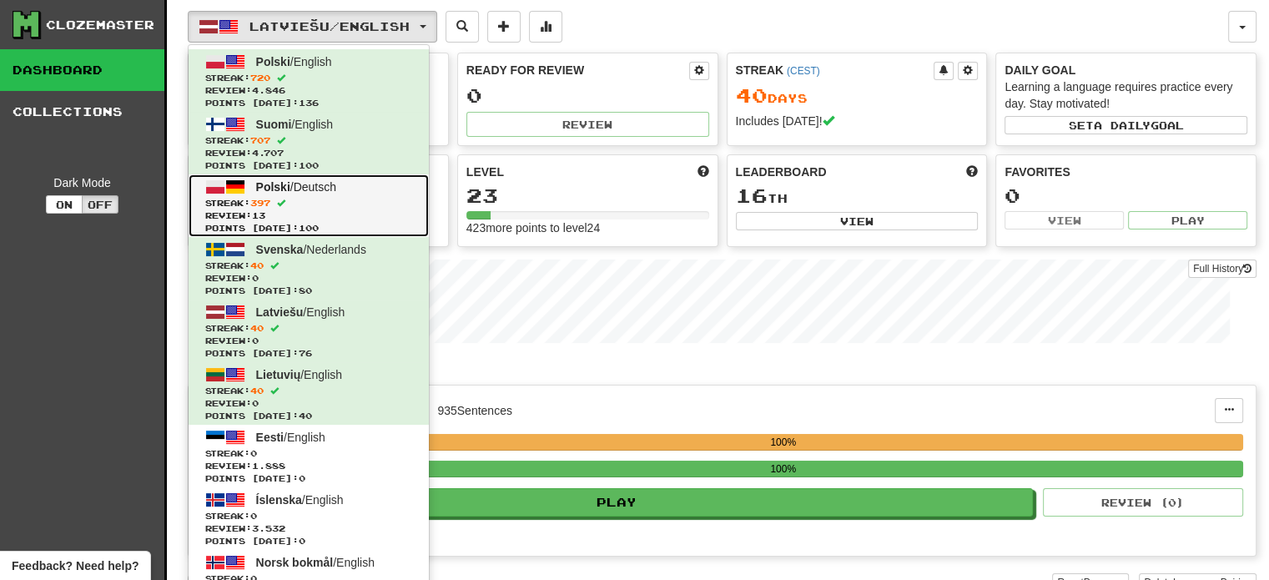
click at [337, 189] on span "Polski / Deutsch" at bounding box center [296, 186] width 81 height 13
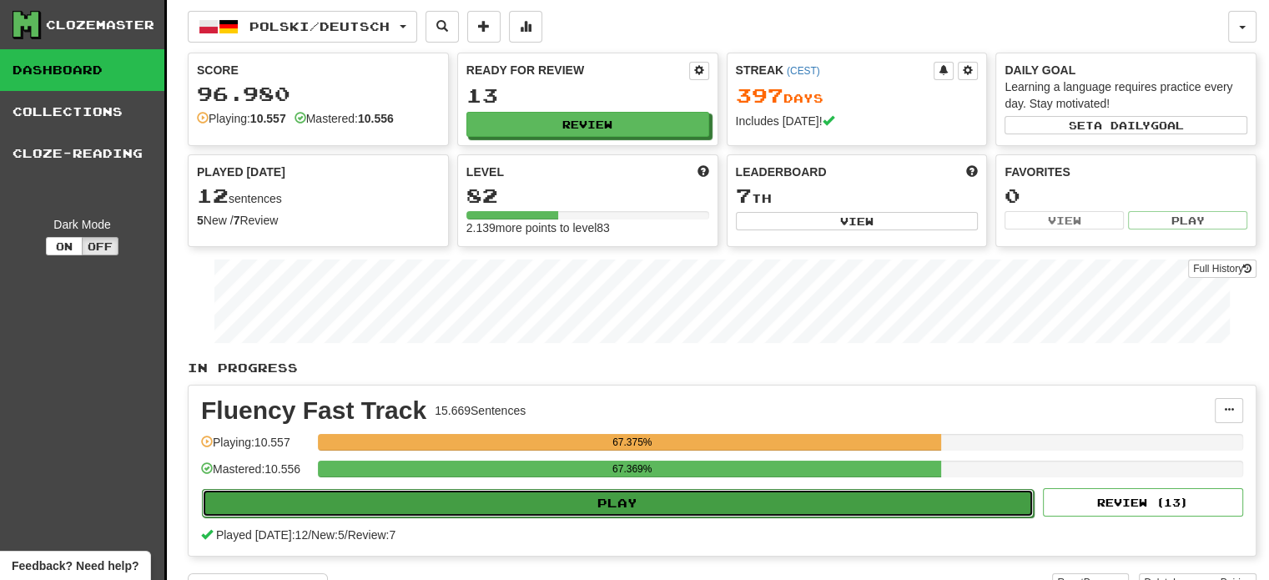
click at [532, 497] on button "Play" at bounding box center [618, 503] width 832 height 28
select select "**"
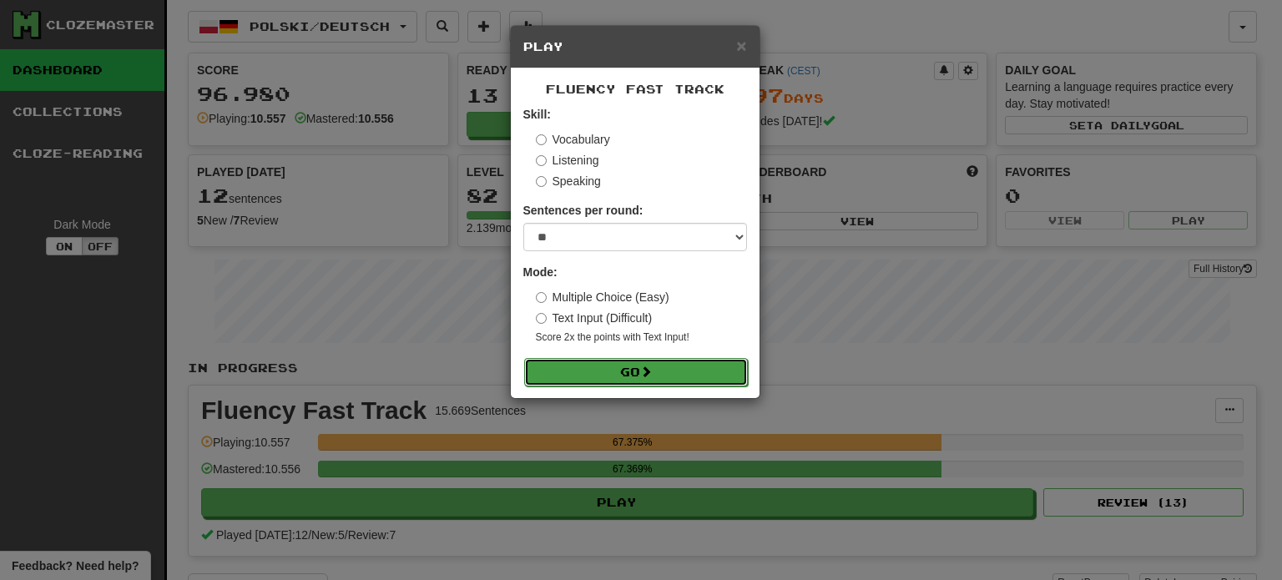
click at [617, 370] on button "Go" at bounding box center [636, 372] width 224 height 28
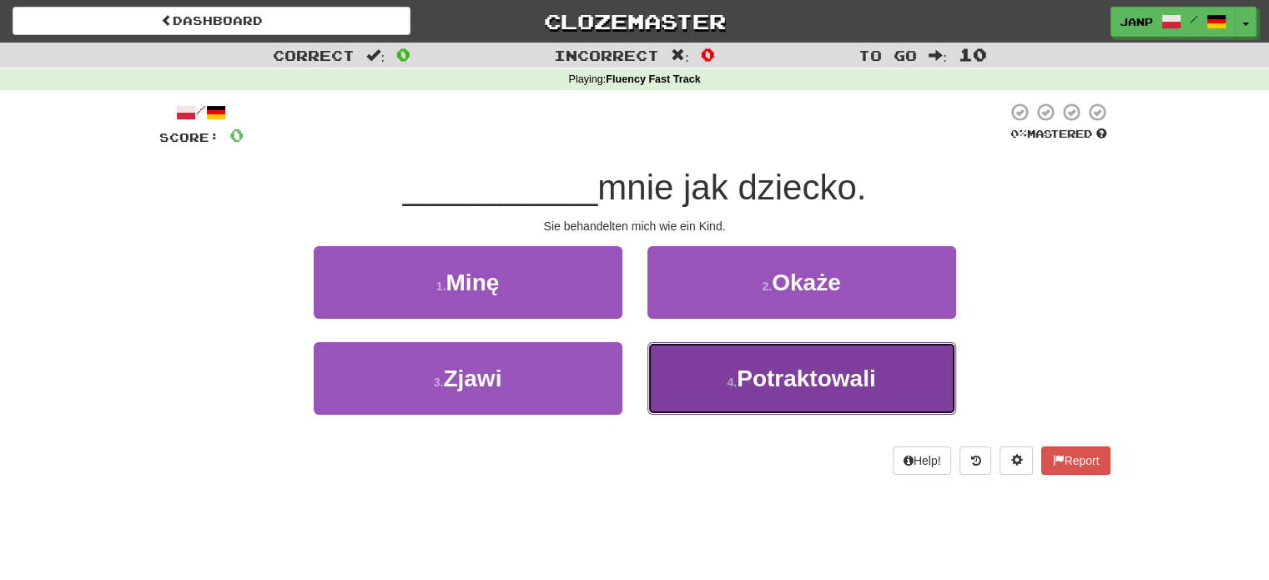
click at [720, 376] on button "4 . Potraktowali" at bounding box center [801, 378] width 309 height 73
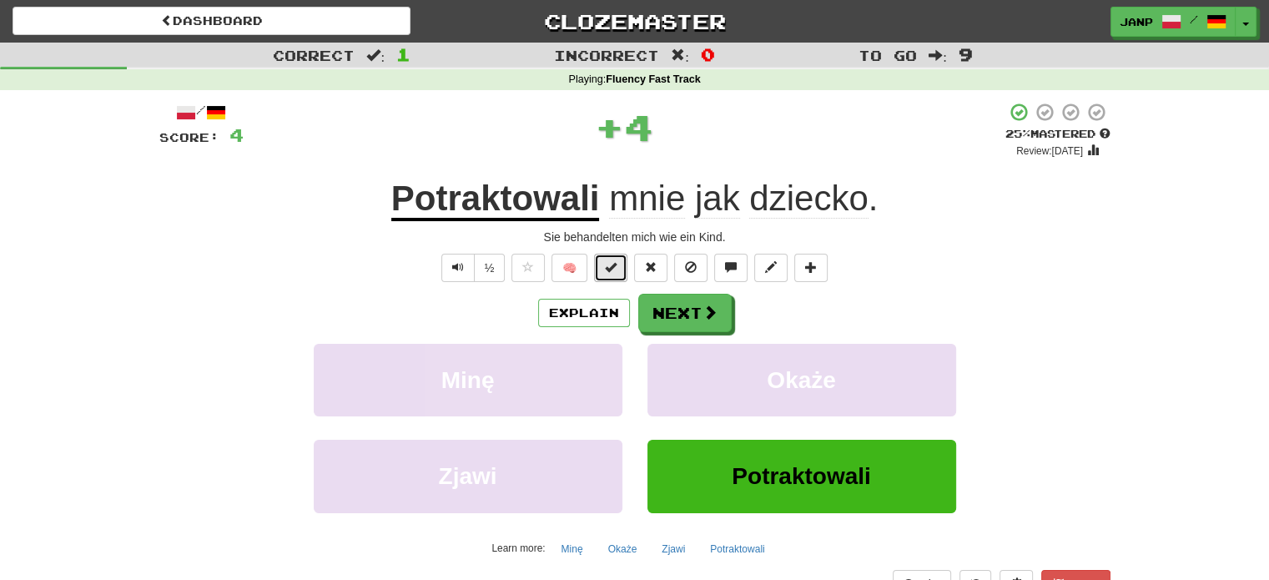
click at [609, 265] on span at bounding box center [611, 267] width 12 height 12
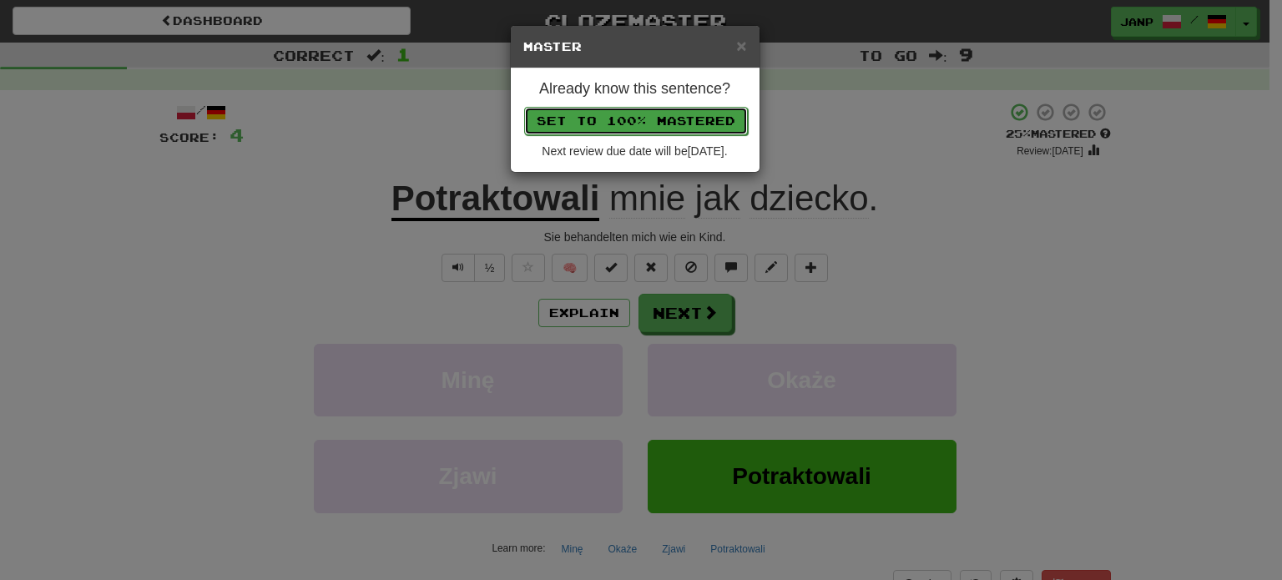
click at [641, 118] on button "Set to 100% Mastered" at bounding box center [636, 121] width 224 height 28
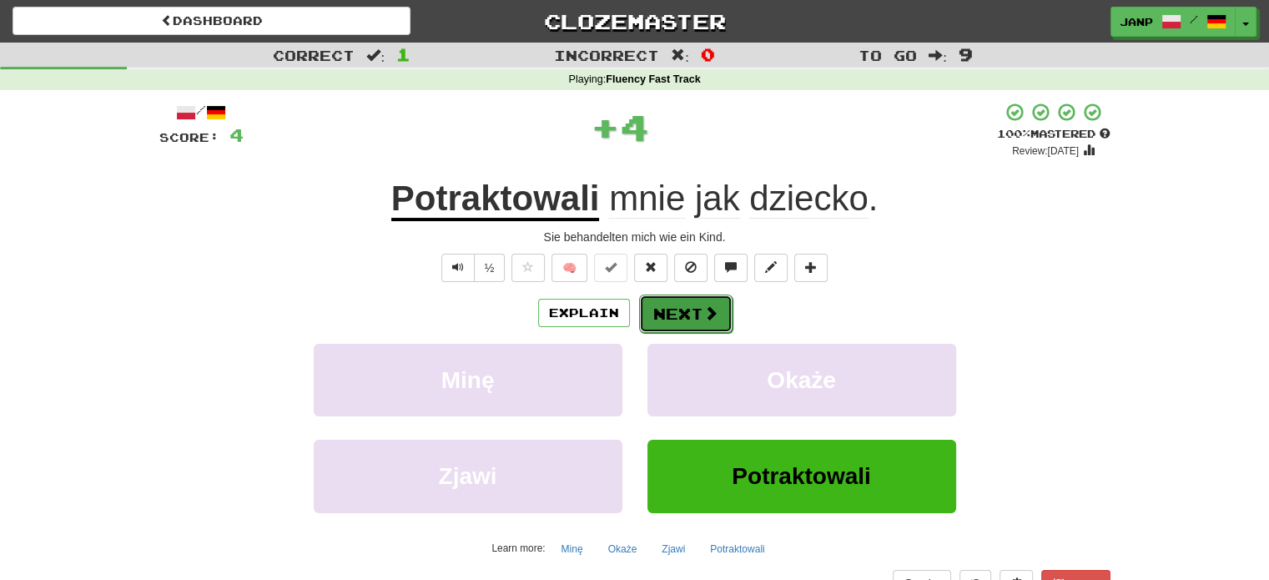
click at [661, 313] on button "Next" at bounding box center [685, 314] width 93 height 38
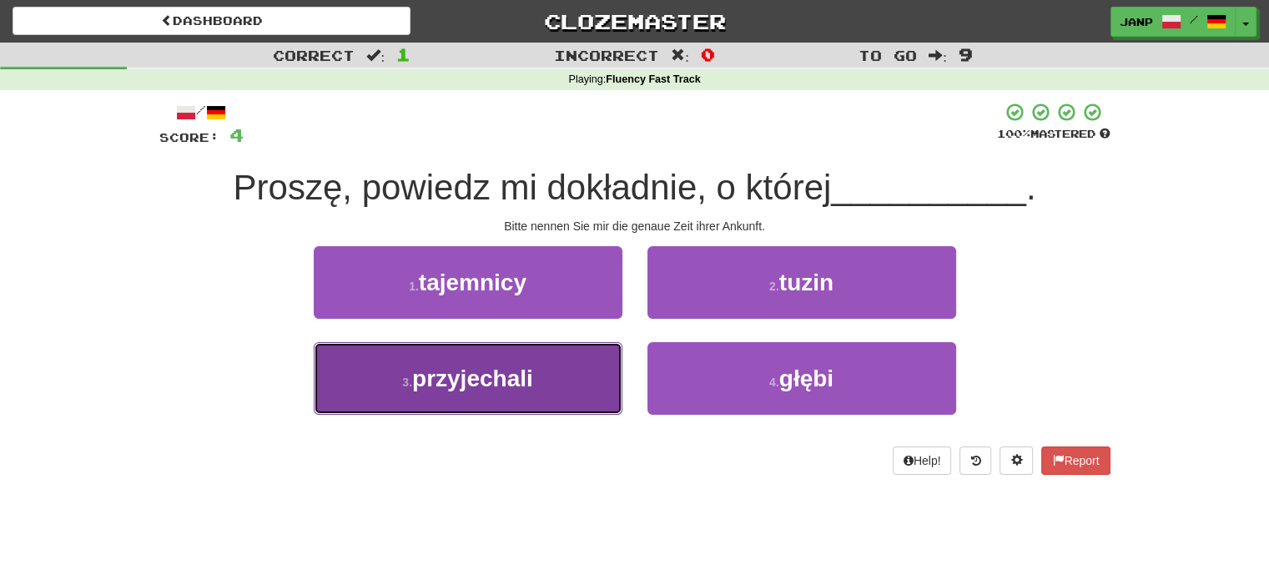
click at [554, 370] on button "3 . przyjechali" at bounding box center [468, 378] width 309 height 73
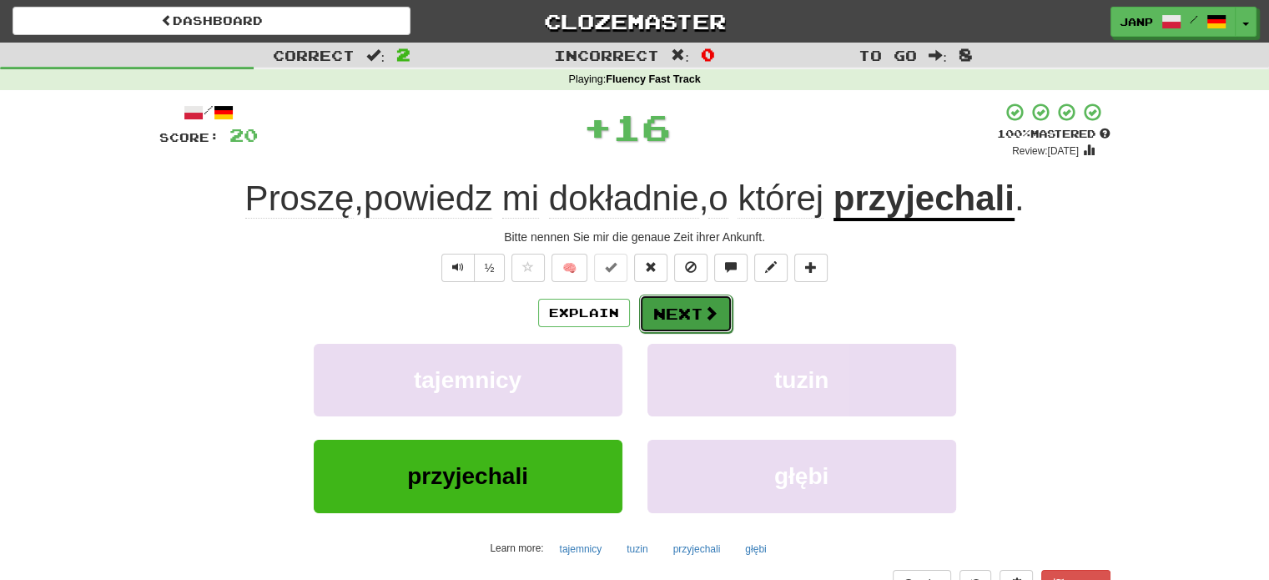
click at [661, 305] on button "Next" at bounding box center [685, 314] width 93 height 38
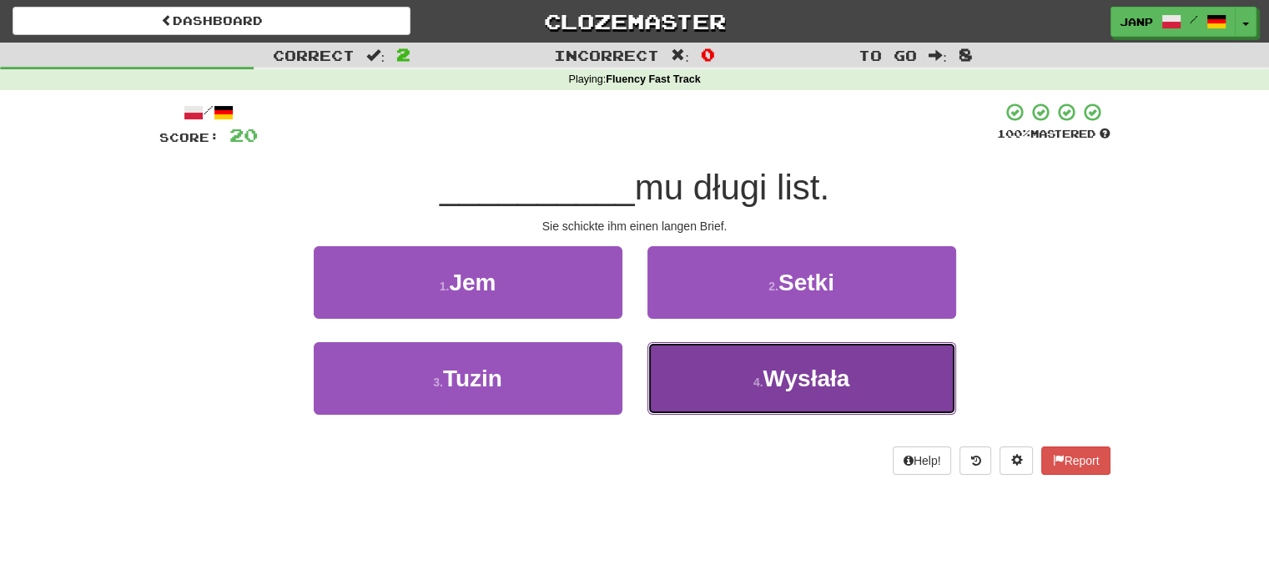
click at [690, 363] on button "4 . Wysłała" at bounding box center [801, 378] width 309 height 73
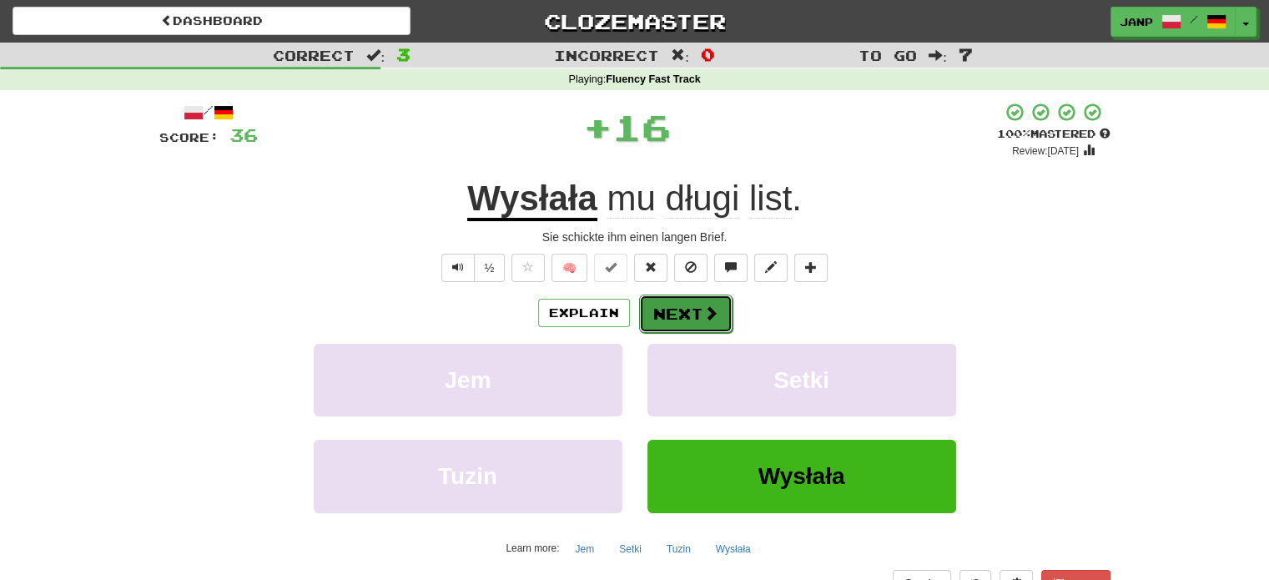
click at [661, 319] on button "Next" at bounding box center [685, 314] width 93 height 38
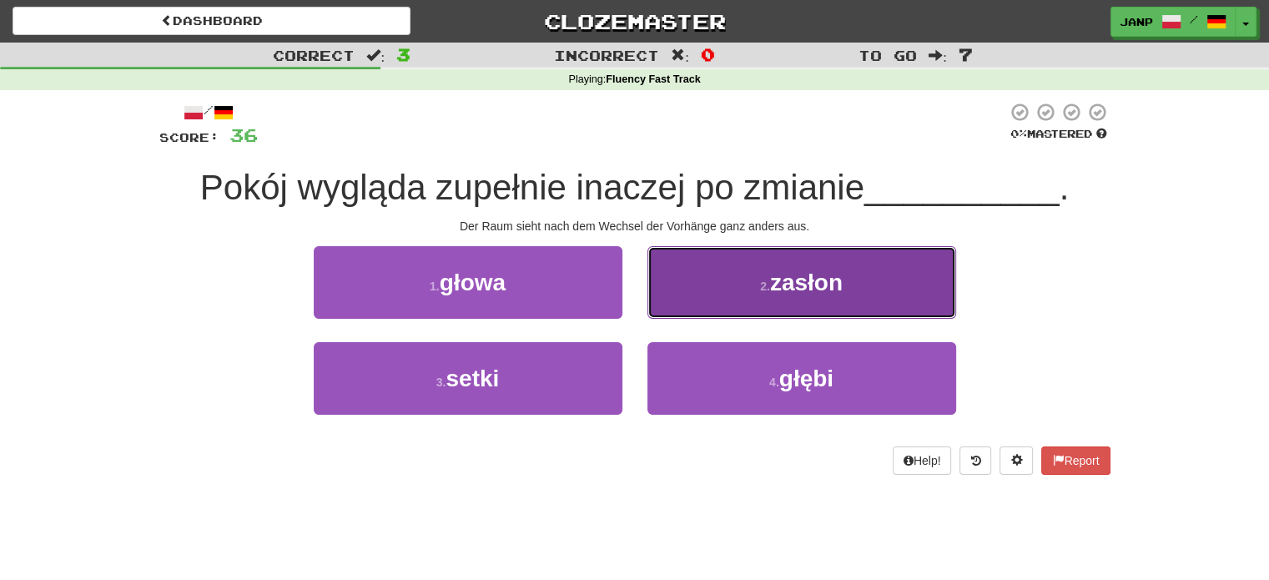
click at [714, 295] on button "2 . zasłon" at bounding box center [801, 282] width 309 height 73
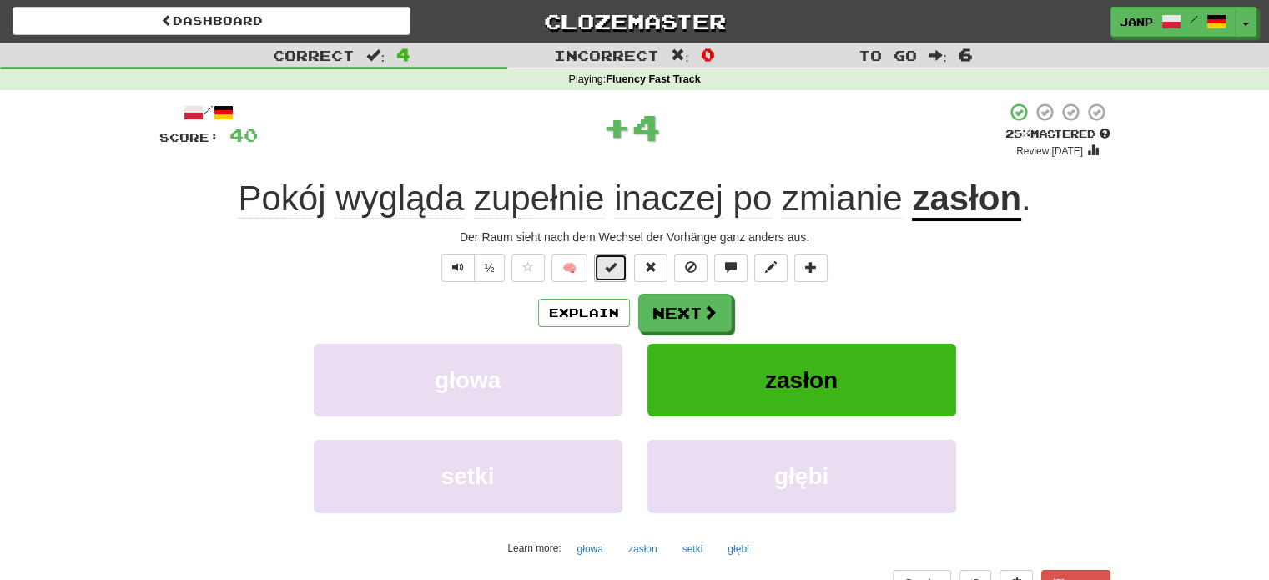
click at [611, 264] on span at bounding box center [611, 267] width 12 height 12
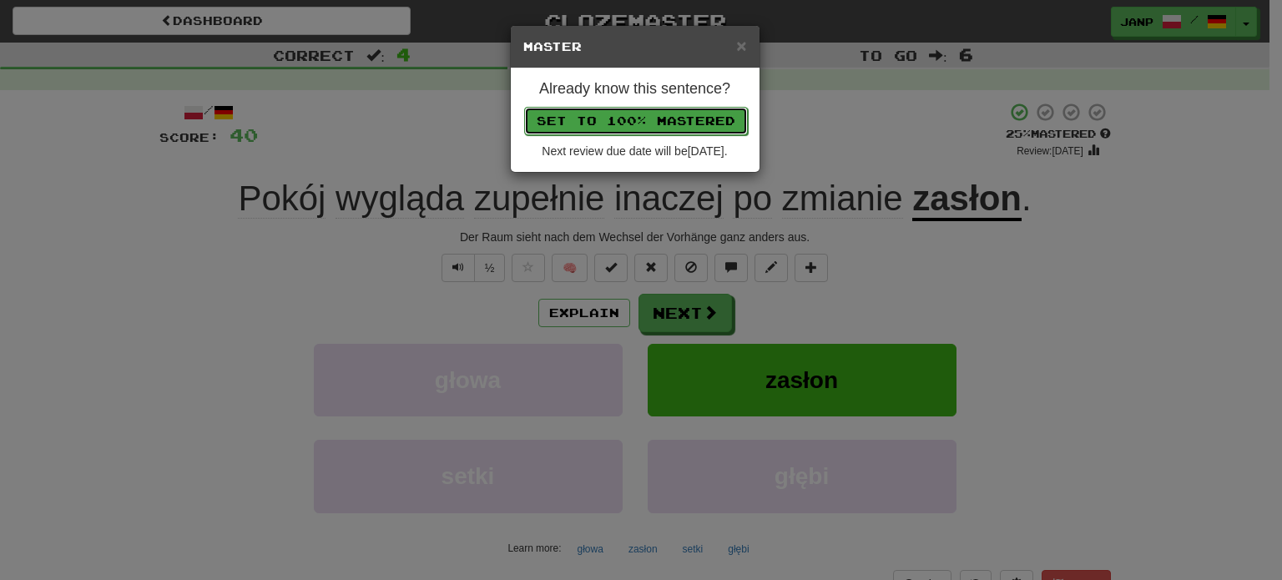
click at [663, 115] on button "Set to 100% Mastered" at bounding box center [636, 121] width 224 height 28
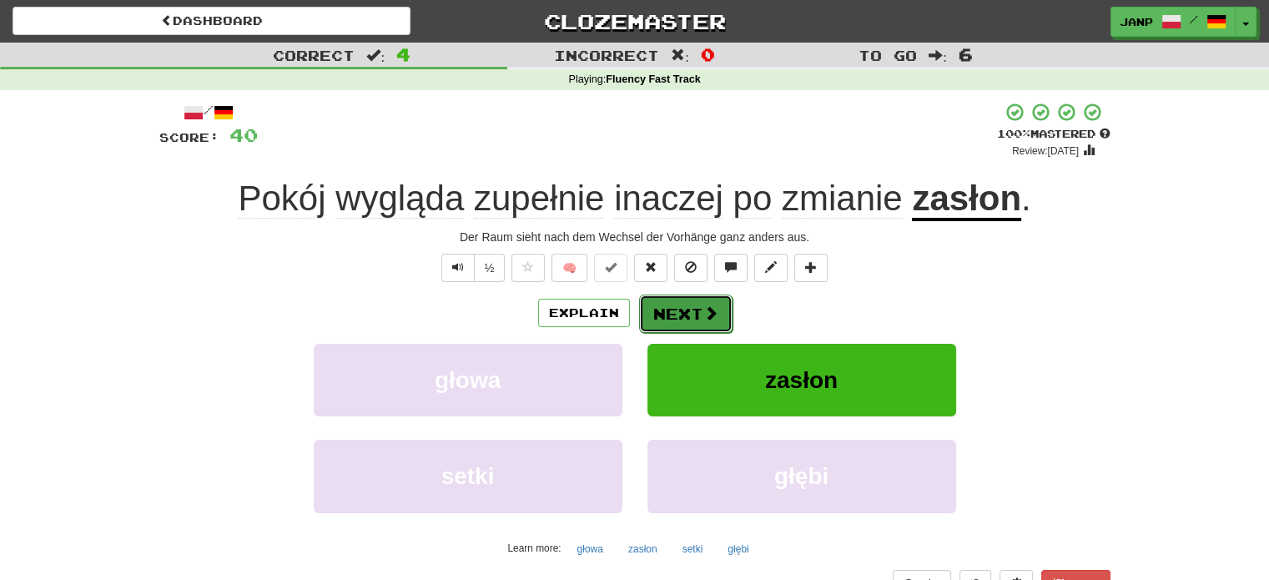
click at [674, 309] on button "Next" at bounding box center [685, 314] width 93 height 38
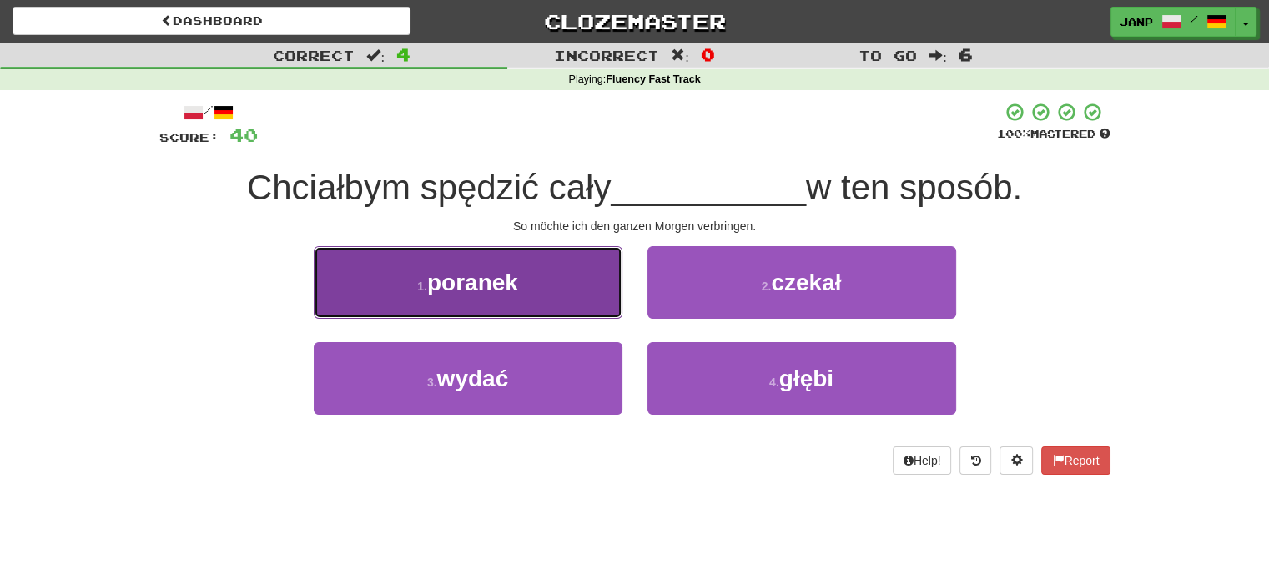
click at [567, 305] on button "1 . poranek" at bounding box center [468, 282] width 309 height 73
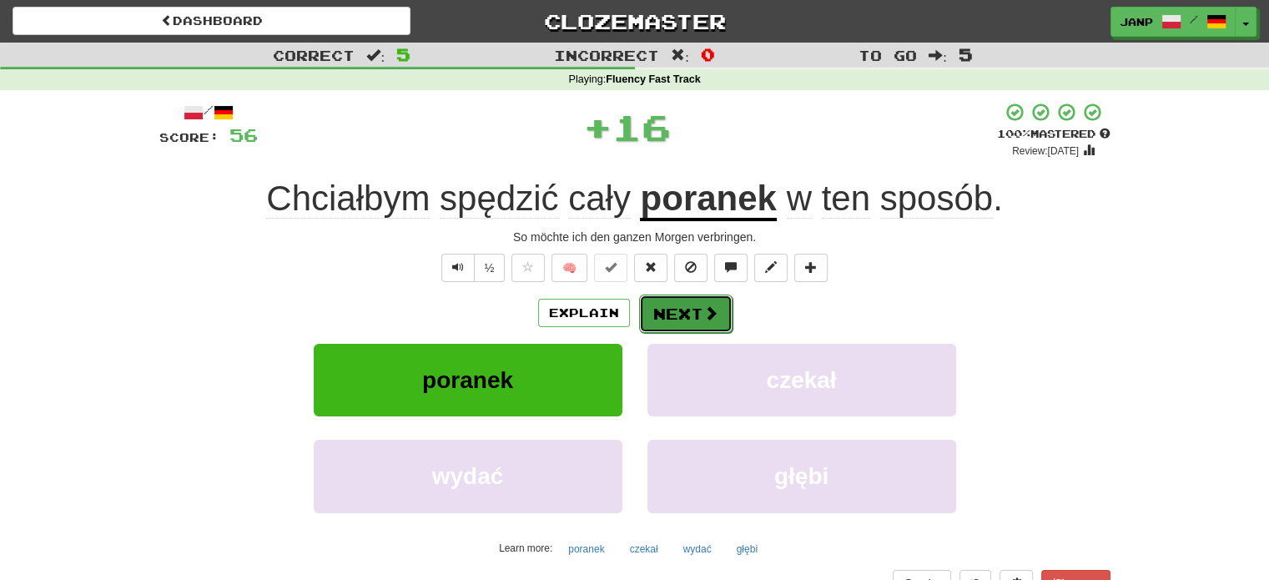
click at [657, 308] on button "Next" at bounding box center [685, 314] width 93 height 38
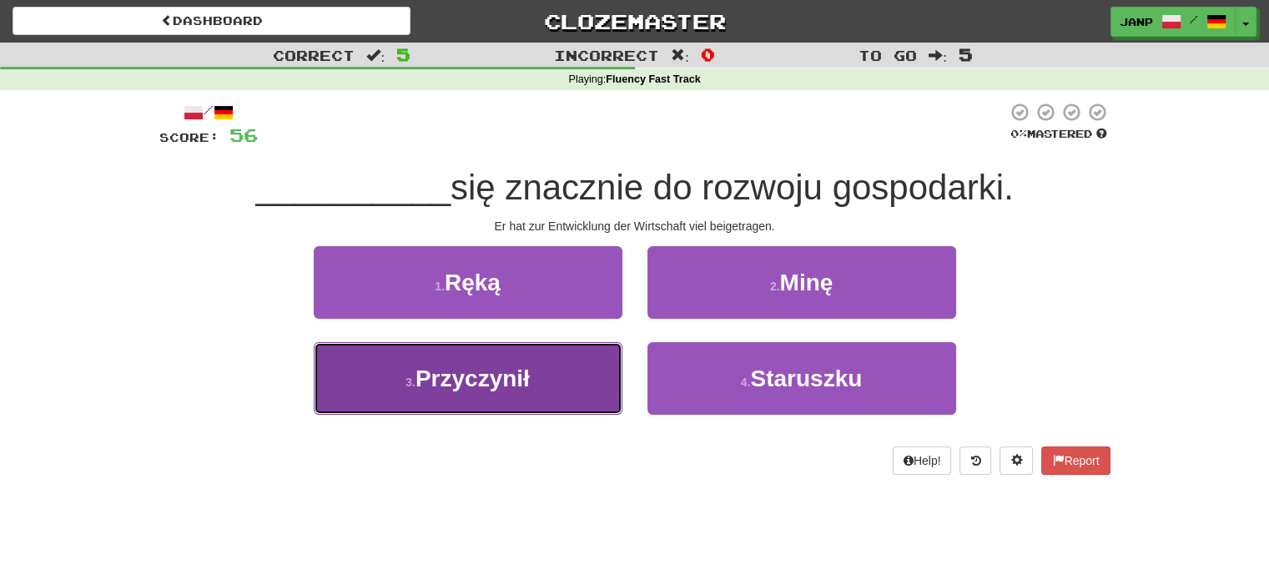
click at [587, 373] on button "3 . Przyczynił" at bounding box center [468, 378] width 309 height 73
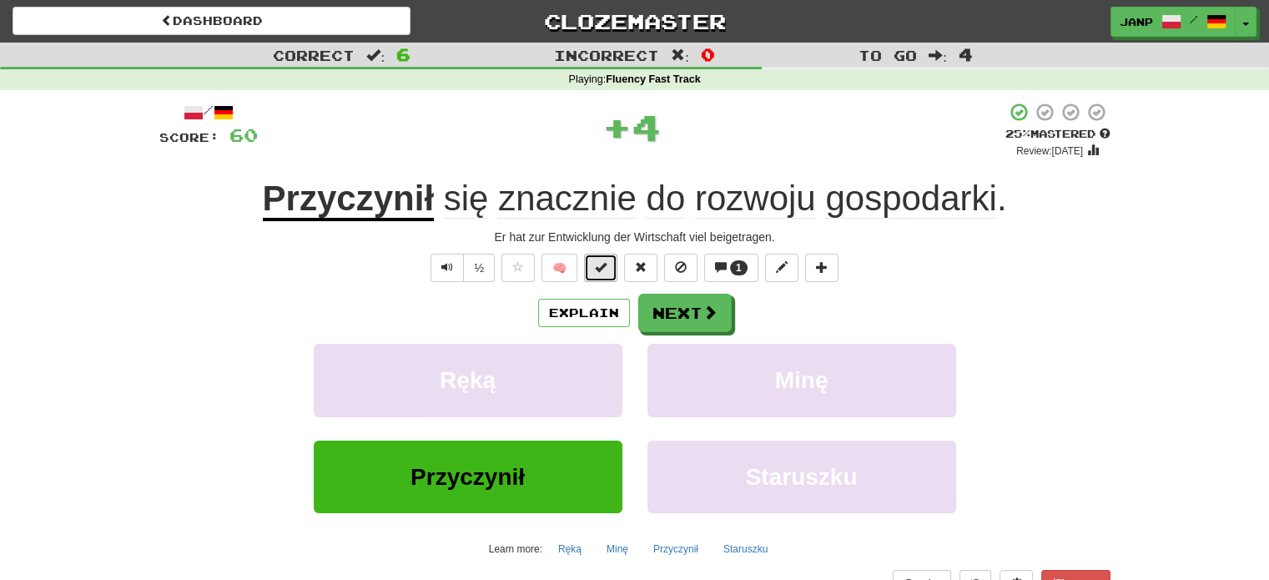
click at [610, 262] on button at bounding box center [600, 268] width 33 height 28
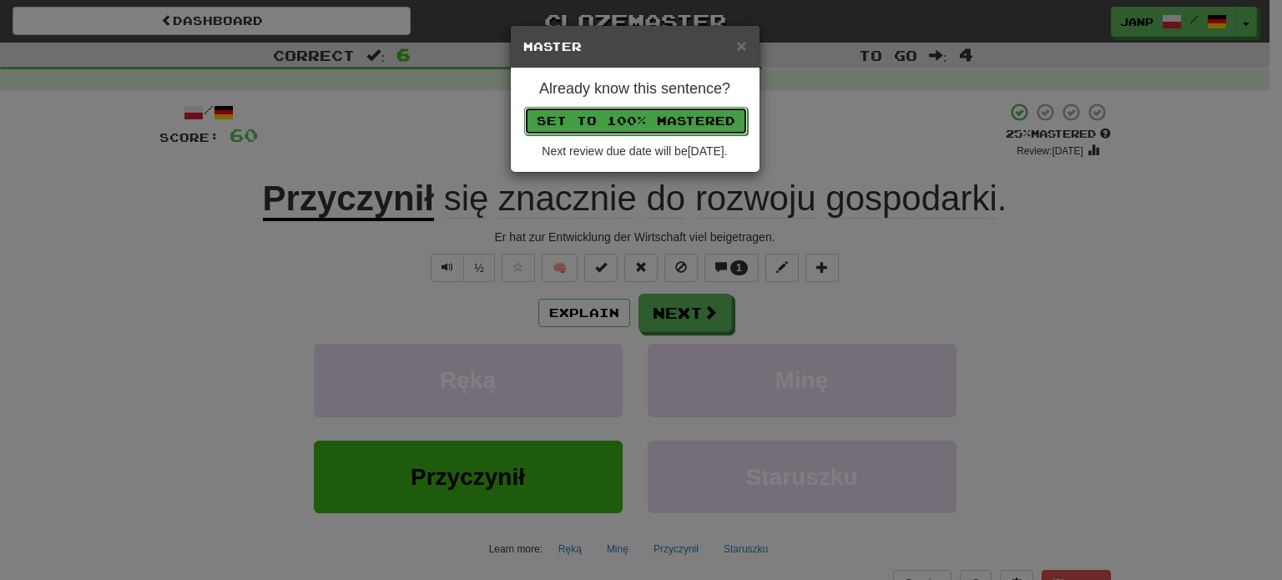
click at [667, 125] on button "Set to 100% Mastered" at bounding box center [636, 121] width 224 height 28
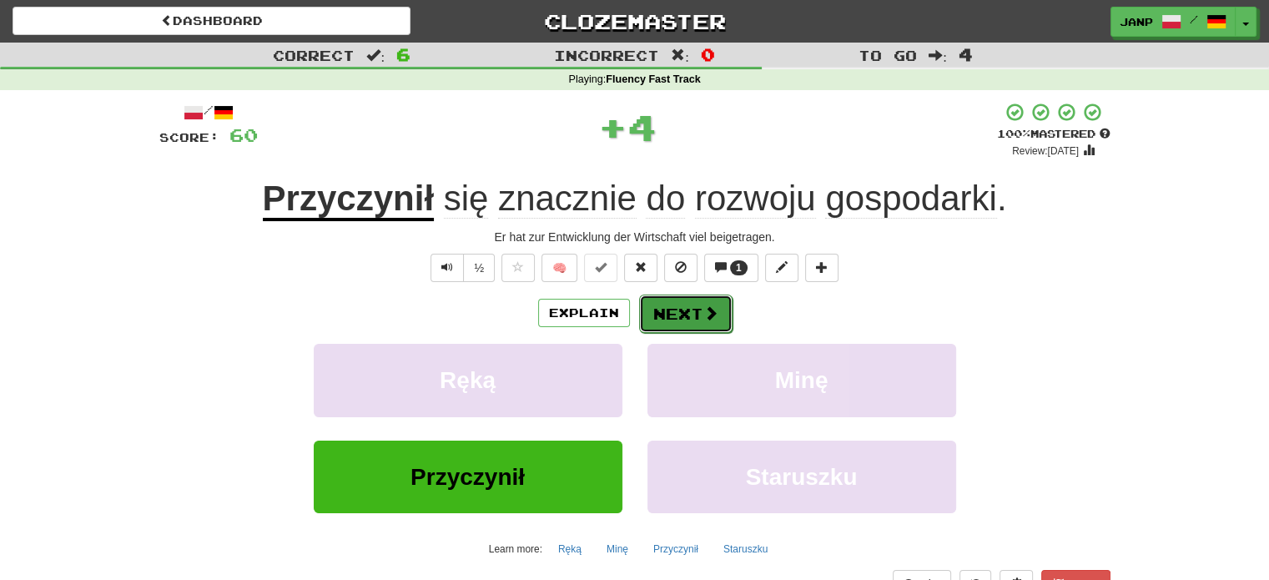
click at [676, 324] on button "Next" at bounding box center [685, 314] width 93 height 38
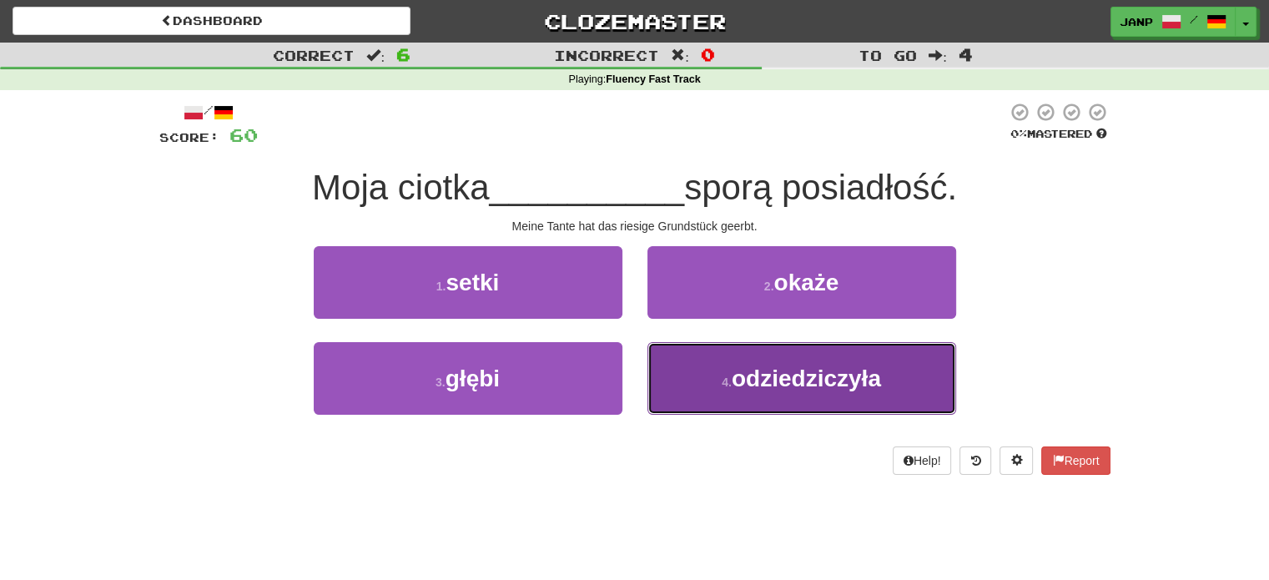
click at [676, 393] on button "4 . odziedziczyła" at bounding box center [801, 378] width 309 height 73
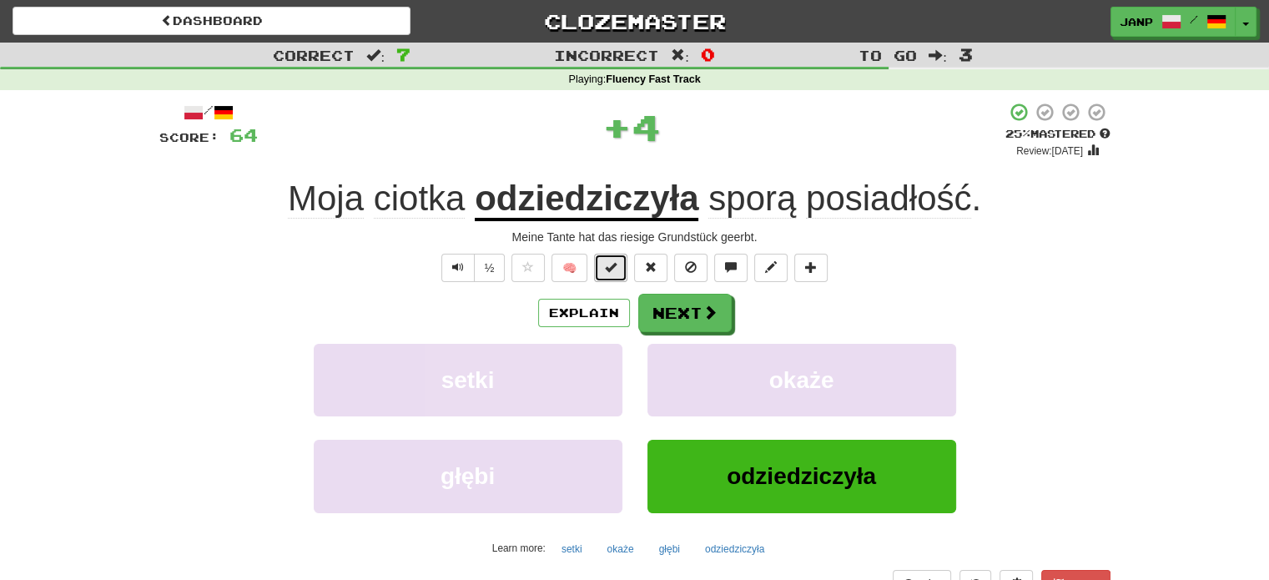
click at [616, 263] on span at bounding box center [611, 267] width 12 height 12
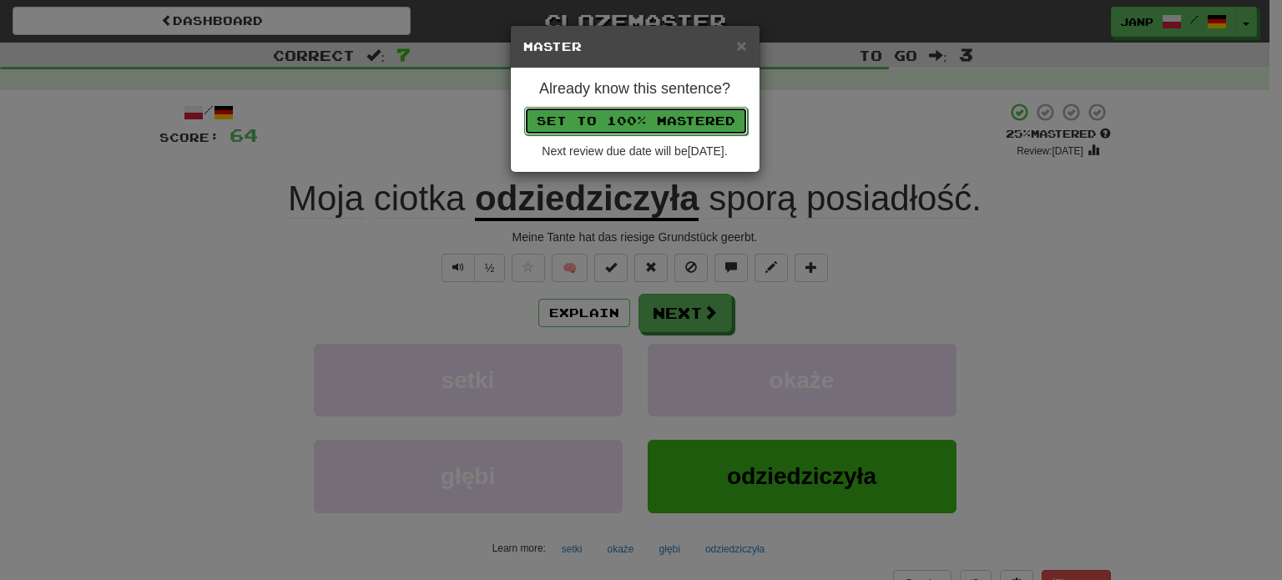
click at [668, 114] on button "Set to 100% Mastered" at bounding box center [636, 121] width 224 height 28
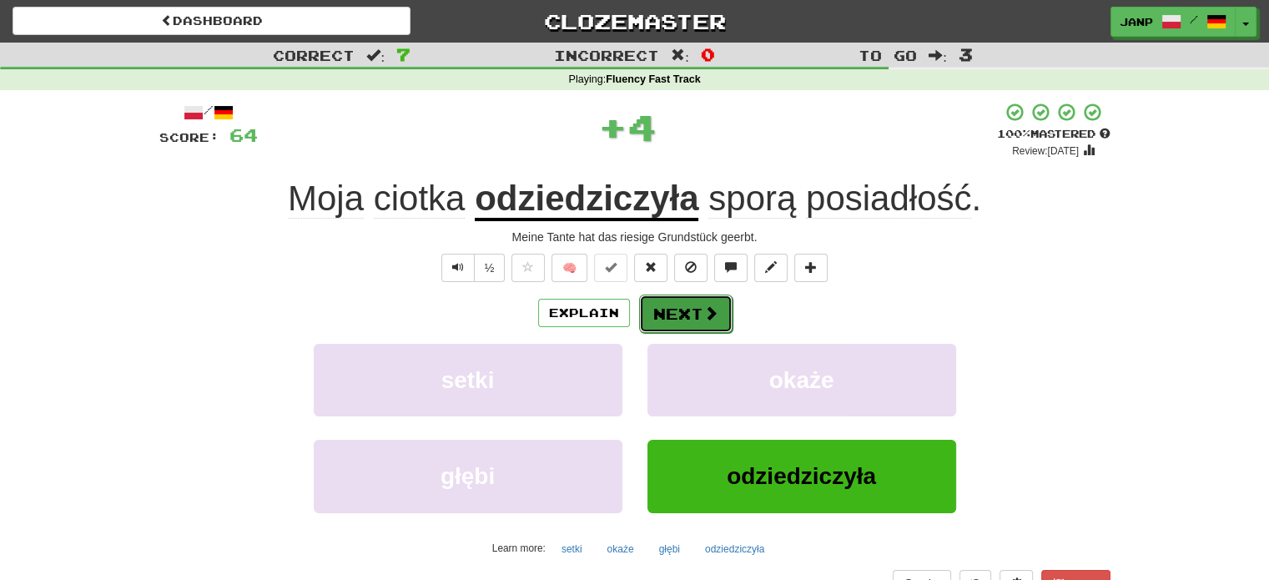
click at [703, 310] on span at bounding box center [710, 312] width 15 height 15
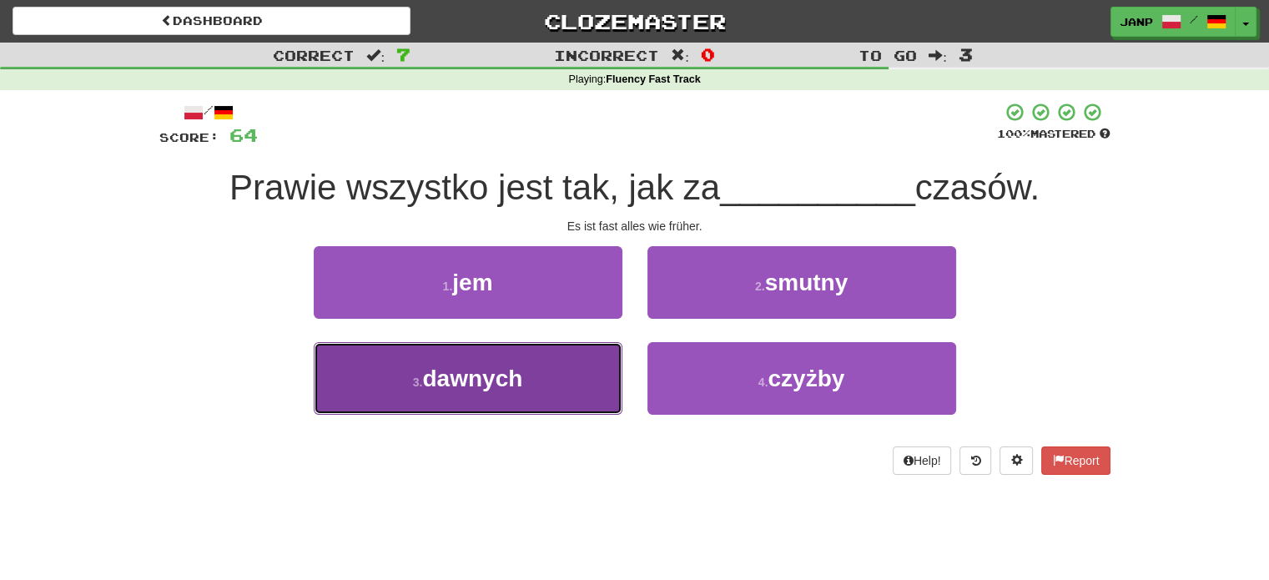
click at [576, 376] on button "3 . dawnych" at bounding box center [468, 378] width 309 height 73
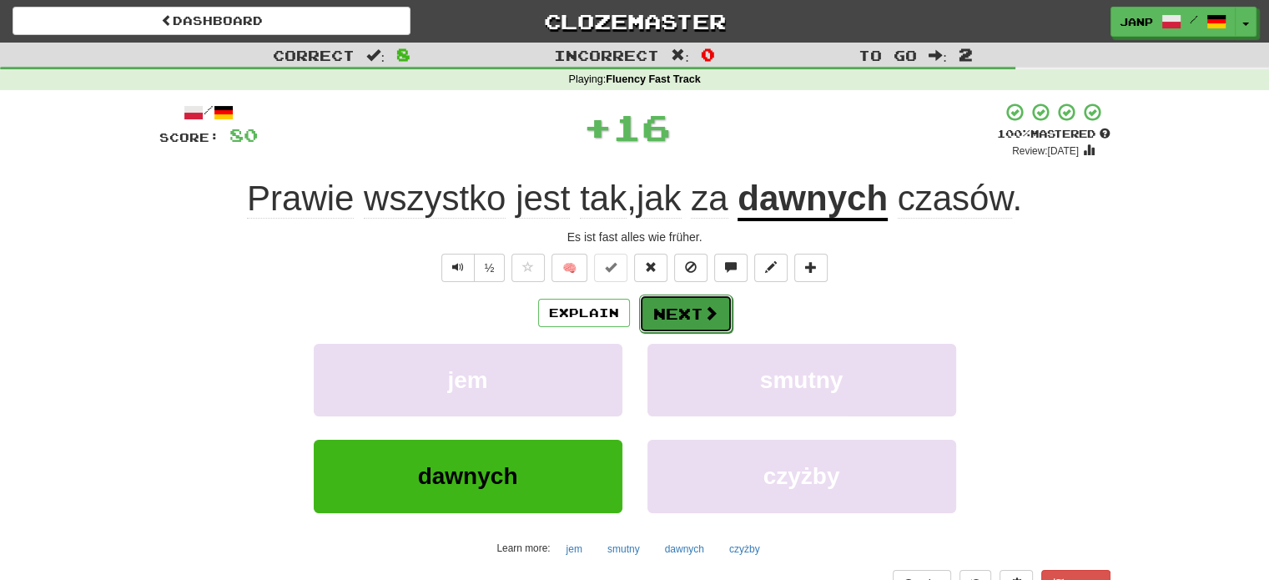
click at [672, 306] on button "Next" at bounding box center [685, 314] width 93 height 38
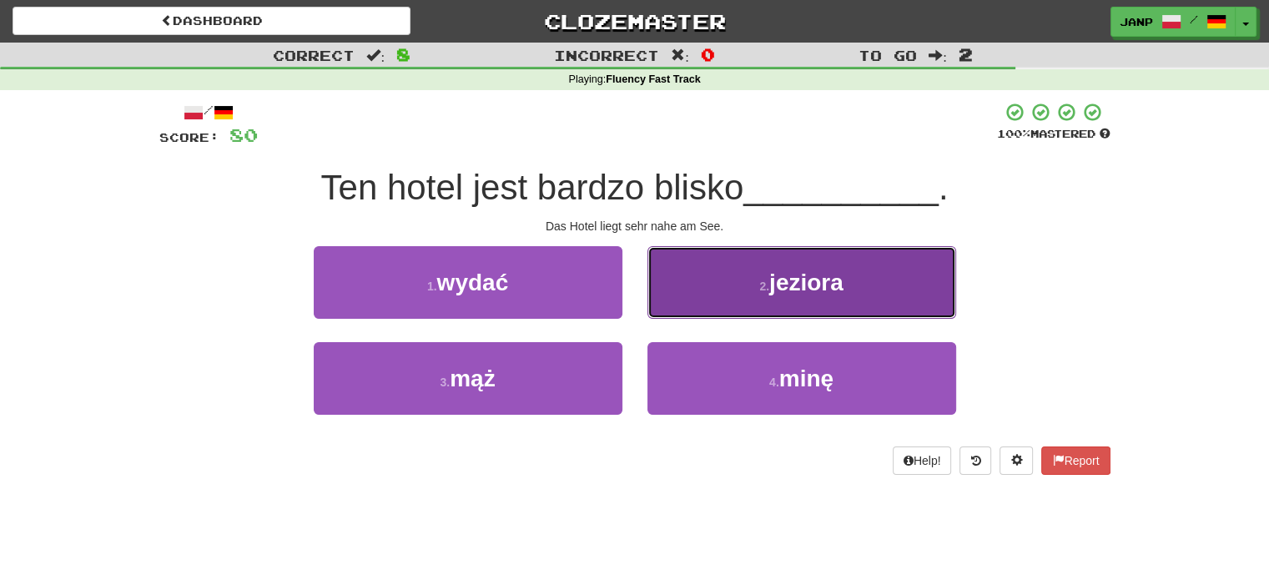
click at [738, 296] on button "2 . jeziora" at bounding box center [801, 282] width 309 height 73
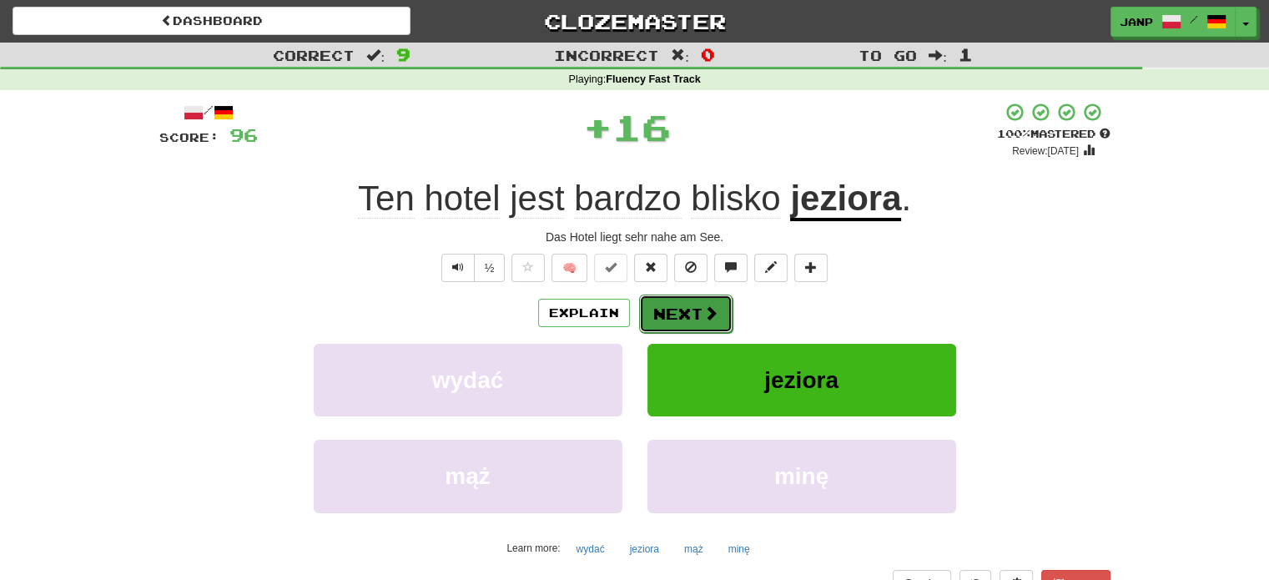
click at [688, 307] on button "Next" at bounding box center [685, 314] width 93 height 38
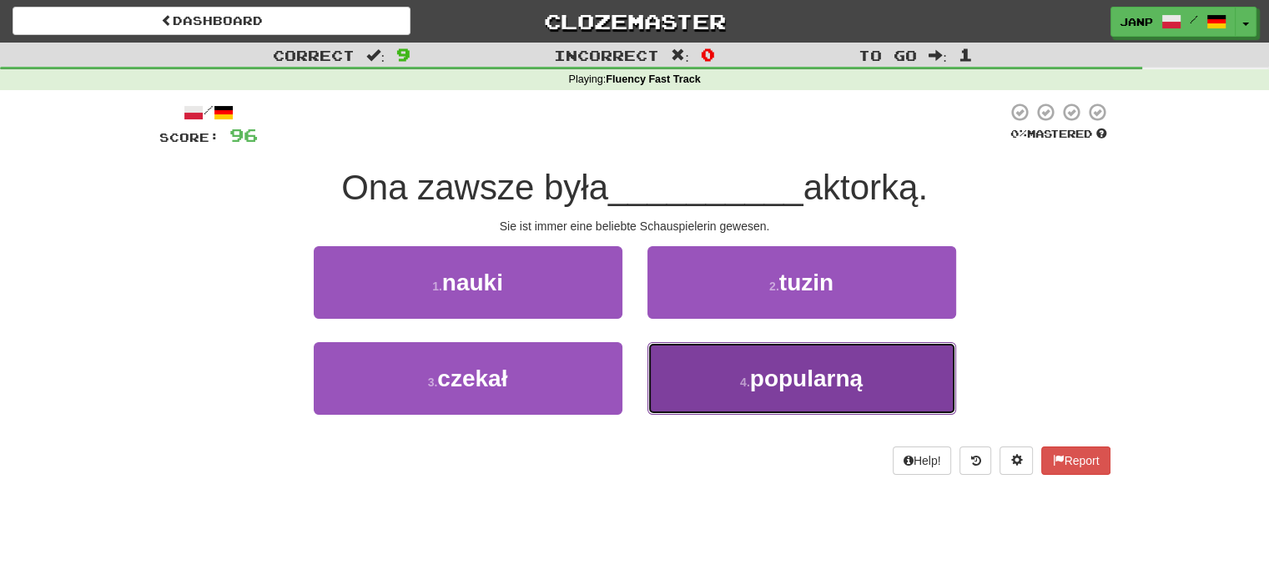
click at [701, 385] on button "4 . popularną" at bounding box center [801, 378] width 309 height 73
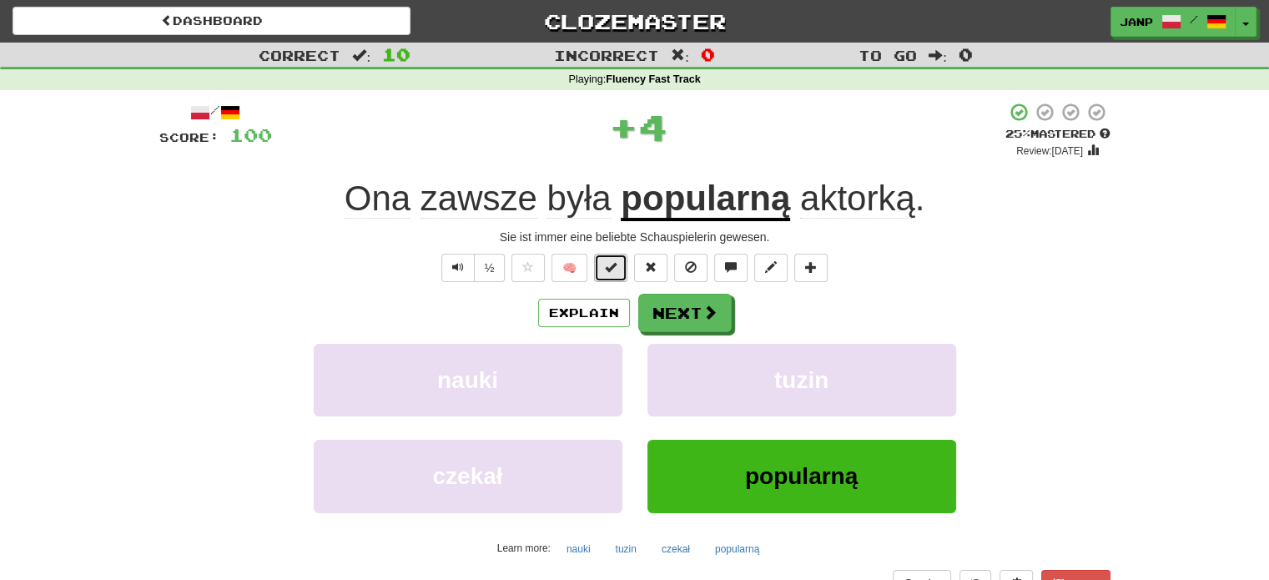
click at [622, 275] on button at bounding box center [610, 268] width 33 height 28
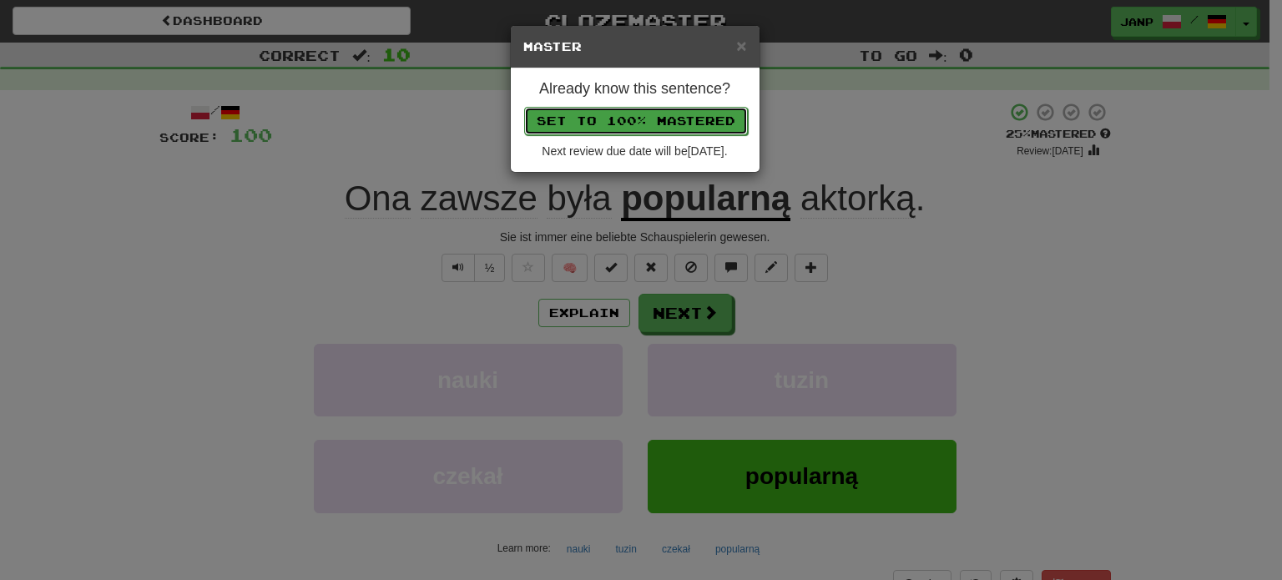
click at [653, 128] on button "Set to 100% Mastered" at bounding box center [636, 121] width 224 height 28
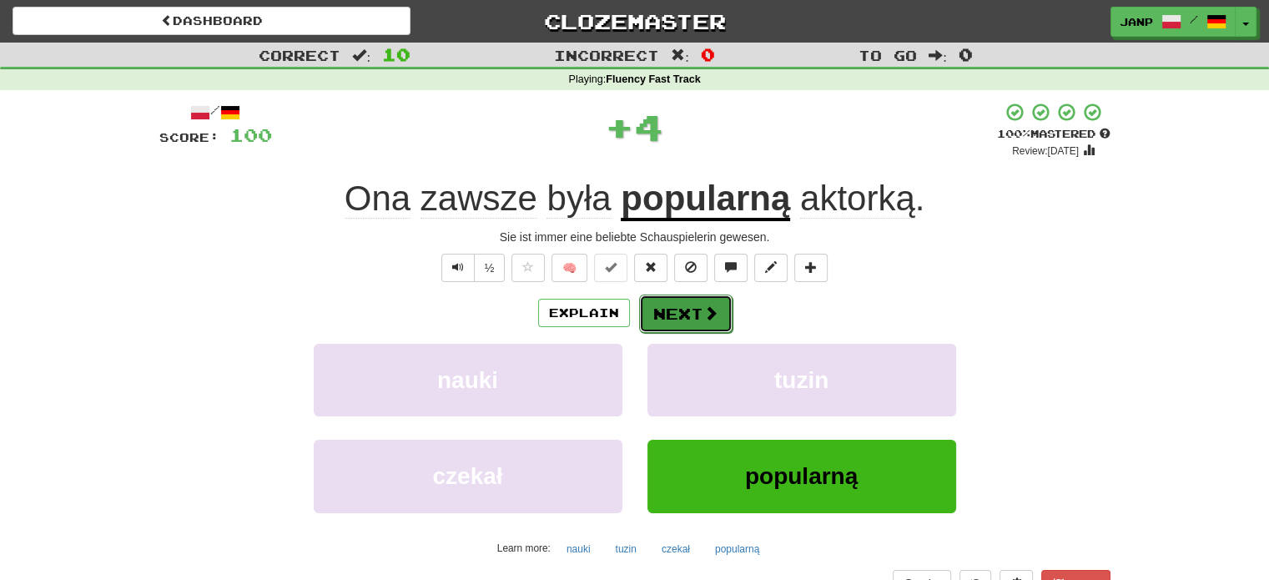
click at [671, 311] on button "Next" at bounding box center [685, 314] width 93 height 38
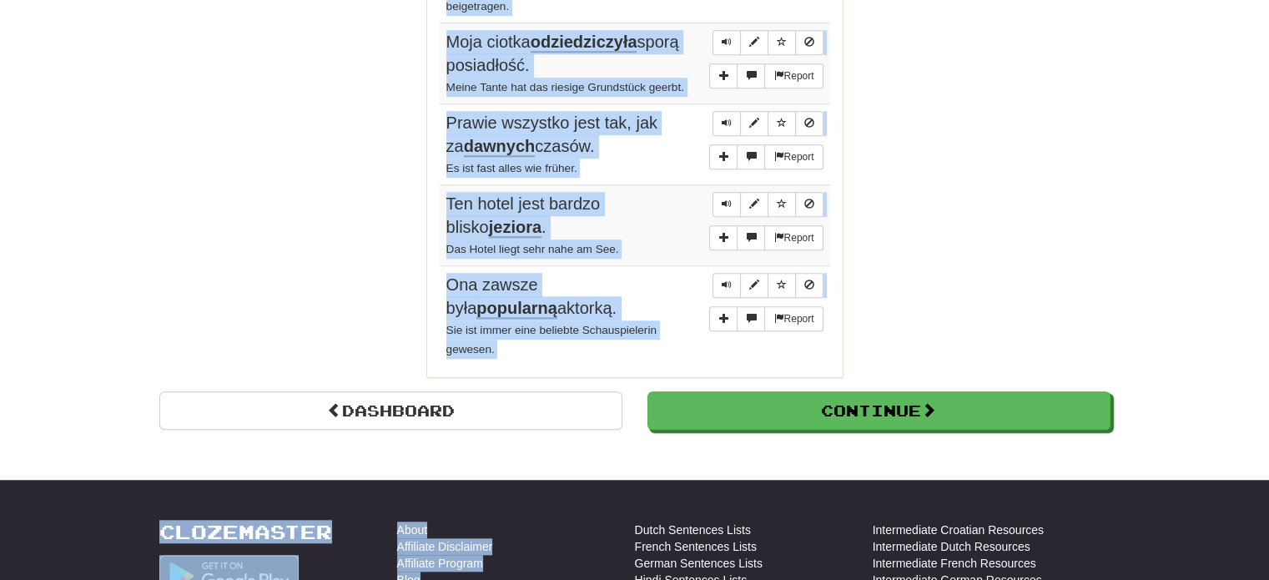
scroll to position [1415, 0]
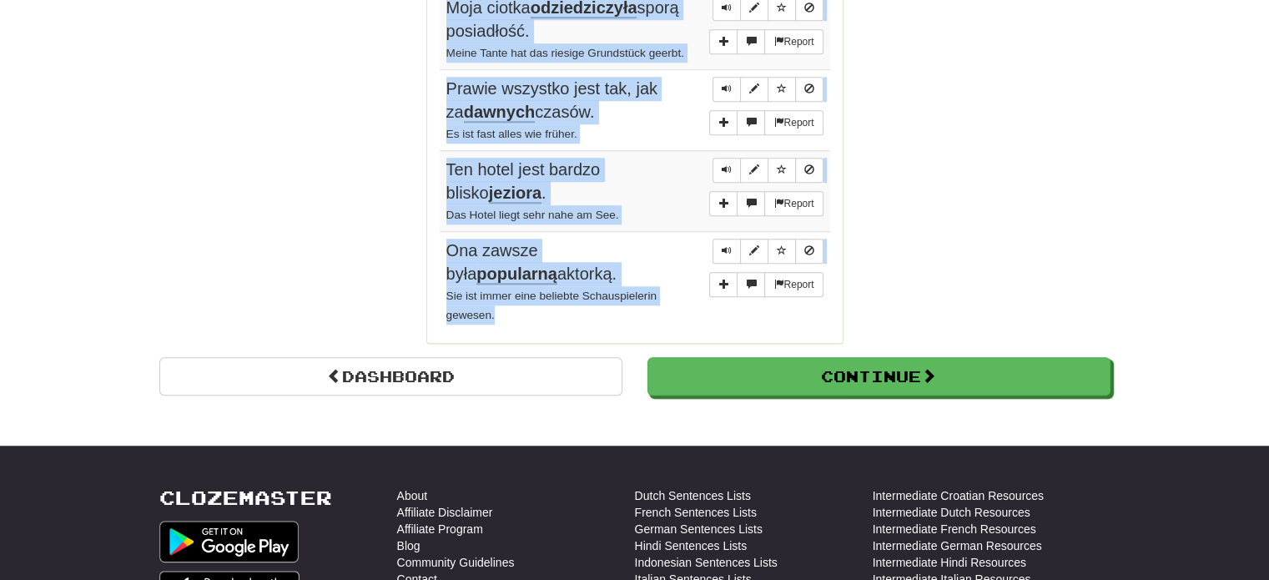
drag, startPoint x: 443, startPoint y: 227, endPoint x: 631, endPoint y: 313, distance: 206.5
copy tbody "Potraktowali mnie jak dziecko. Sie behandelten mich wie ein Kind. Report Proszę…"
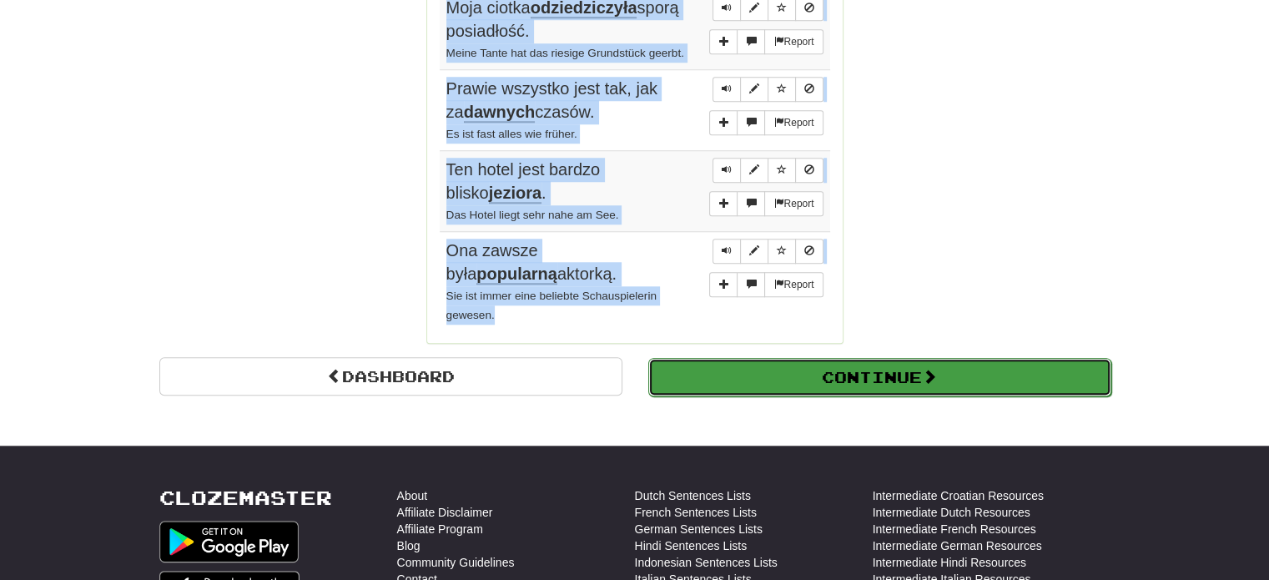
click at [699, 370] on button "Continue" at bounding box center [879, 377] width 463 height 38
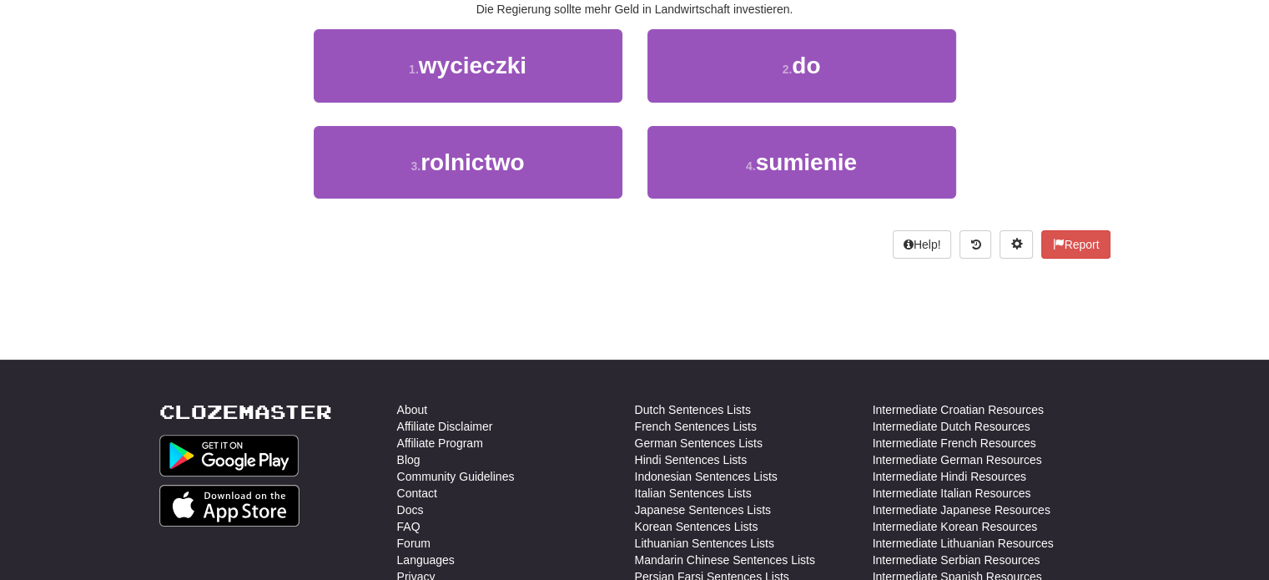
scroll to position [95, 0]
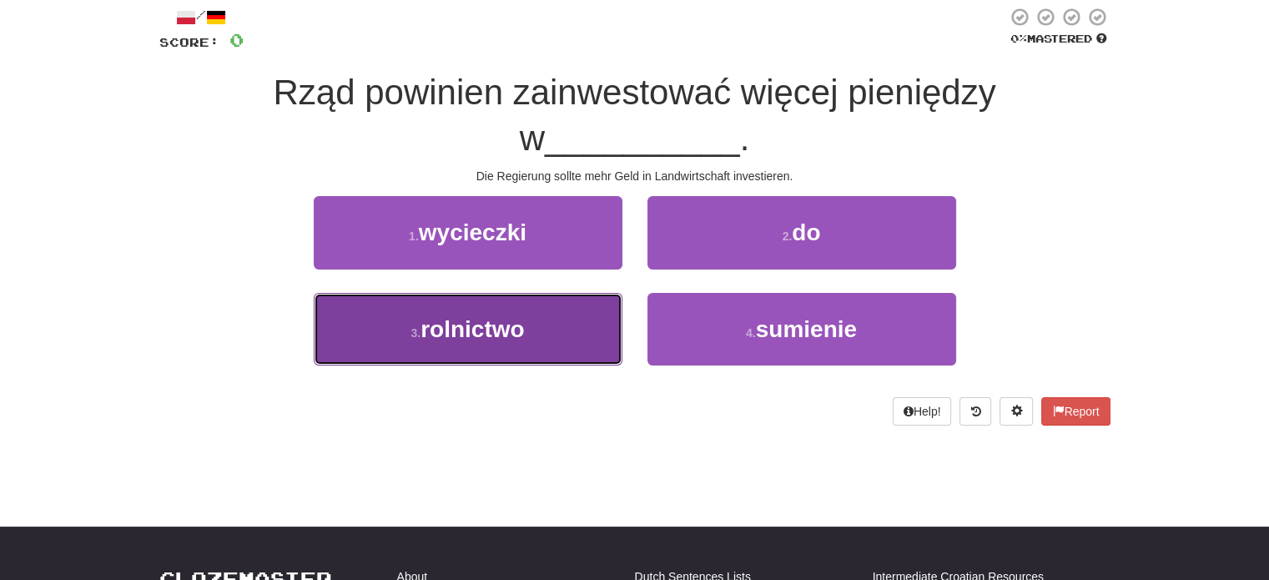
click at [450, 323] on span "rolnictwo" at bounding box center [472, 329] width 103 height 26
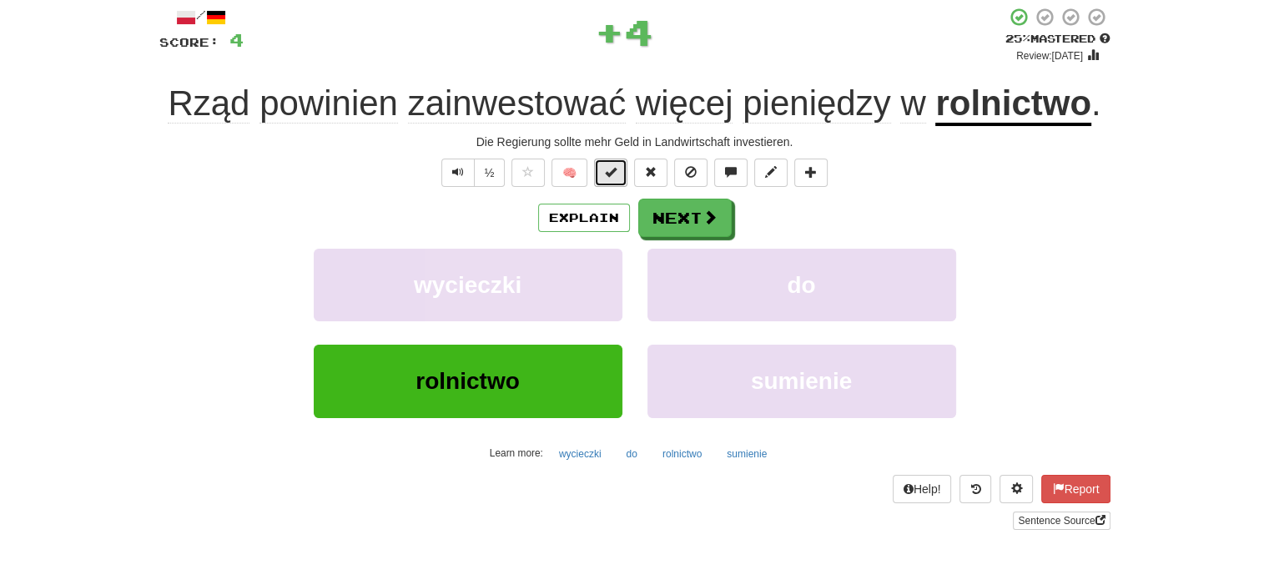
click at [623, 164] on button at bounding box center [610, 173] width 33 height 28
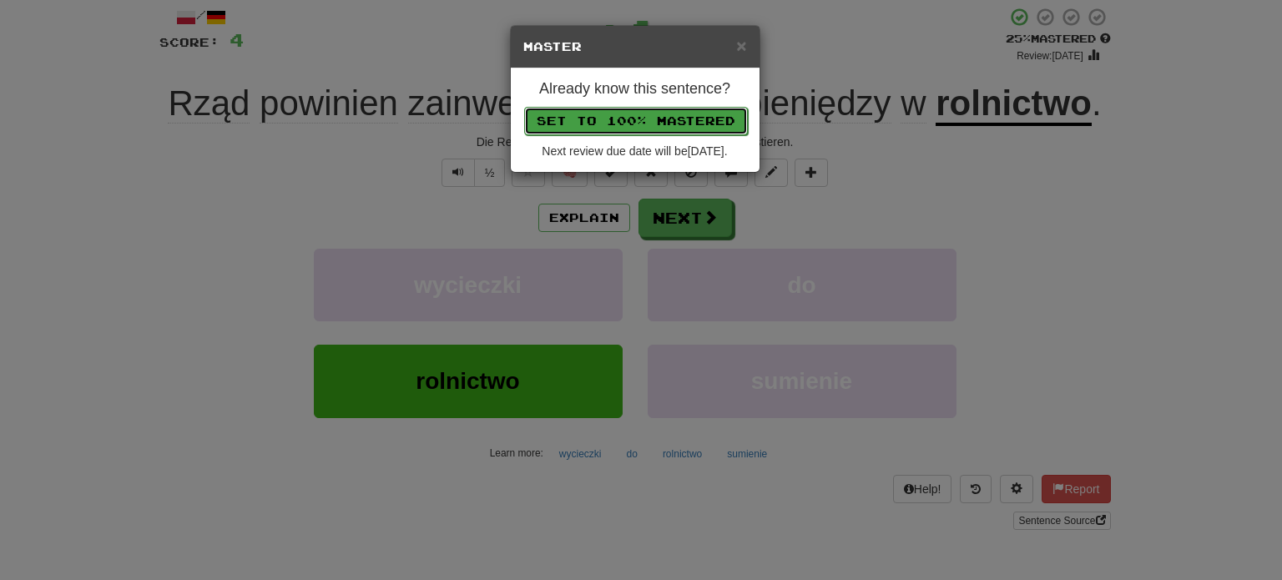
click at [672, 124] on button "Set to 100% Mastered" at bounding box center [636, 121] width 224 height 28
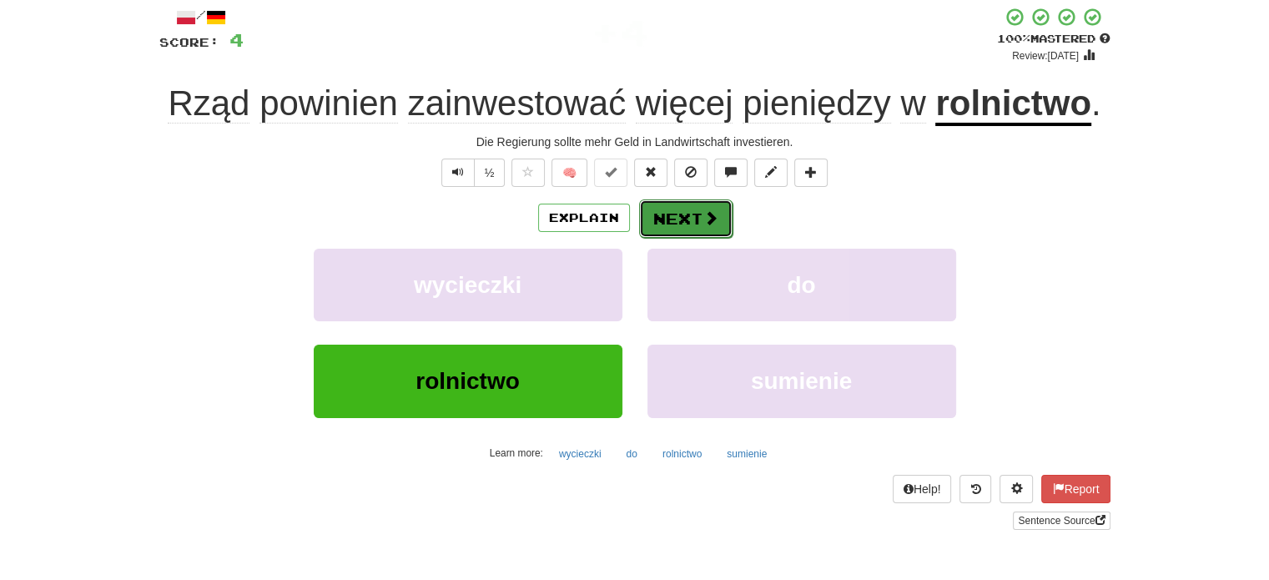
click at [698, 213] on button "Next" at bounding box center [685, 218] width 93 height 38
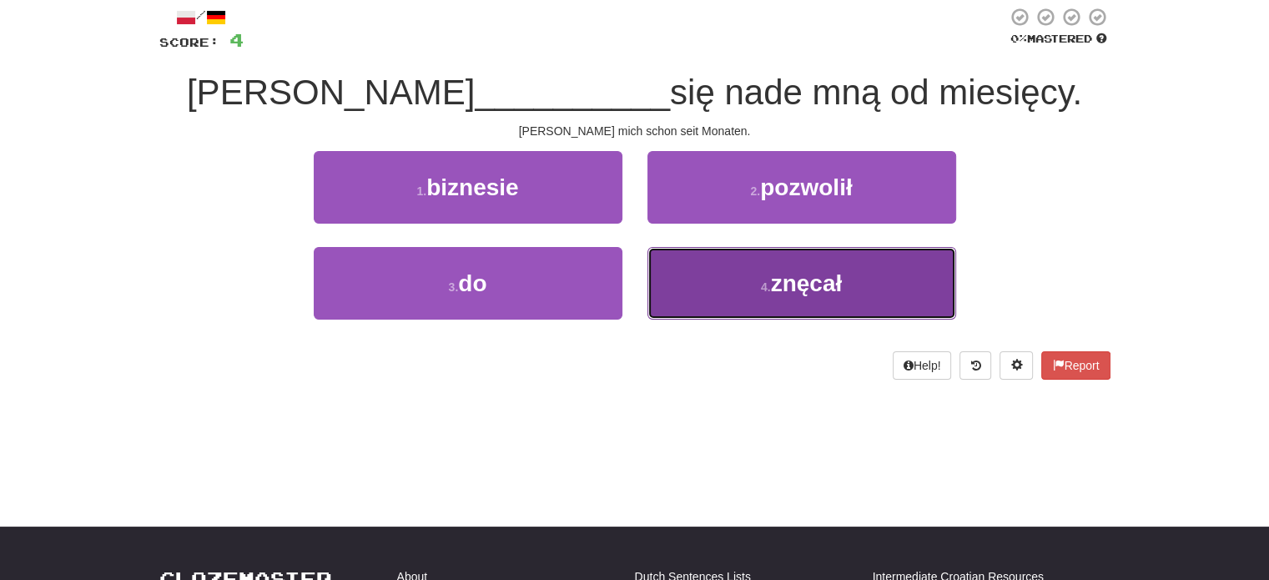
click at [738, 282] on button "4 . znęcał" at bounding box center [801, 283] width 309 height 73
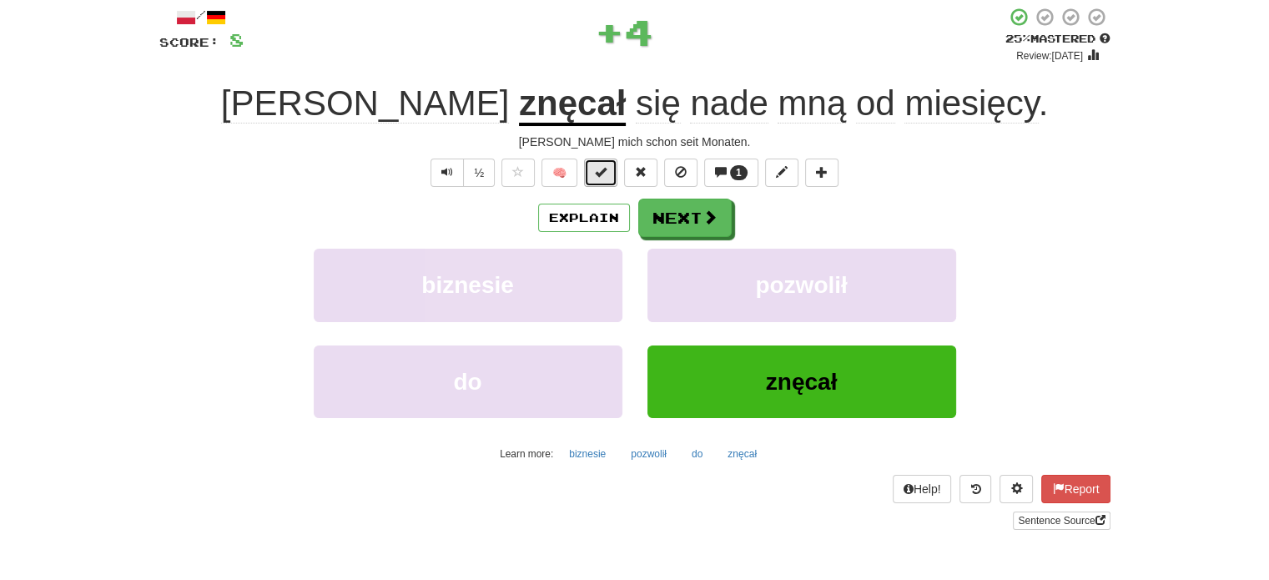
click at [602, 169] on span at bounding box center [601, 172] width 12 height 12
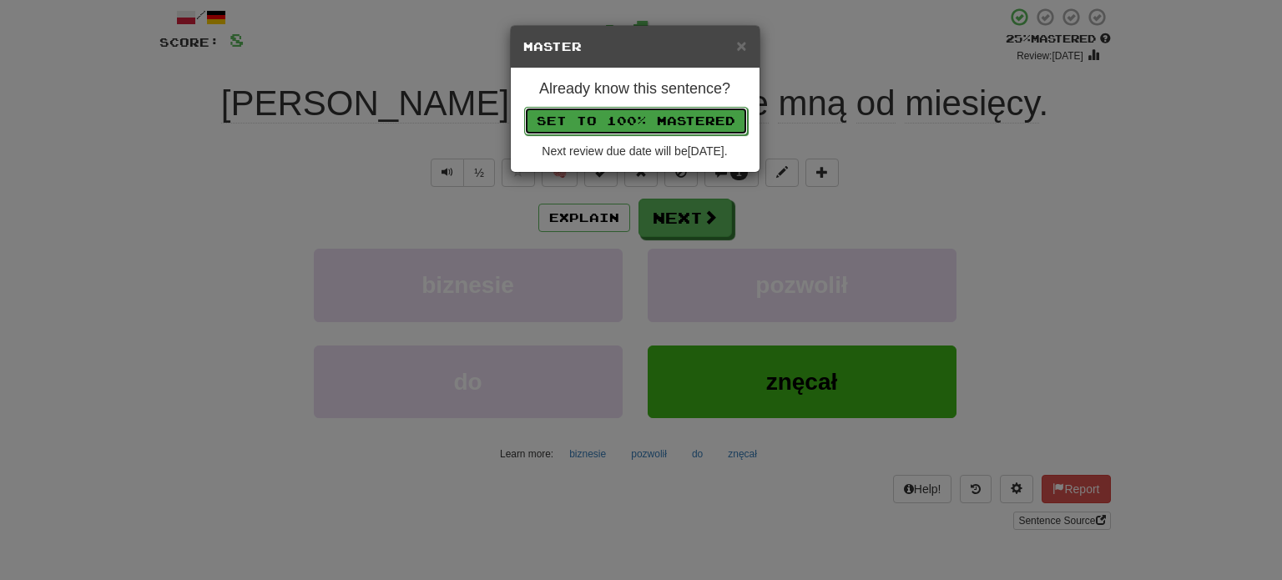
click at [643, 108] on button "Set to 100% Mastered" at bounding box center [636, 121] width 224 height 28
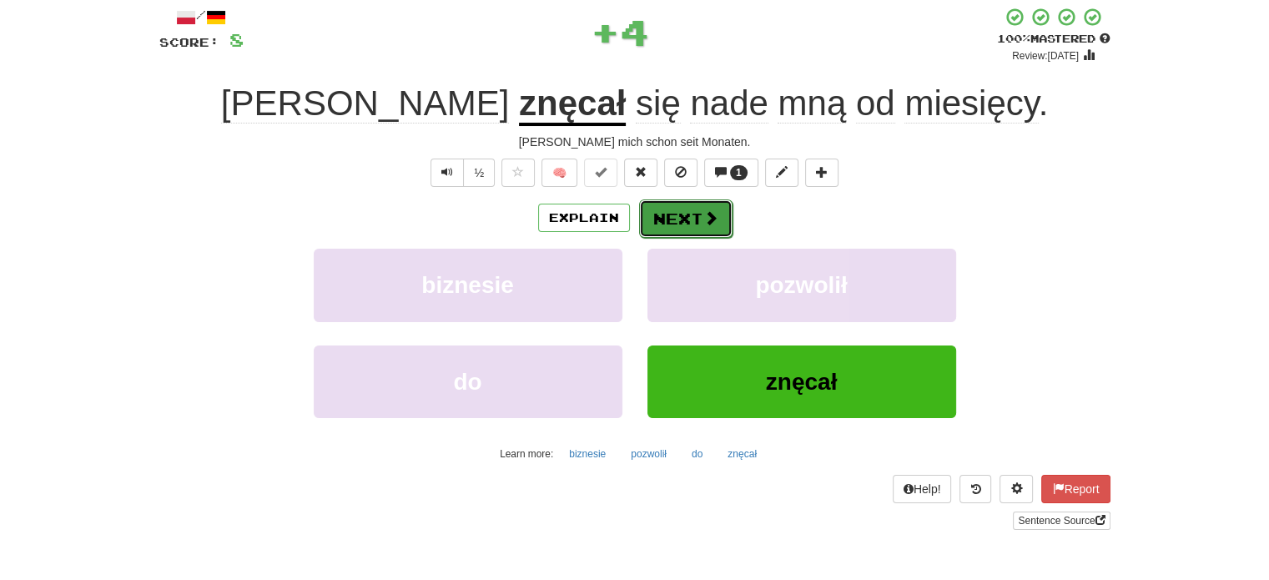
click at [672, 224] on button "Next" at bounding box center [685, 218] width 93 height 38
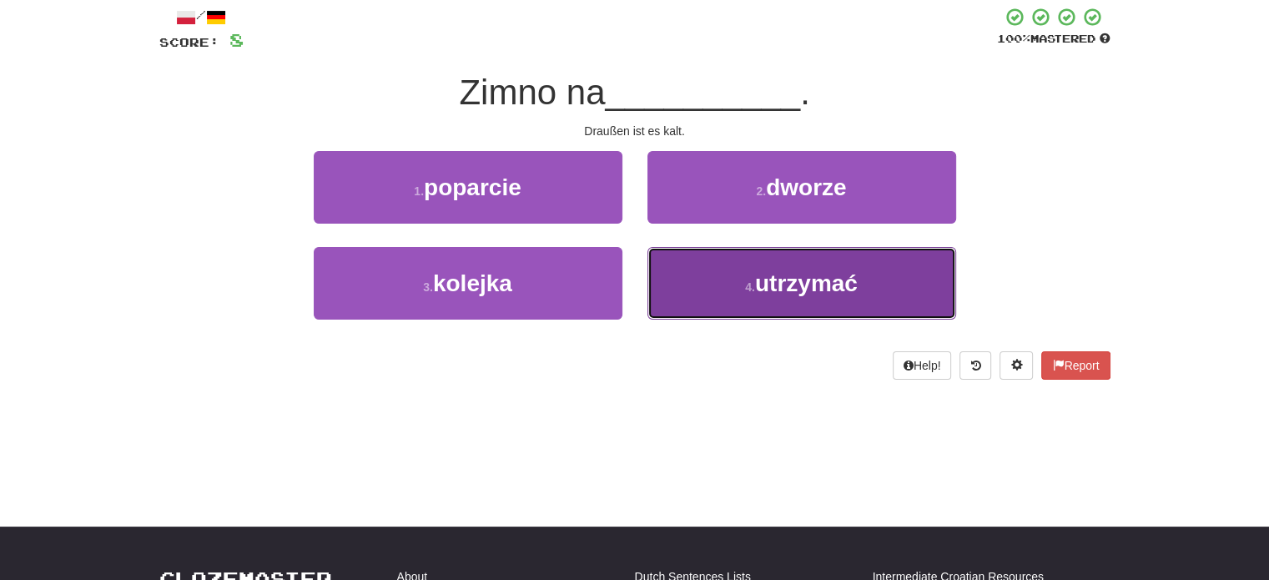
click at [700, 285] on button "4 . utrzymać" at bounding box center [801, 283] width 309 height 73
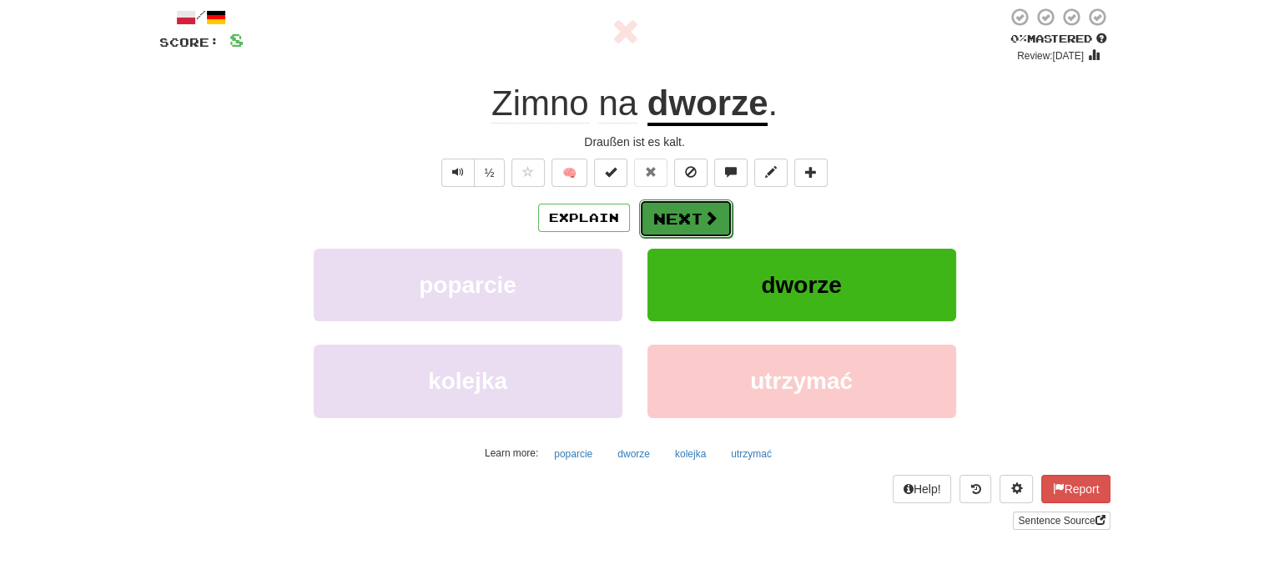
click at [680, 223] on button "Next" at bounding box center [685, 218] width 93 height 38
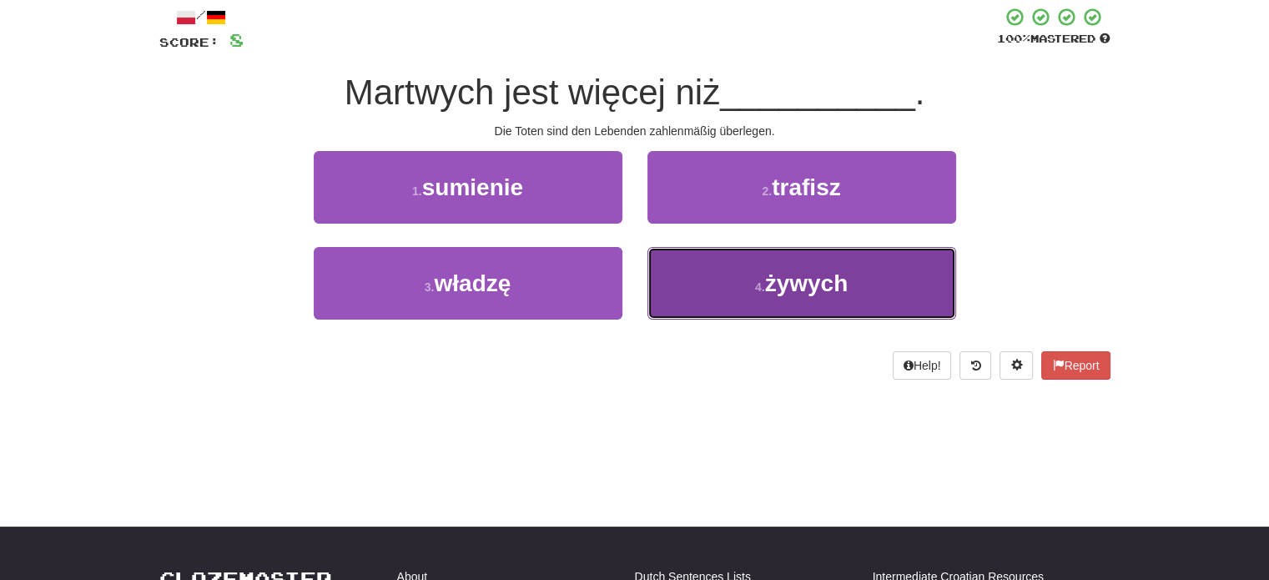
click at [705, 286] on button "4 . żywych" at bounding box center [801, 283] width 309 height 73
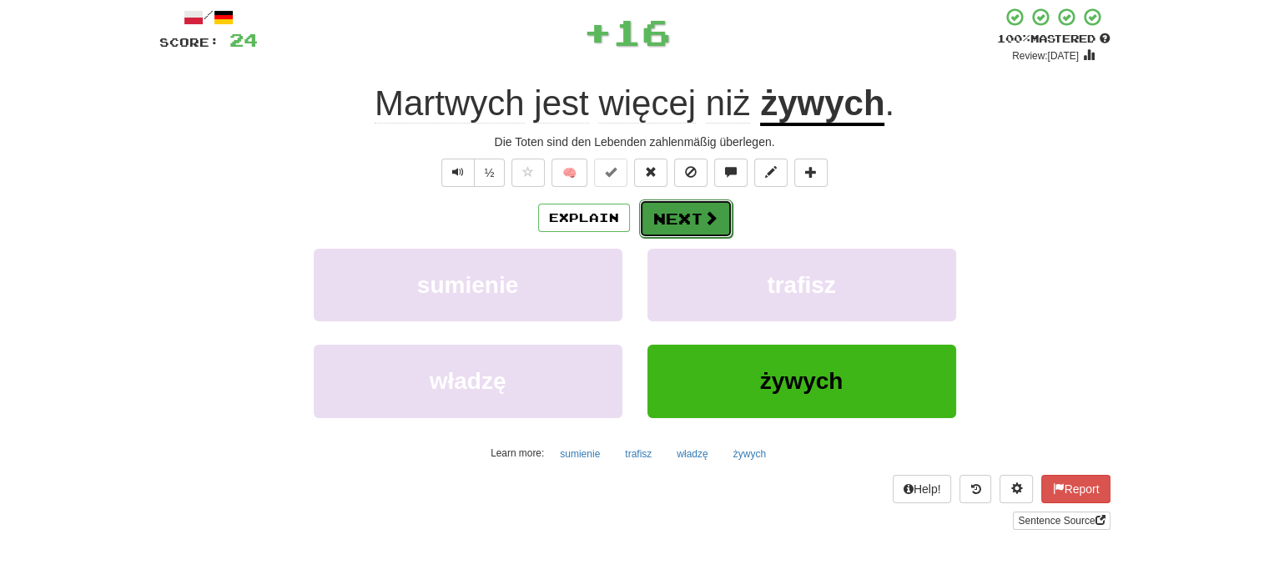
click at [678, 229] on button "Next" at bounding box center [685, 218] width 93 height 38
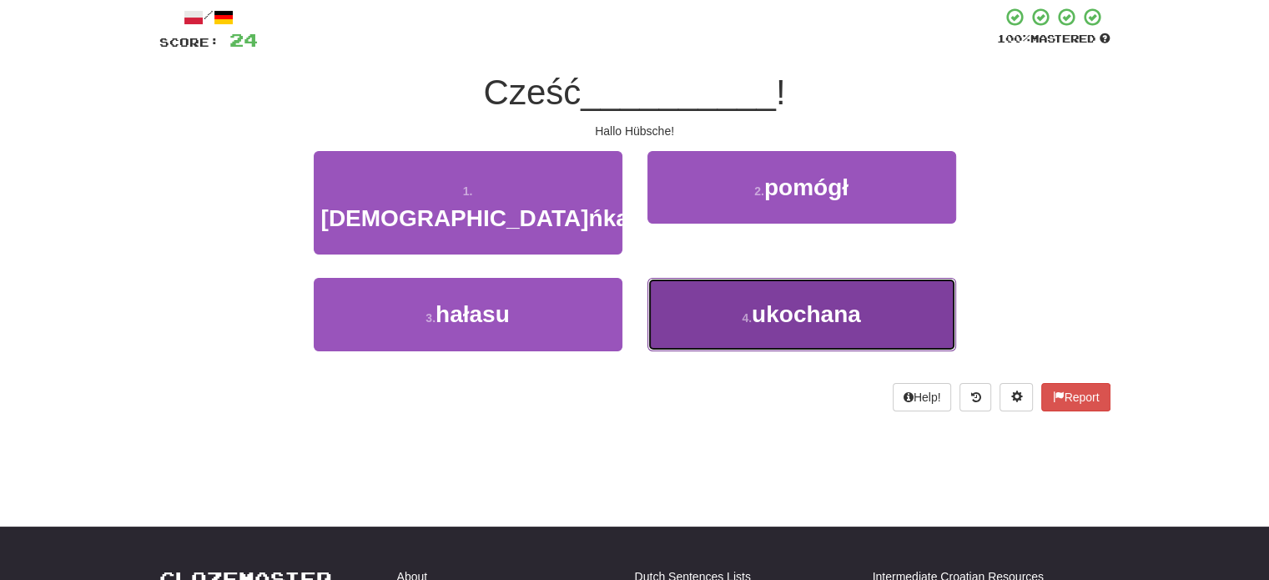
click at [723, 295] on button "4 . ukochana" at bounding box center [801, 314] width 309 height 73
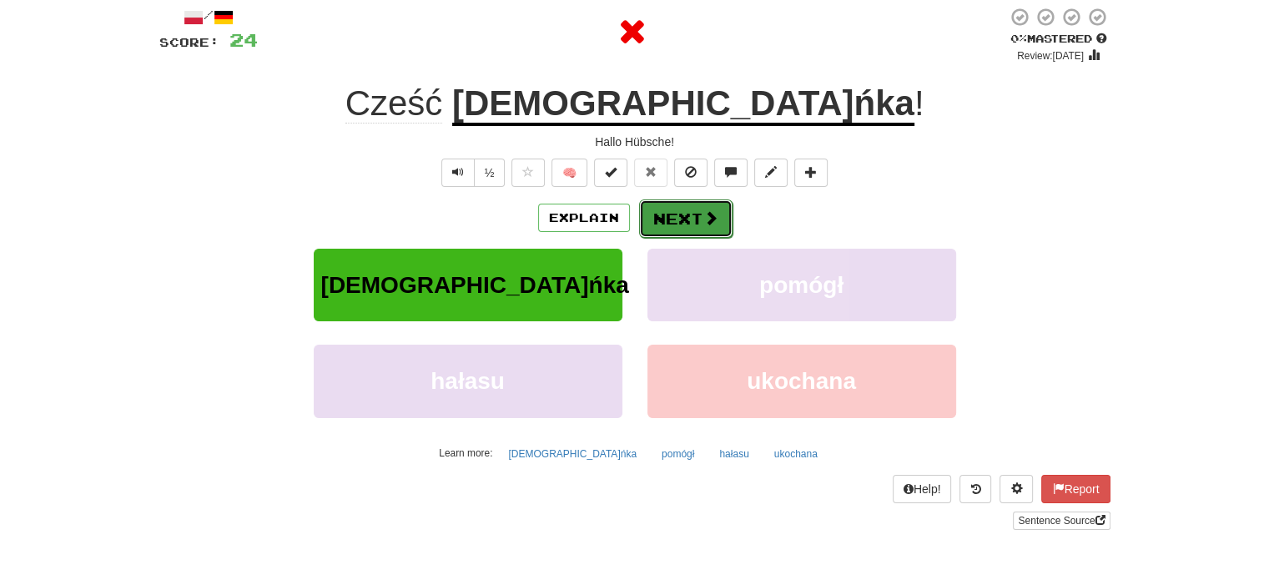
click at [674, 209] on button "Next" at bounding box center [685, 218] width 93 height 38
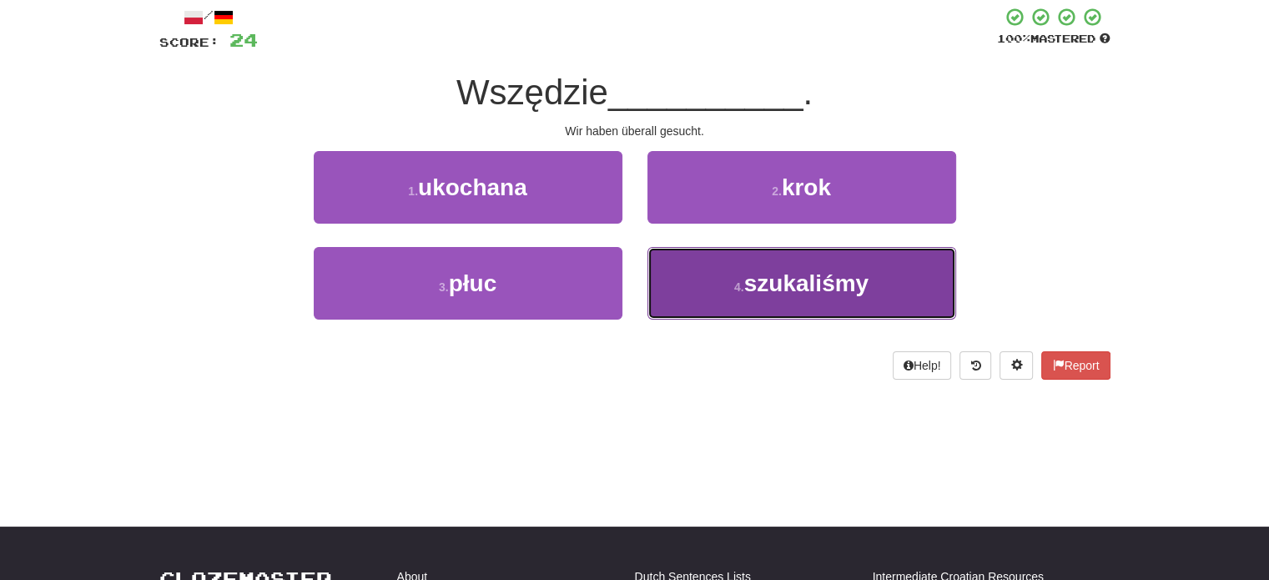
click at [701, 280] on button "4 . szukaliśmy" at bounding box center [801, 283] width 309 height 73
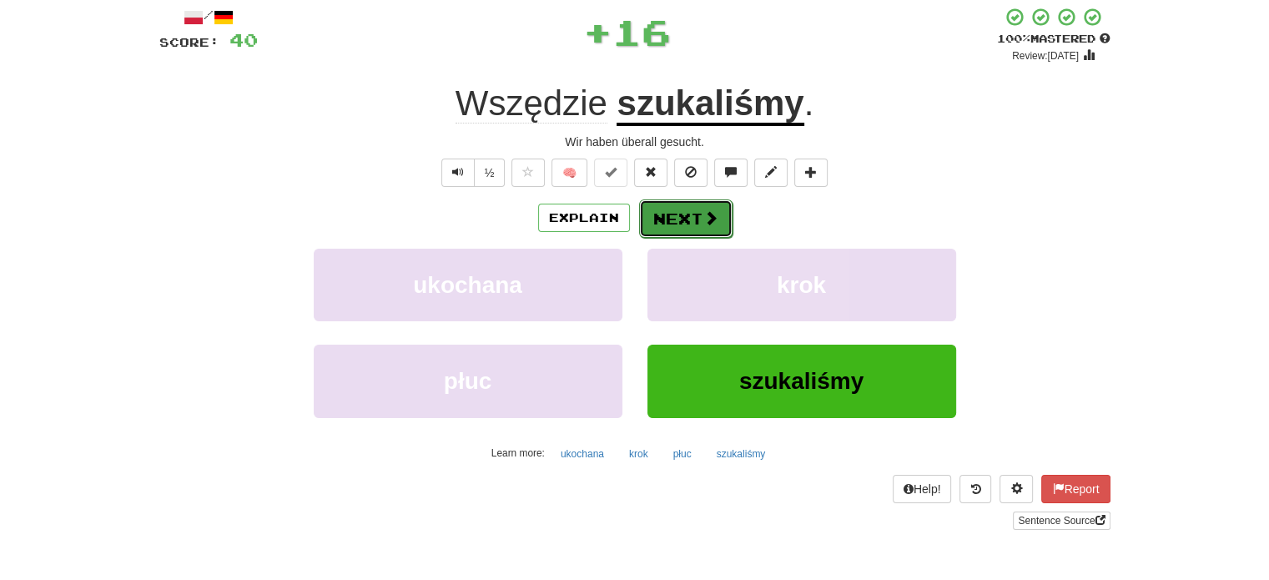
click at [680, 225] on button "Next" at bounding box center [685, 218] width 93 height 38
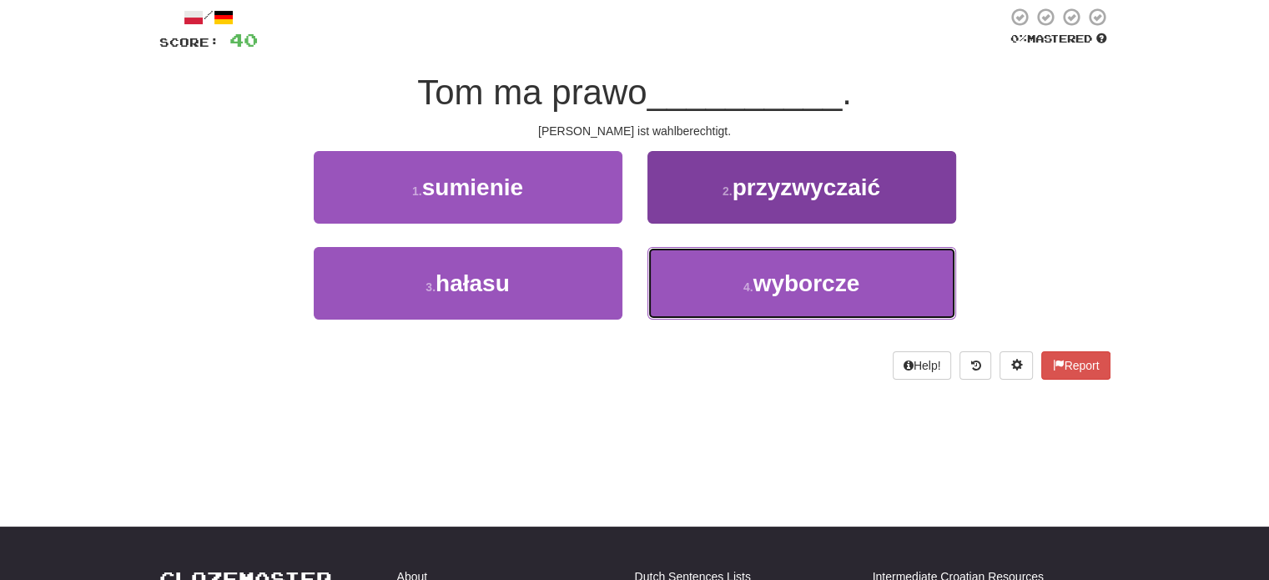
click at [681, 286] on button "4 . wyborcze" at bounding box center [801, 283] width 309 height 73
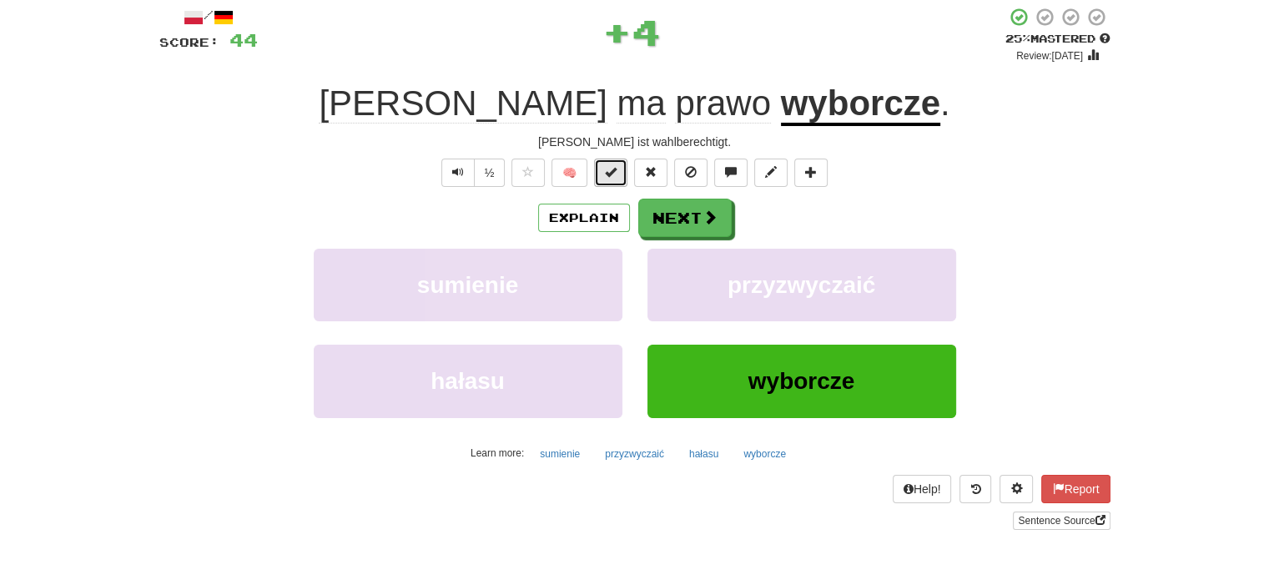
click at [621, 176] on button at bounding box center [610, 173] width 33 height 28
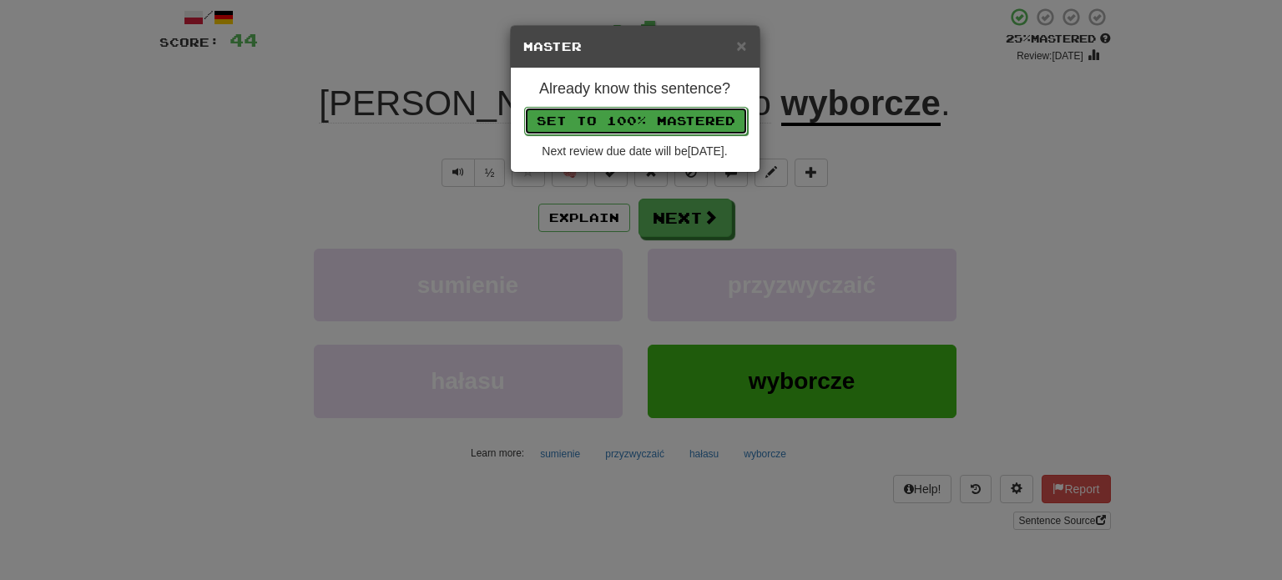
click at [654, 110] on button "Set to 100% Mastered" at bounding box center [636, 121] width 224 height 28
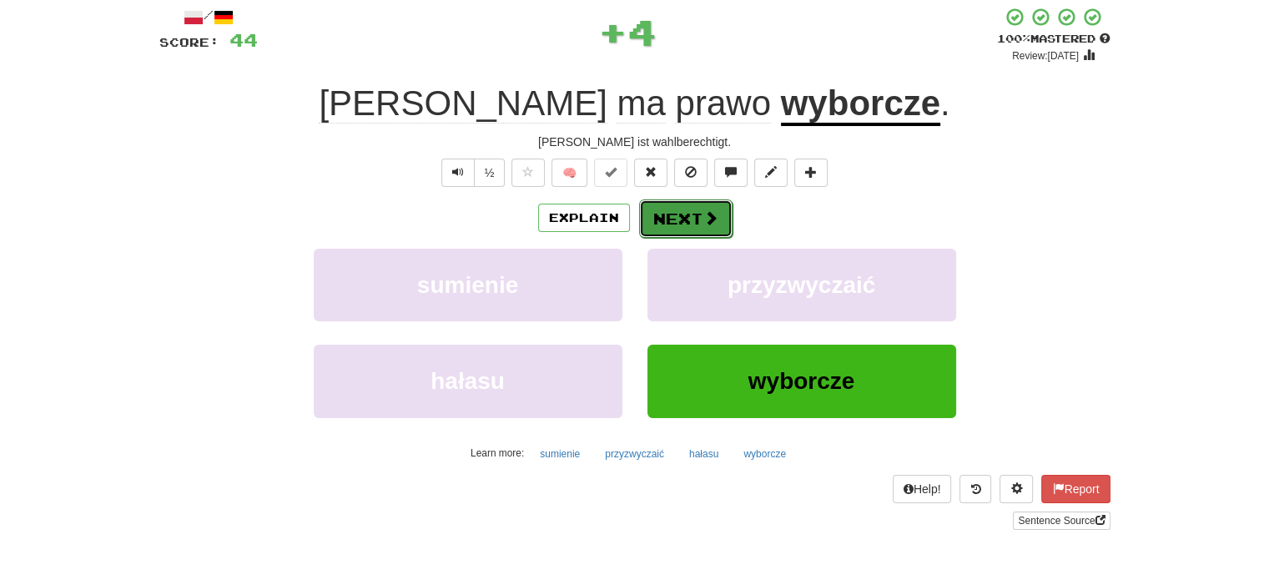
click at [688, 208] on button "Next" at bounding box center [685, 218] width 93 height 38
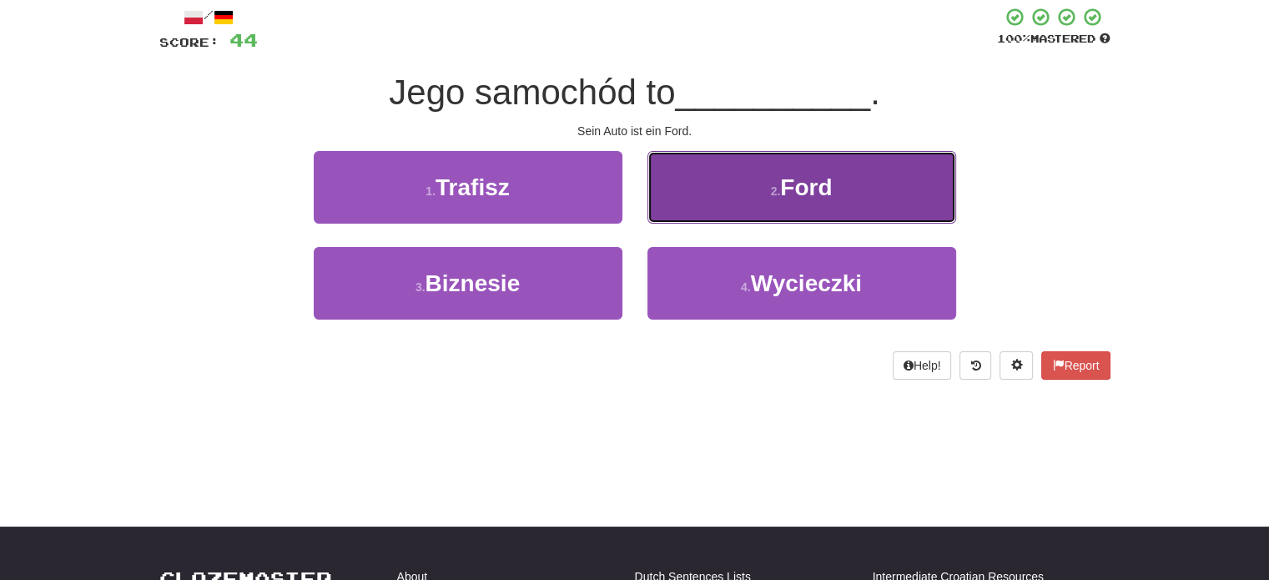
click at [694, 208] on button "2 . Ford" at bounding box center [801, 187] width 309 height 73
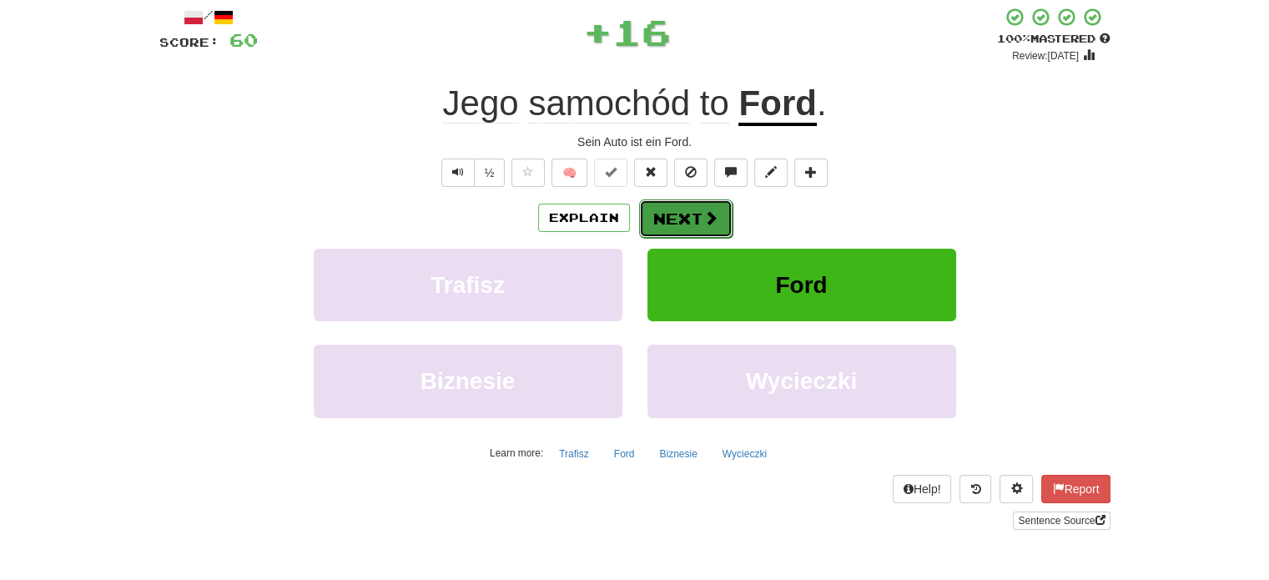
click at [681, 213] on button "Next" at bounding box center [685, 218] width 93 height 38
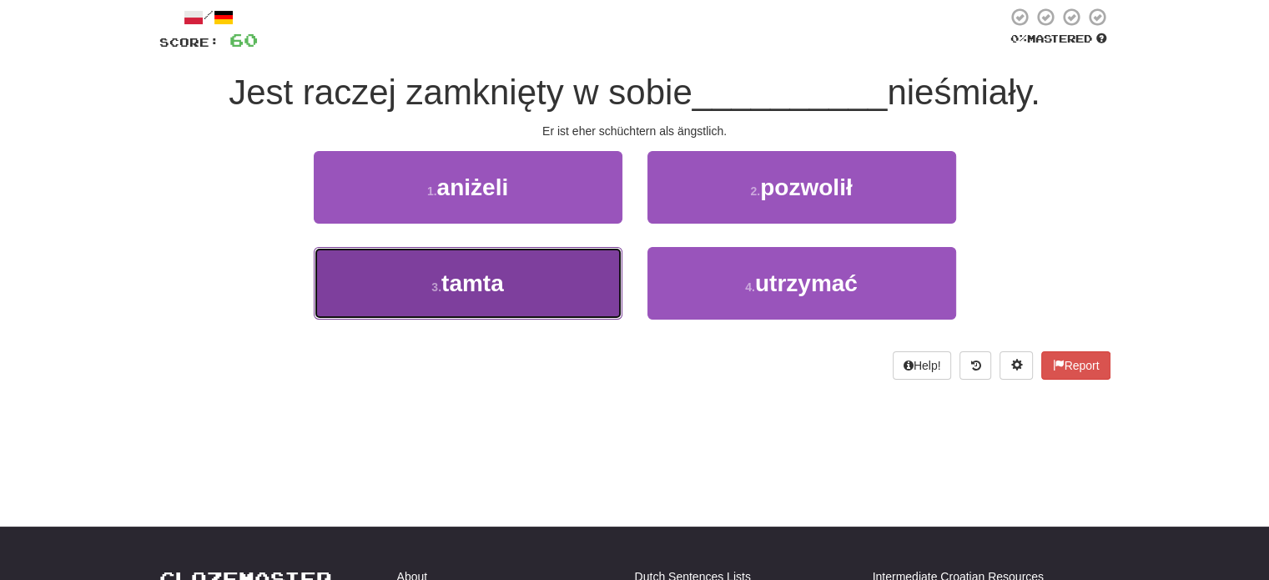
click at [607, 286] on button "3 . tamta" at bounding box center [468, 283] width 309 height 73
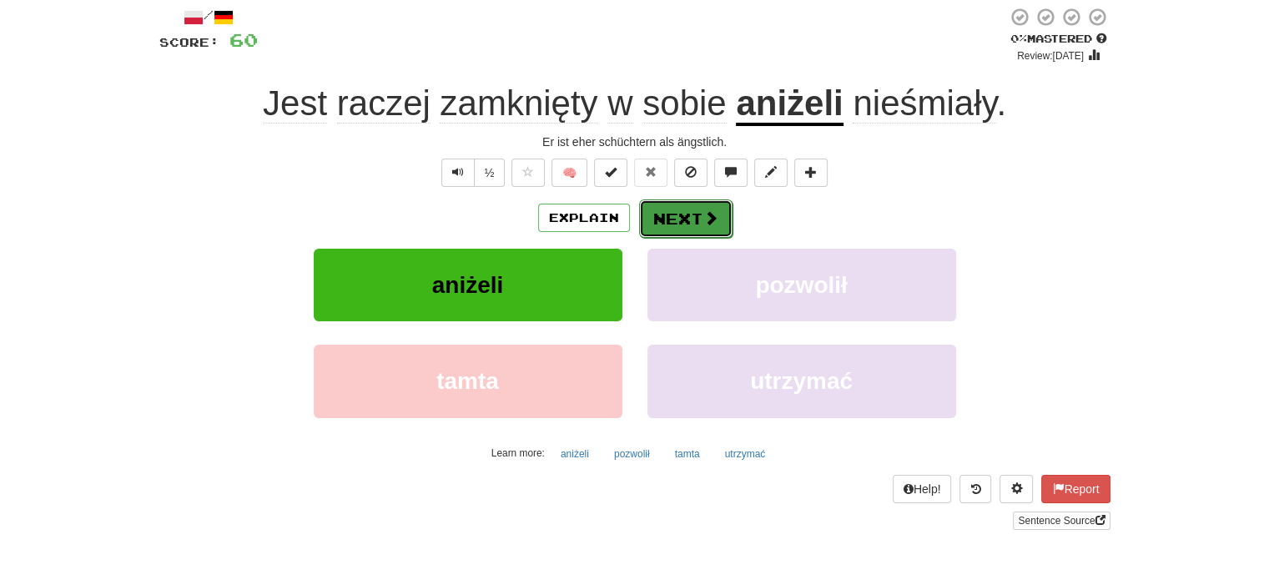
click at [661, 216] on button "Next" at bounding box center [685, 218] width 93 height 38
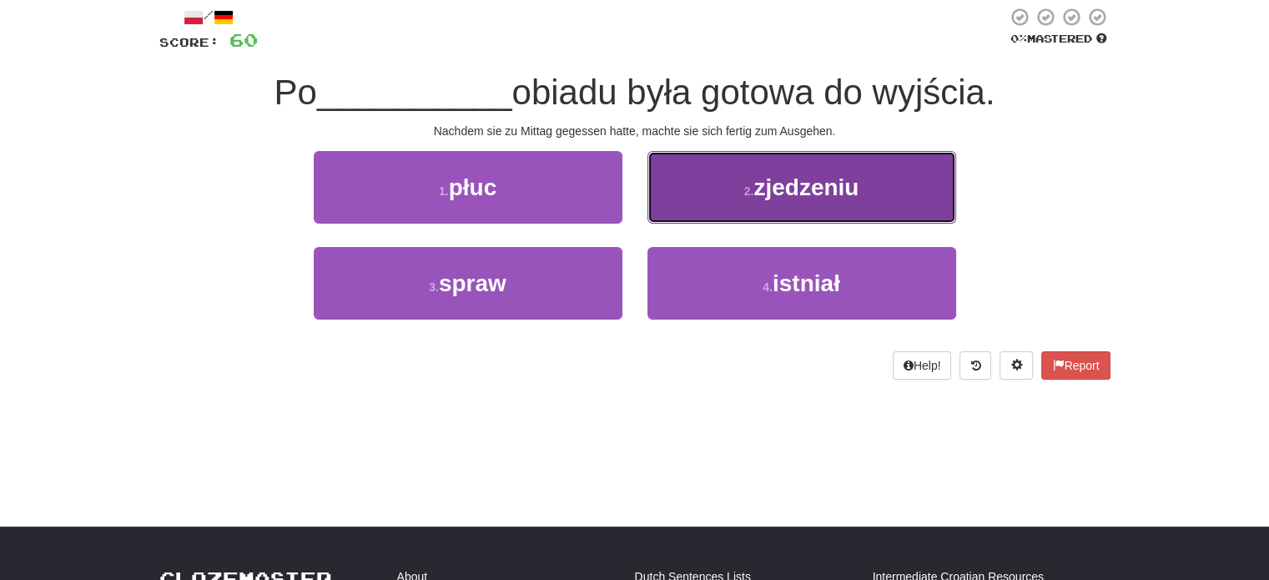
click at [748, 199] on button "2 . zjedzeniu" at bounding box center [801, 187] width 309 height 73
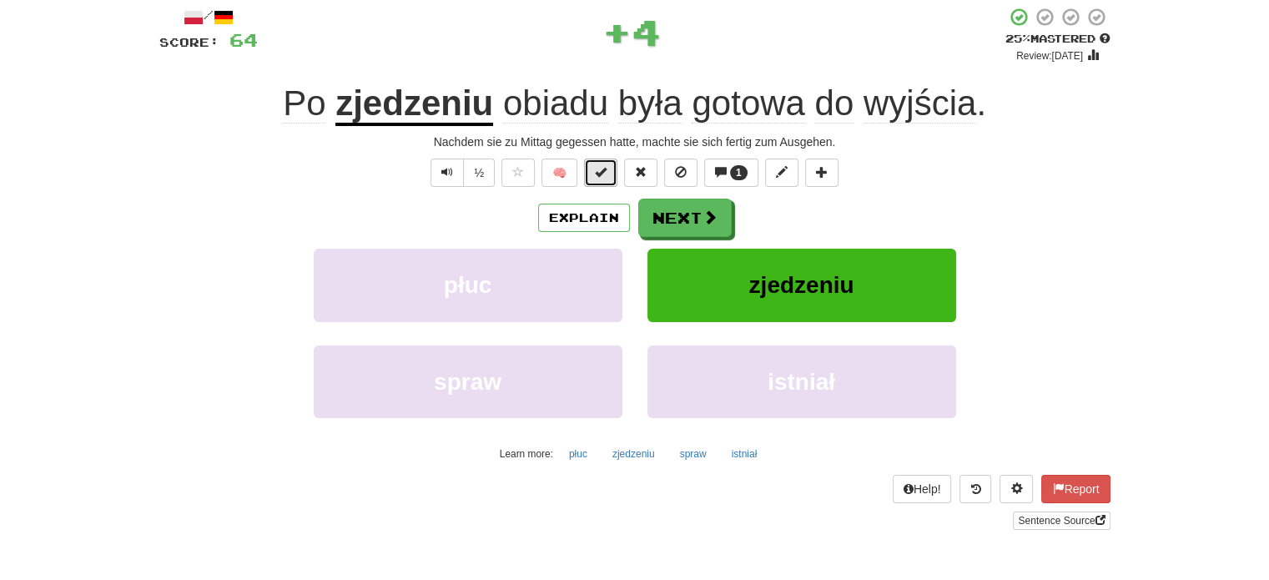
click at [597, 171] on span at bounding box center [601, 172] width 12 height 12
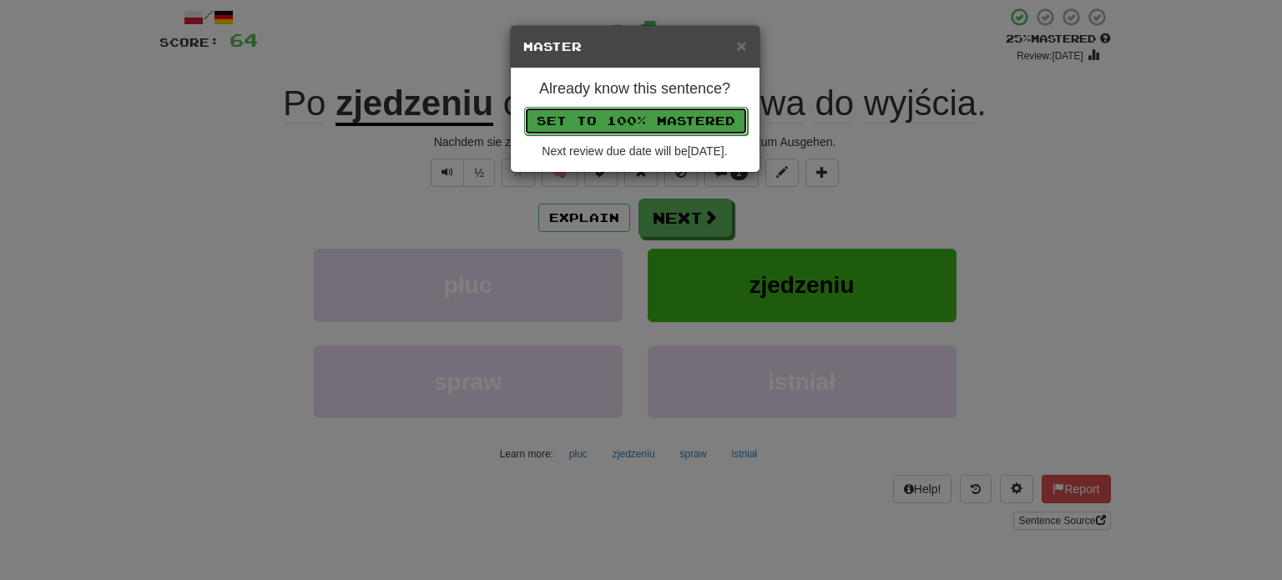
click at [639, 118] on button "Set to 100% Mastered" at bounding box center [636, 121] width 224 height 28
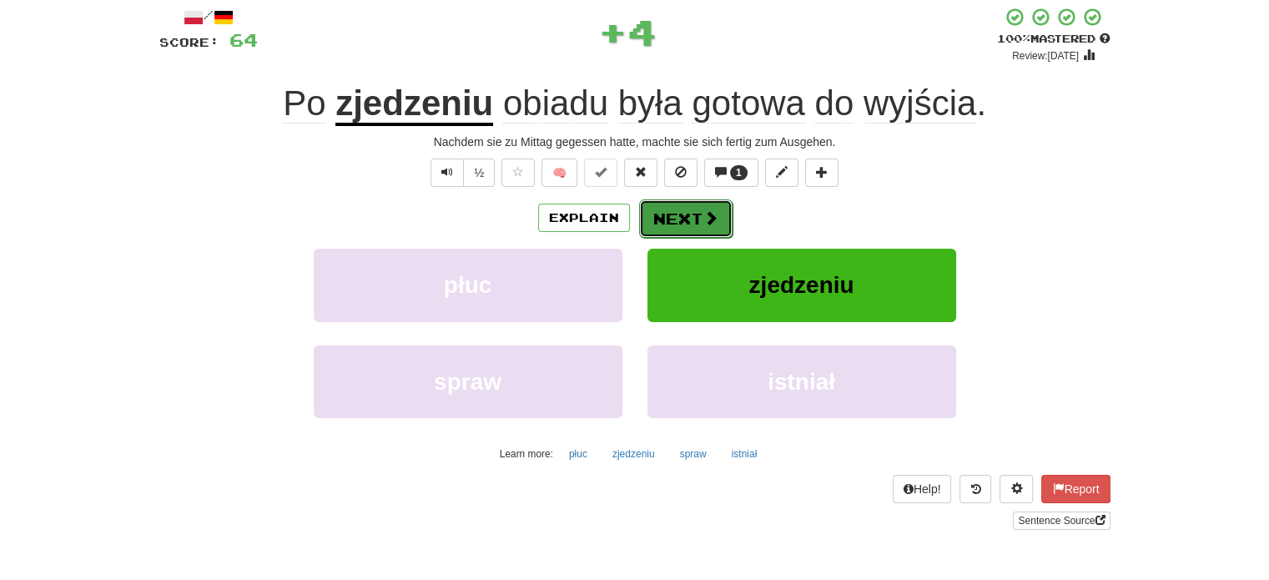
click at [683, 210] on button "Next" at bounding box center [685, 218] width 93 height 38
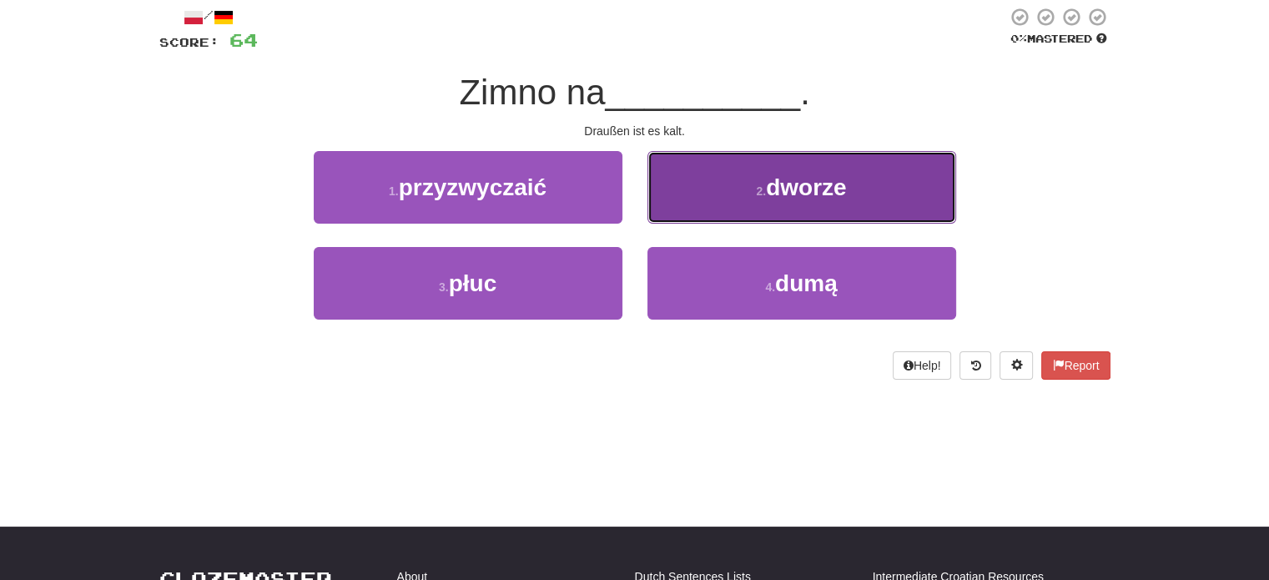
click at [694, 210] on button "2 . dworze" at bounding box center [801, 187] width 309 height 73
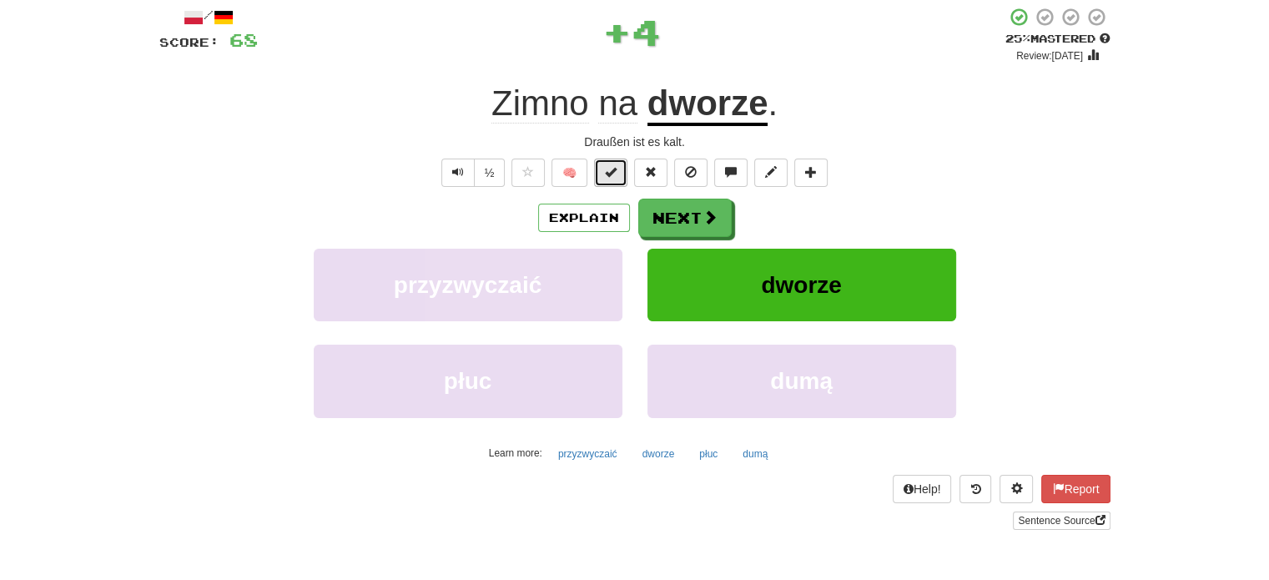
click at [606, 169] on span at bounding box center [611, 172] width 12 height 12
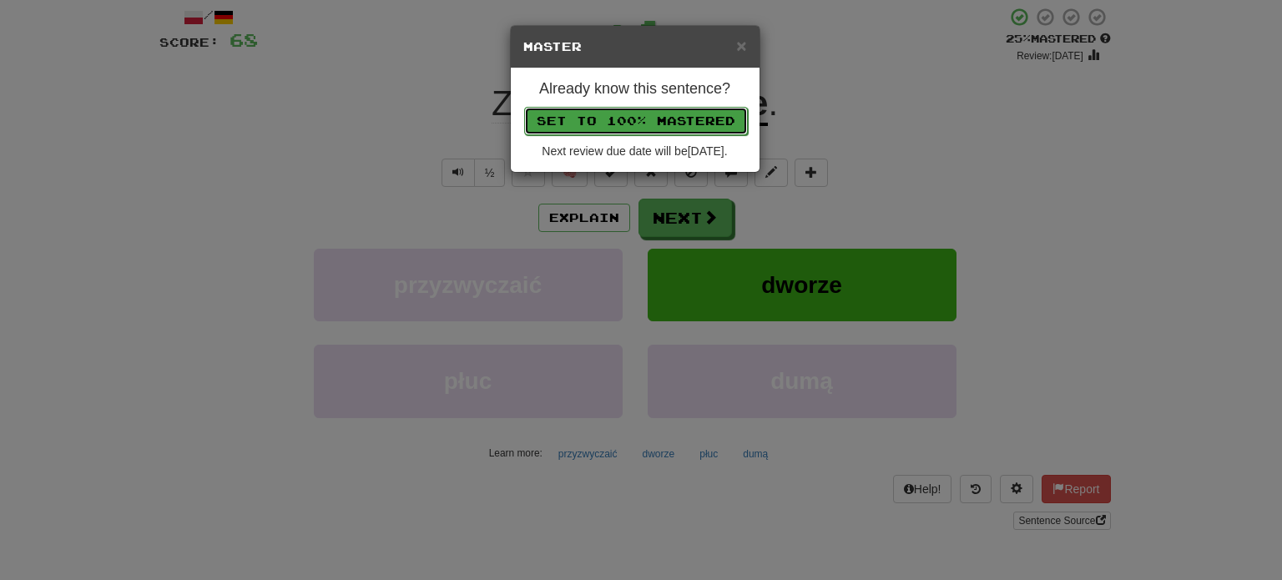
click at [635, 110] on button "Set to 100% Mastered" at bounding box center [636, 121] width 224 height 28
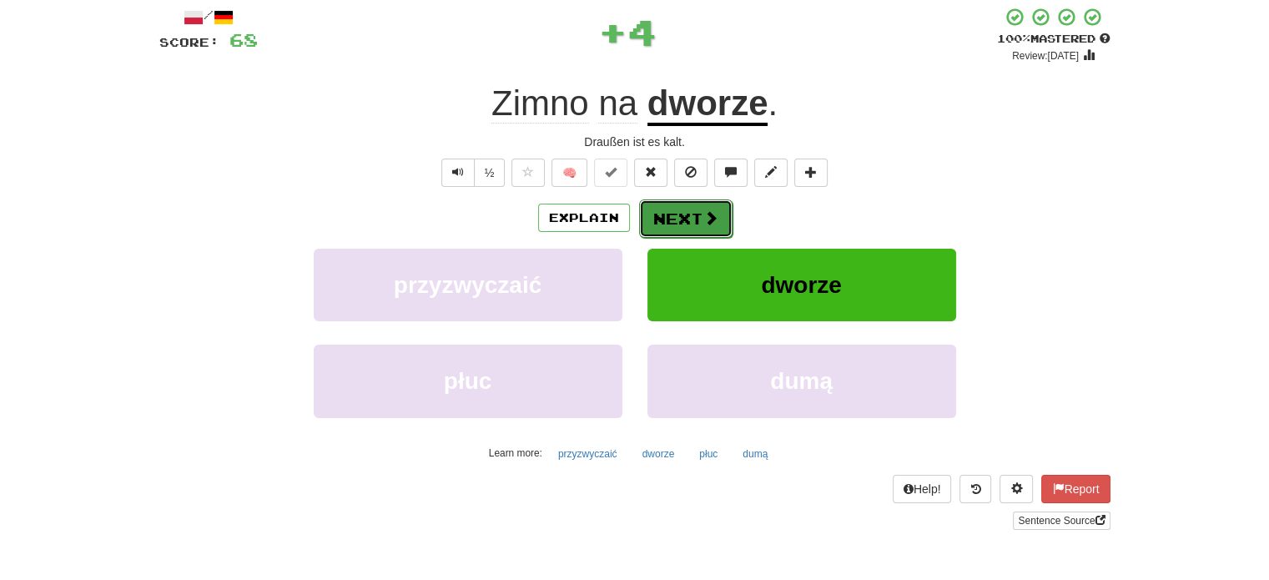
click at [688, 223] on button "Next" at bounding box center [685, 218] width 93 height 38
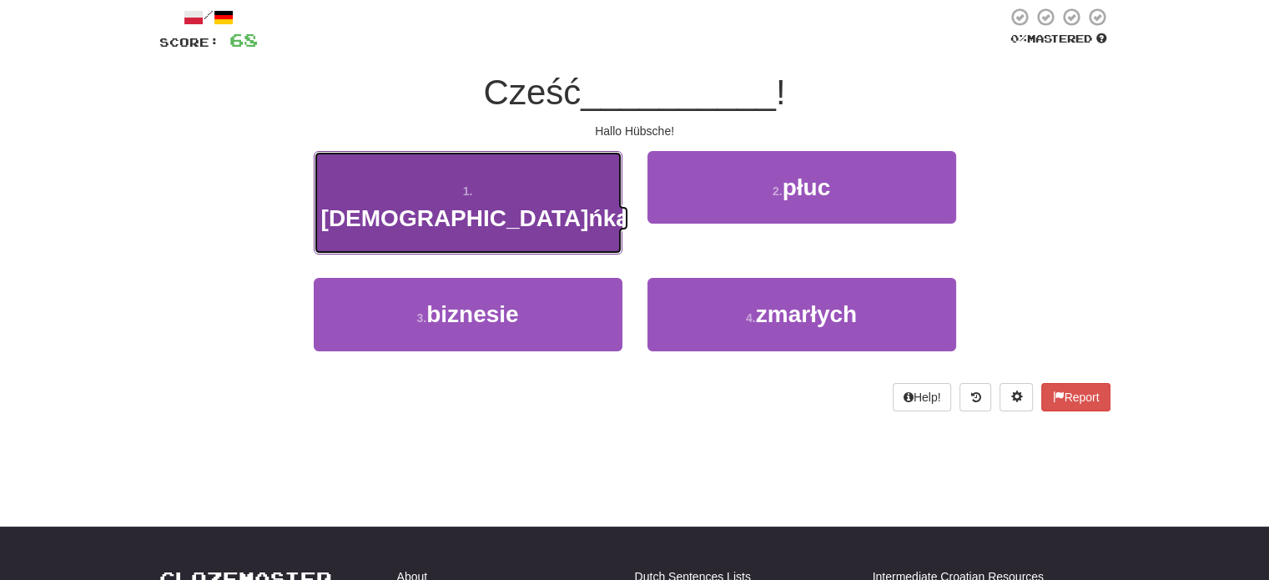
click at [569, 184] on button "1 . maleńka" at bounding box center [468, 203] width 309 height 104
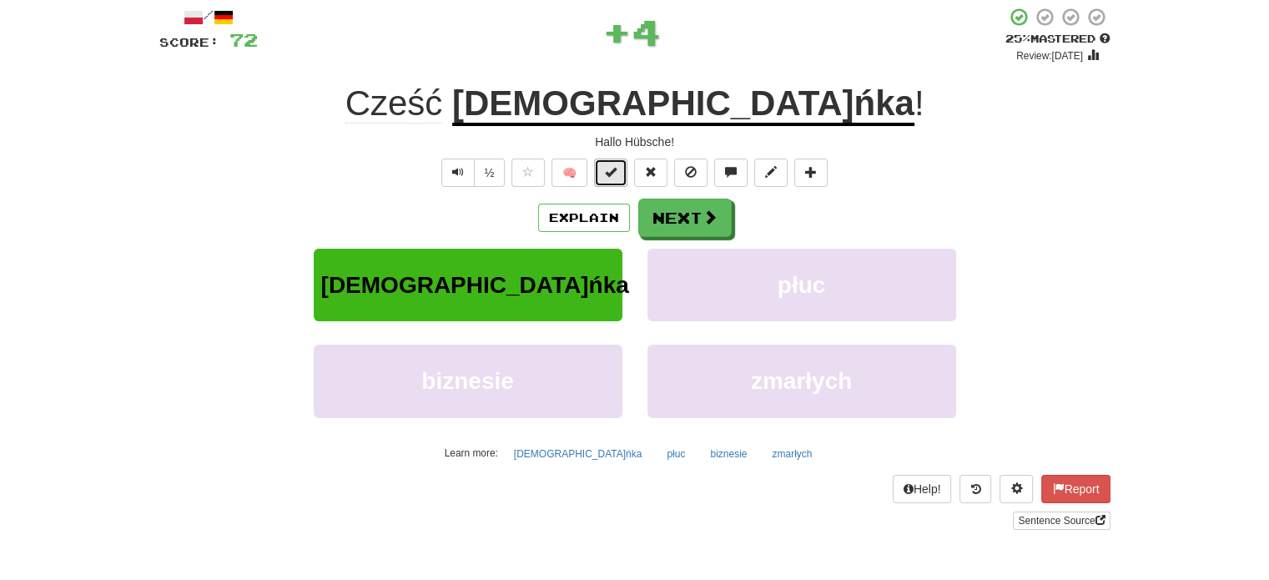
click at [612, 172] on span at bounding box center [611, 172] width 12 height 12
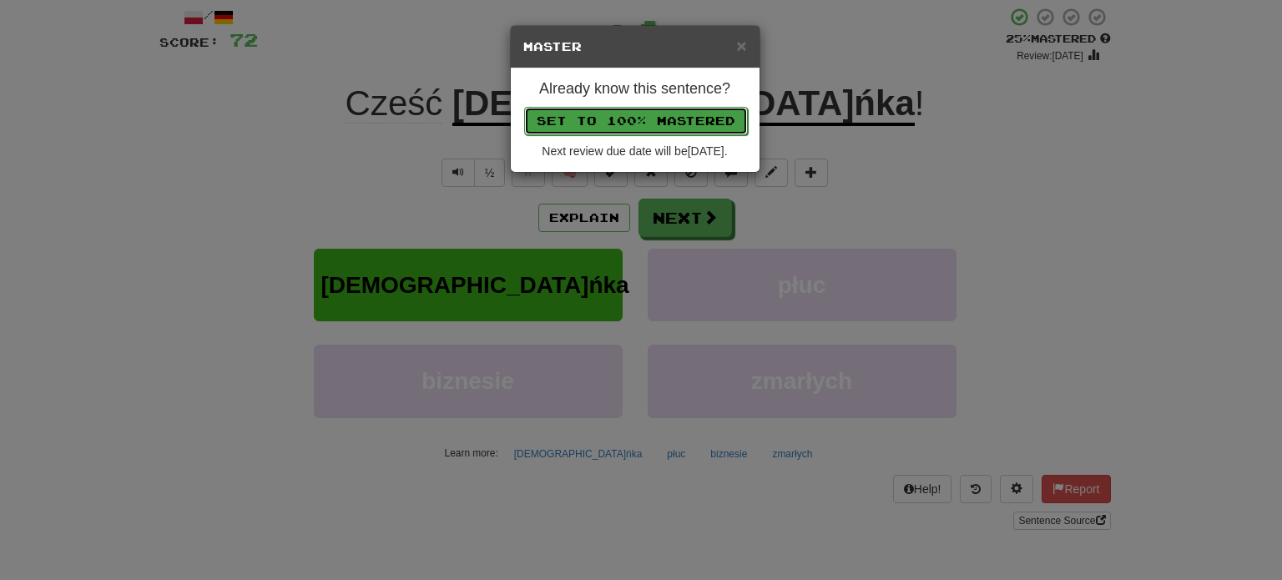
click at [667, 108] on button "Set to 100% Mastered" at bounding box center [636, 121] width 224 height 28
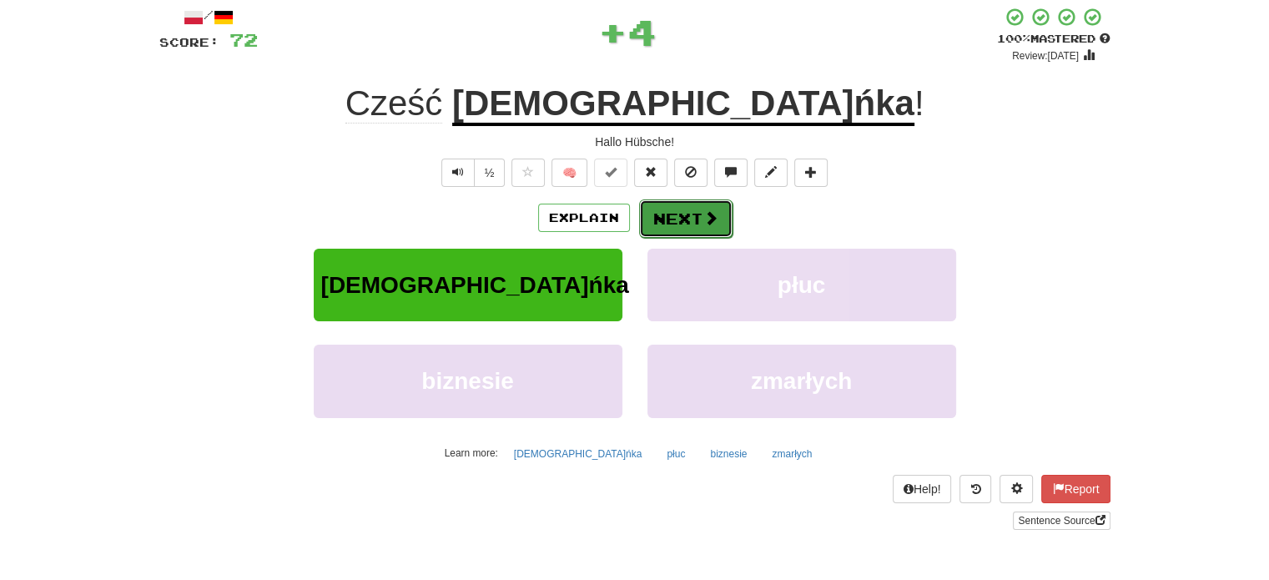
click at [677, 209] on button "Next" at bounding box center [685, 218] width 93 height 38
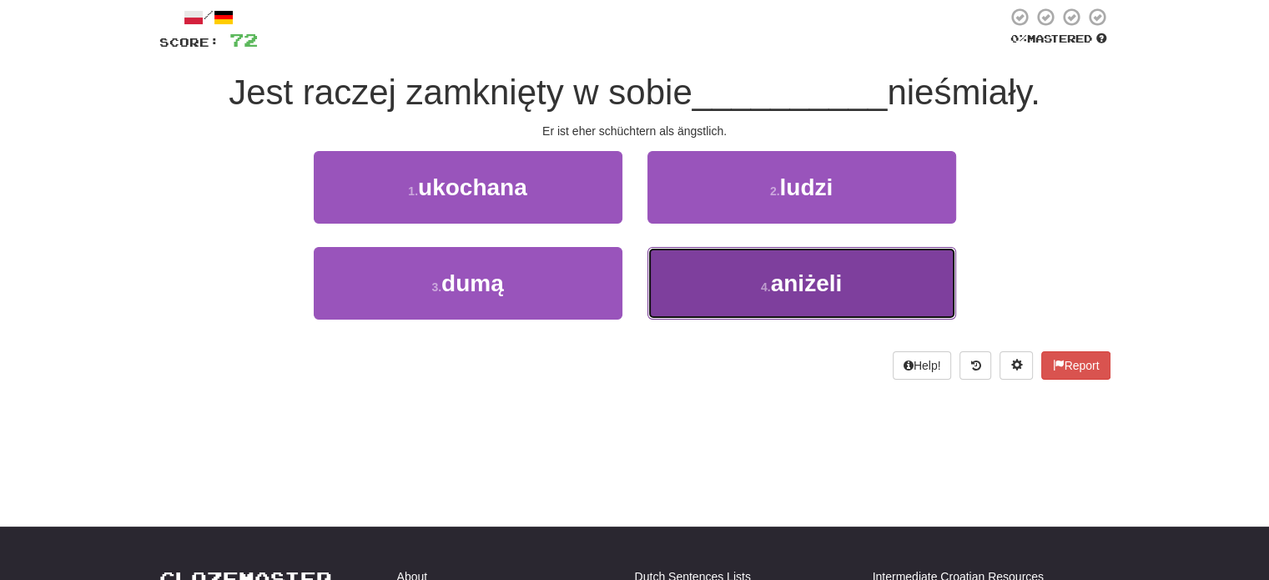
click at [724, 279] on button "4 . aniżeli" at bounding box center [801, 283] width 309 height 73
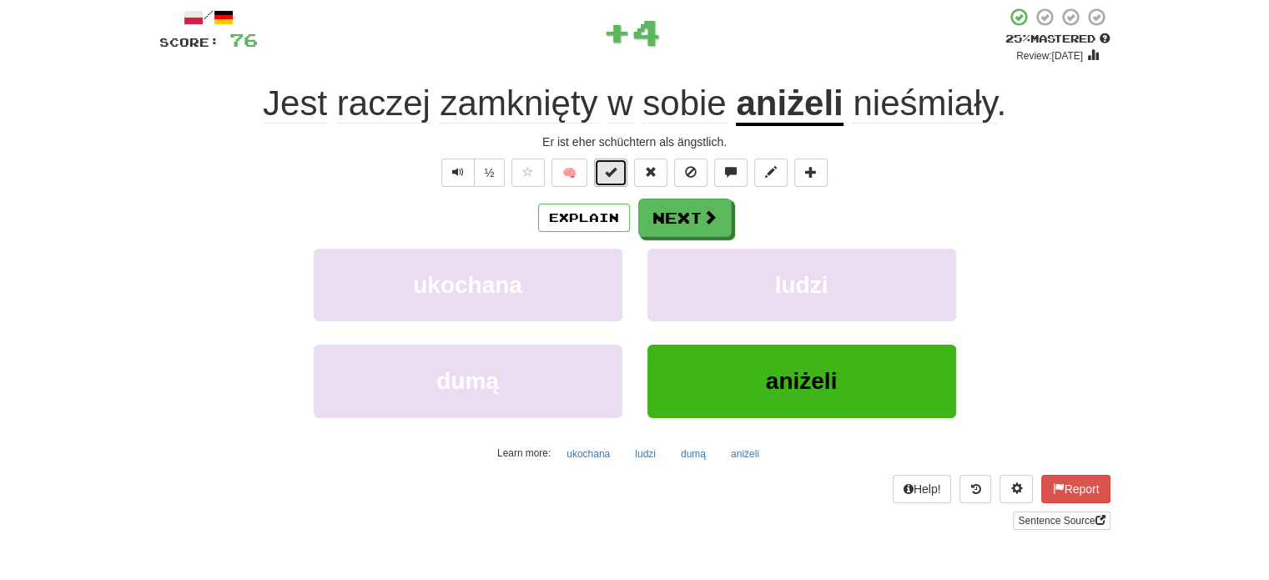
click at [616, 174] on span at bounding box center [611, 172] width 12 height 12
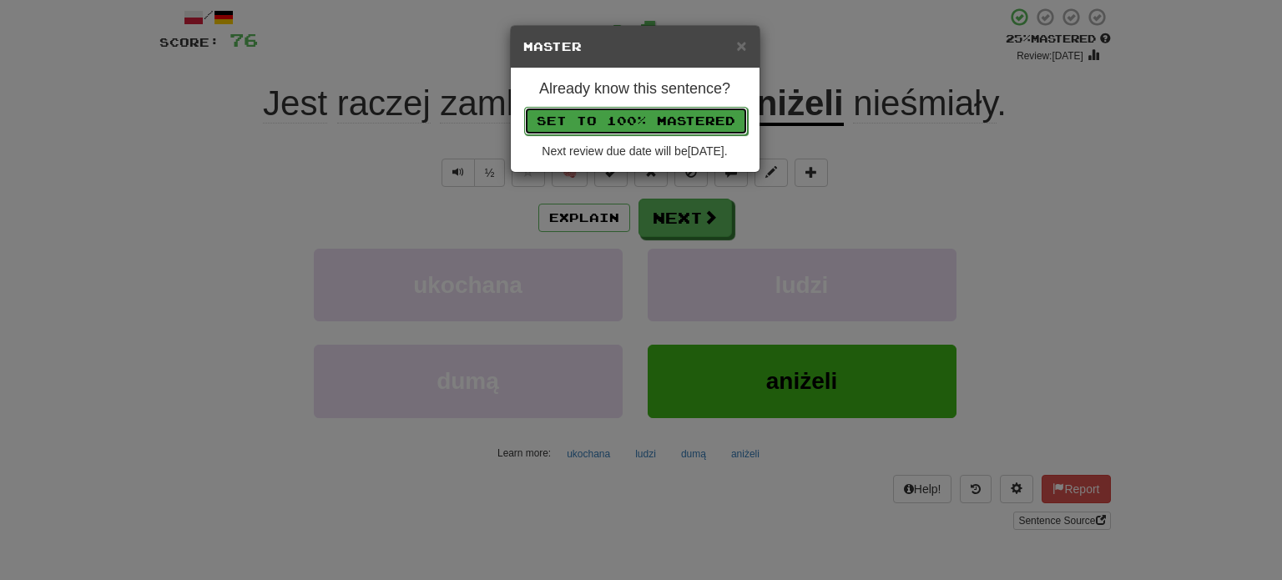
click at [650, 118] on button "Set to 100% Mastered" at bounding box center [636, 121] width 224 height 28
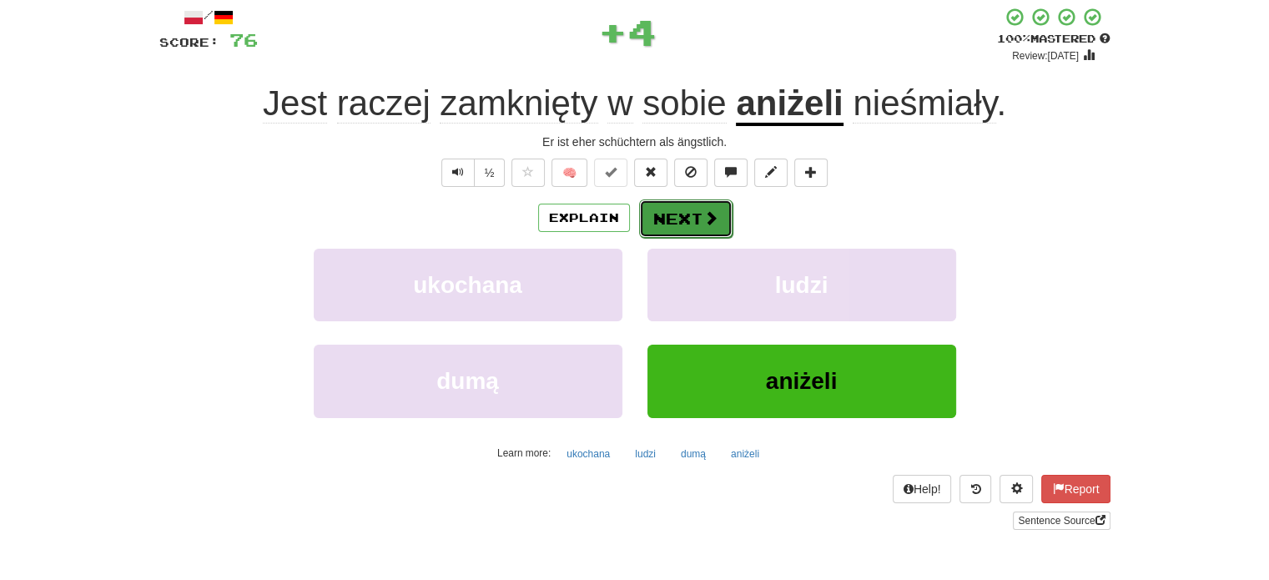
click at [680, 218] on button "Next" at bounding box center [685, 218] width 93 height 38
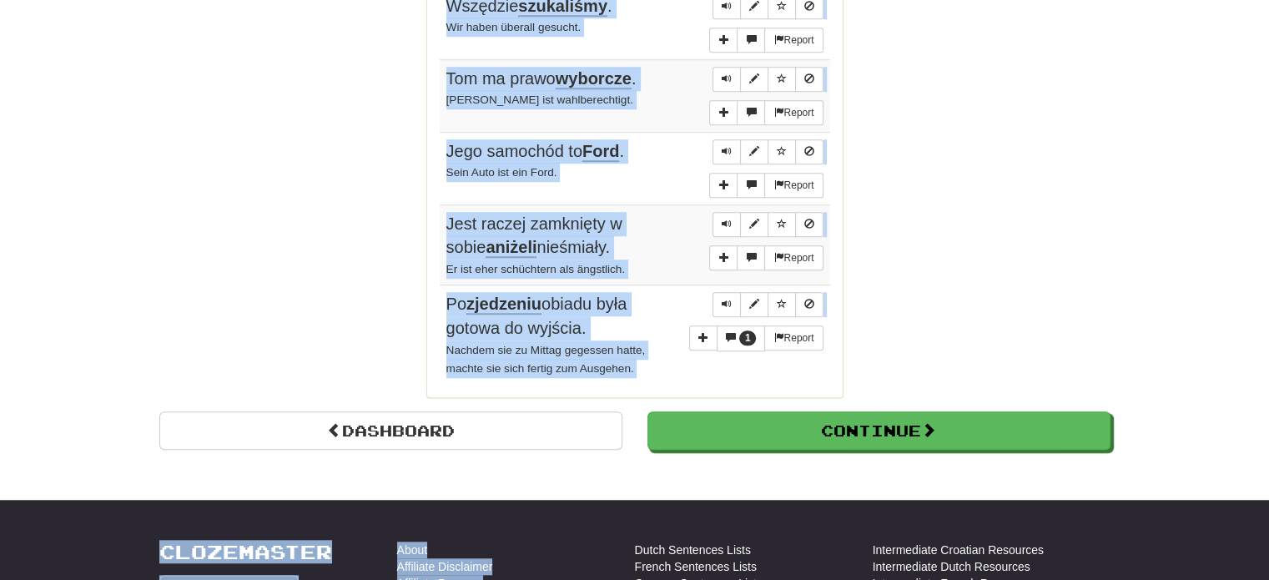
scroll to position [1418, 0]
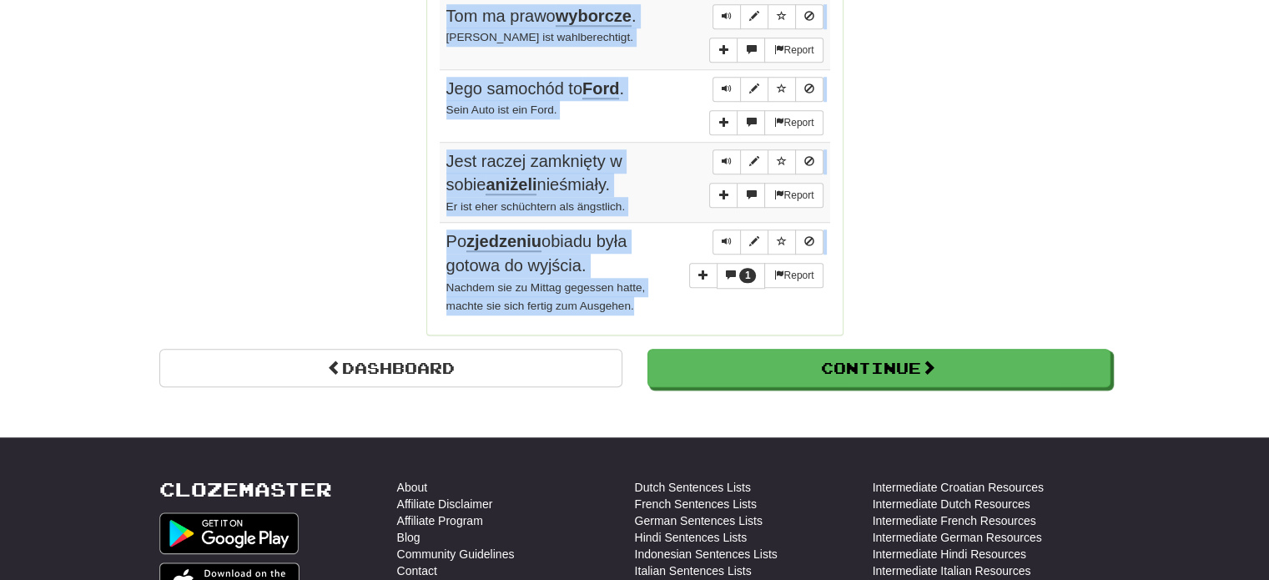
drag, startPoint x: 443, startPoint y: 159, endPoint x: 660, endPoint y: 249, distance: 235.2
copy tbody "Rząd powinien zainwestować więcej pieniędzy w rolnictwo . Die Regierung sollte …"
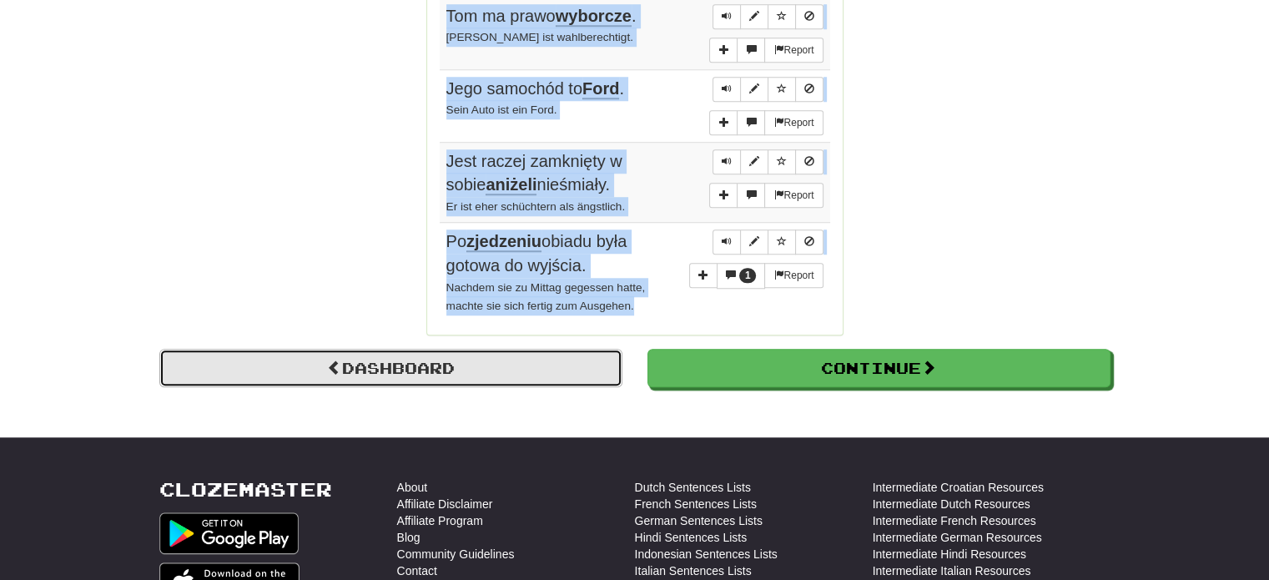
click at [377, 349] on link "Dashboard" at bounding box center [390, 368] width 463 height 38
